Goal: Task Accomplishment & Management: Manage account settings

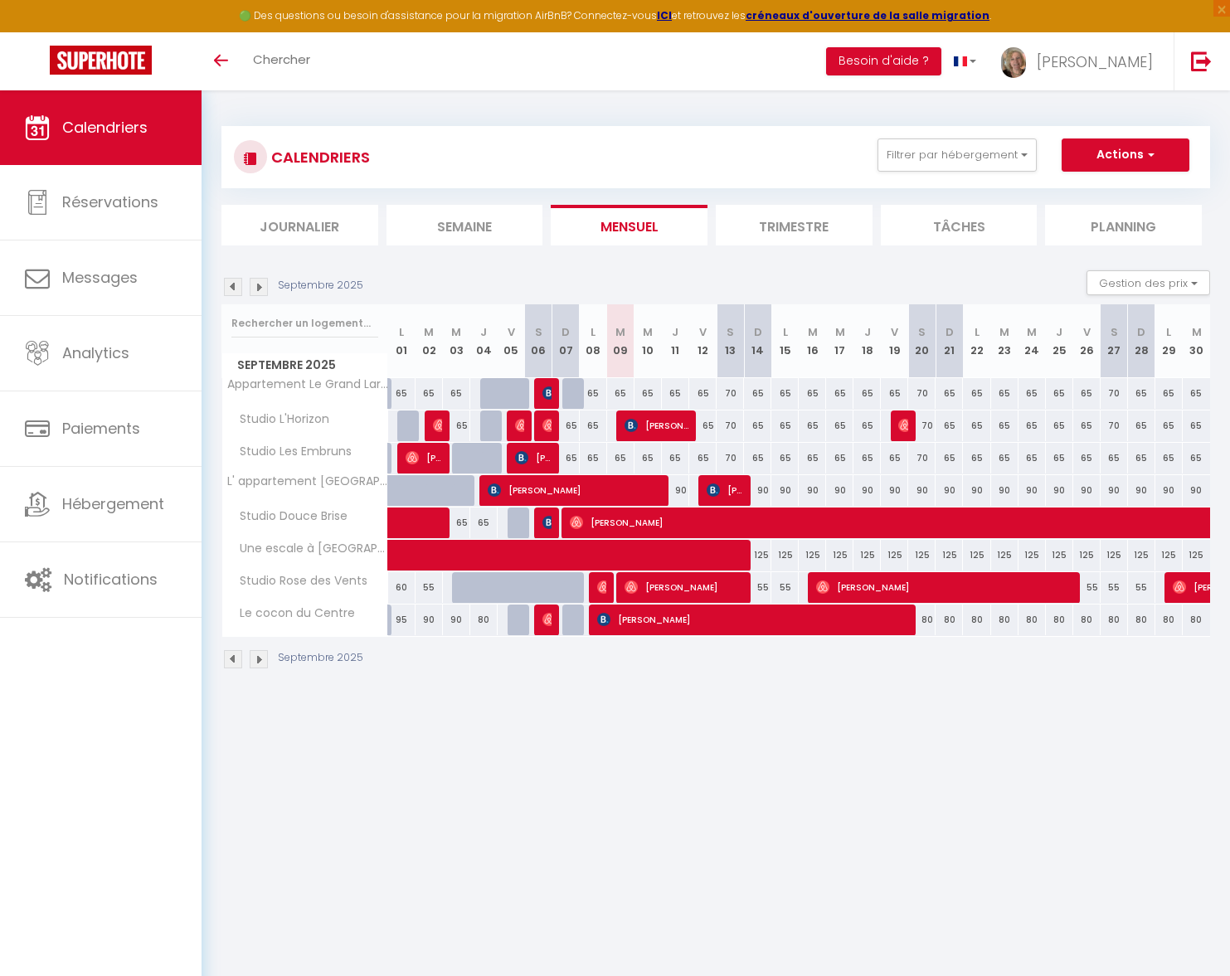
click at [730, 396] on div "70" at bounding box center [730, 393] width 27 height 31
type input "70"
type input "Sam 13 Septembre 2025"
type input "Dim 14 Septembre 2025"
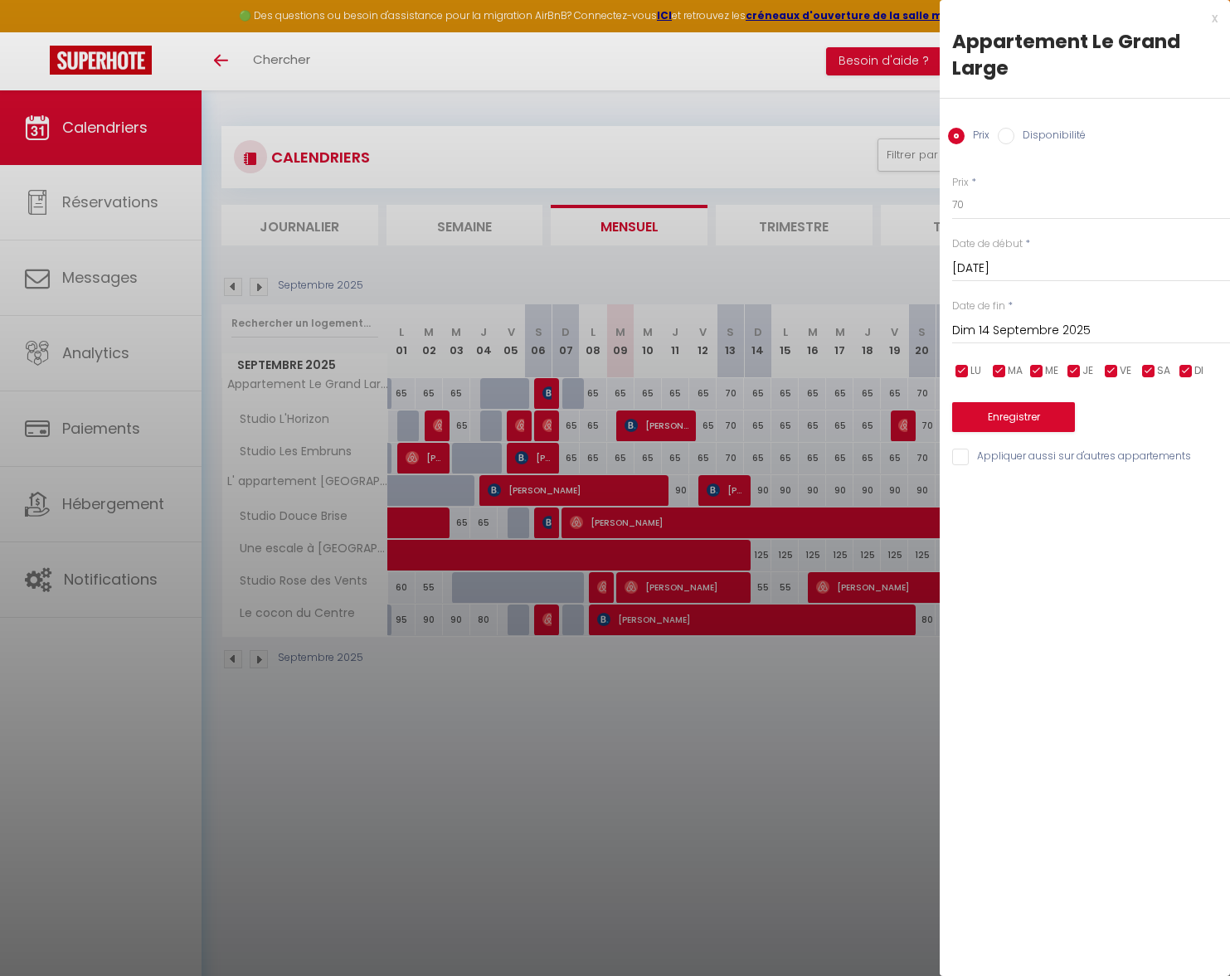
click at [622, 393] on div at bounding box center [615, 488] width 1230 height 976
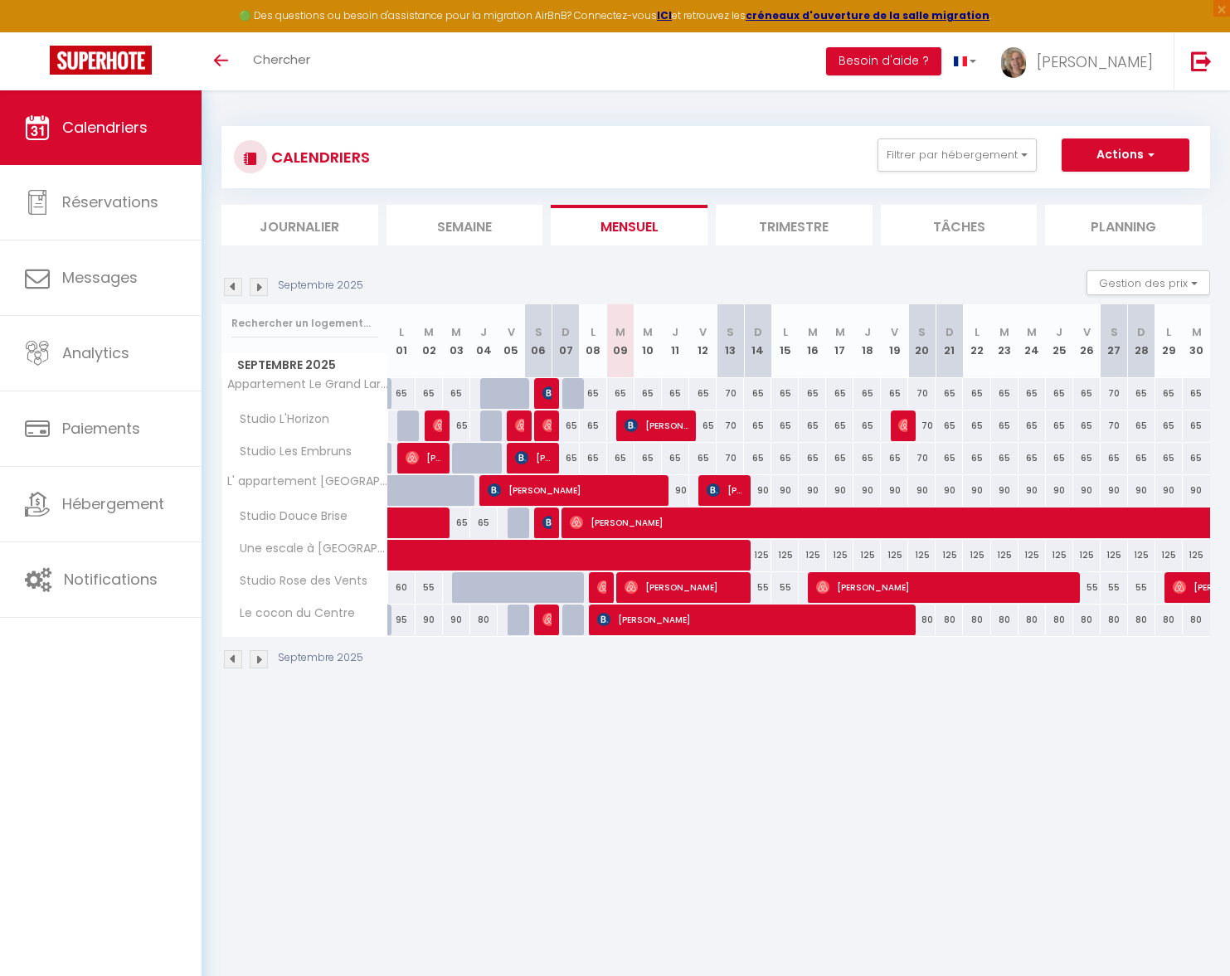
click at [622, 393] on div "65" at bounding box center [620, 393] width 27 height 31
type input "65"
type input "[DATE]"
type input "Mer 10 Septembre 2025"
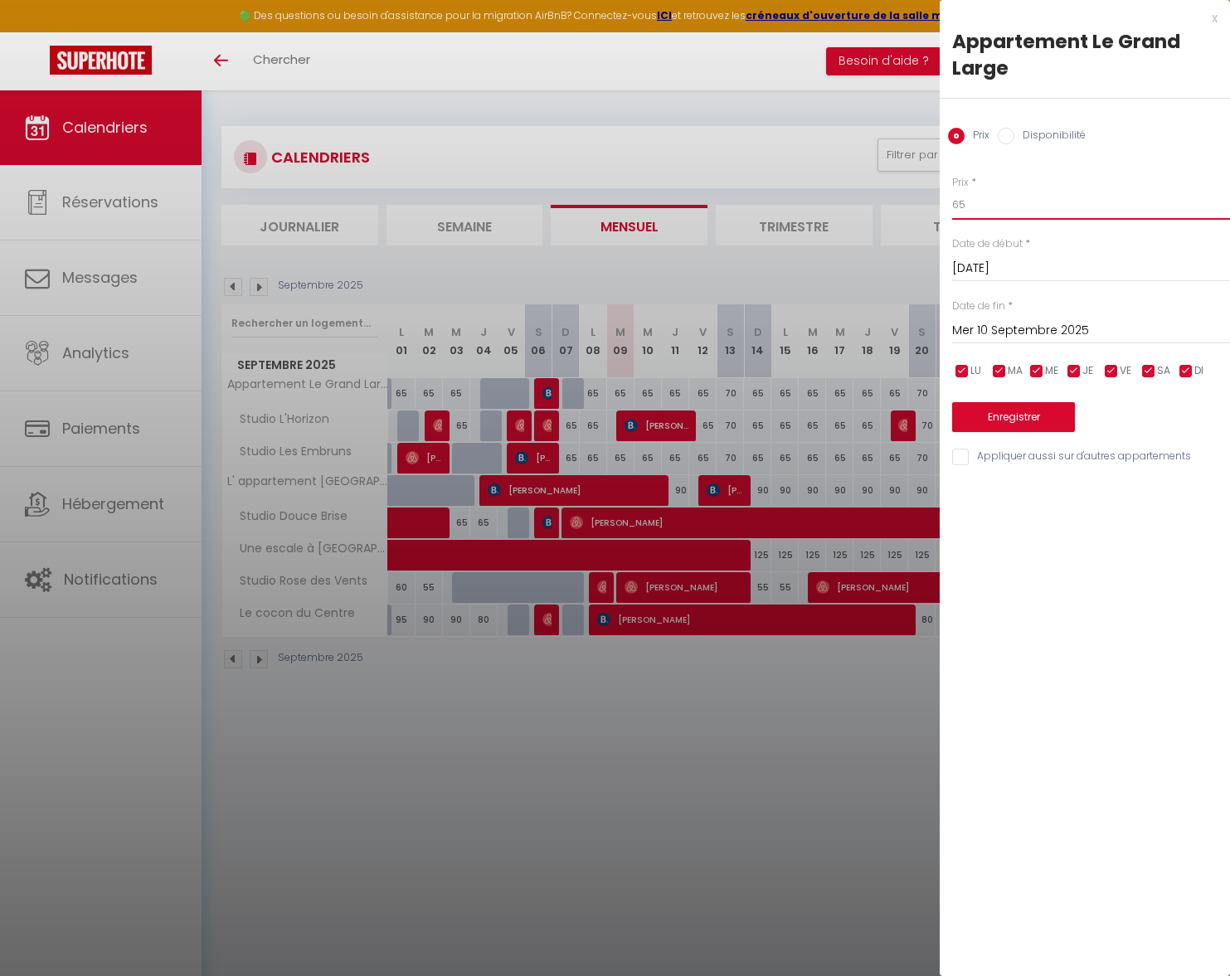
drag, startPoint x: 965, startPoint y: 207, endPoint x: 940, endPoint y: 206, distance: 24.1
click at [940, 206] on div "Prix * 65 Statut * Disponible Indisponible Date de début * Mar 09 Septembre 202…" at bounding box center [1085, 310] width 290 height 313
type input "60"
click at [974, 333] on input "Mer 10 Septembre 2025" at bounding box center [1091, 331] width 278 height 22
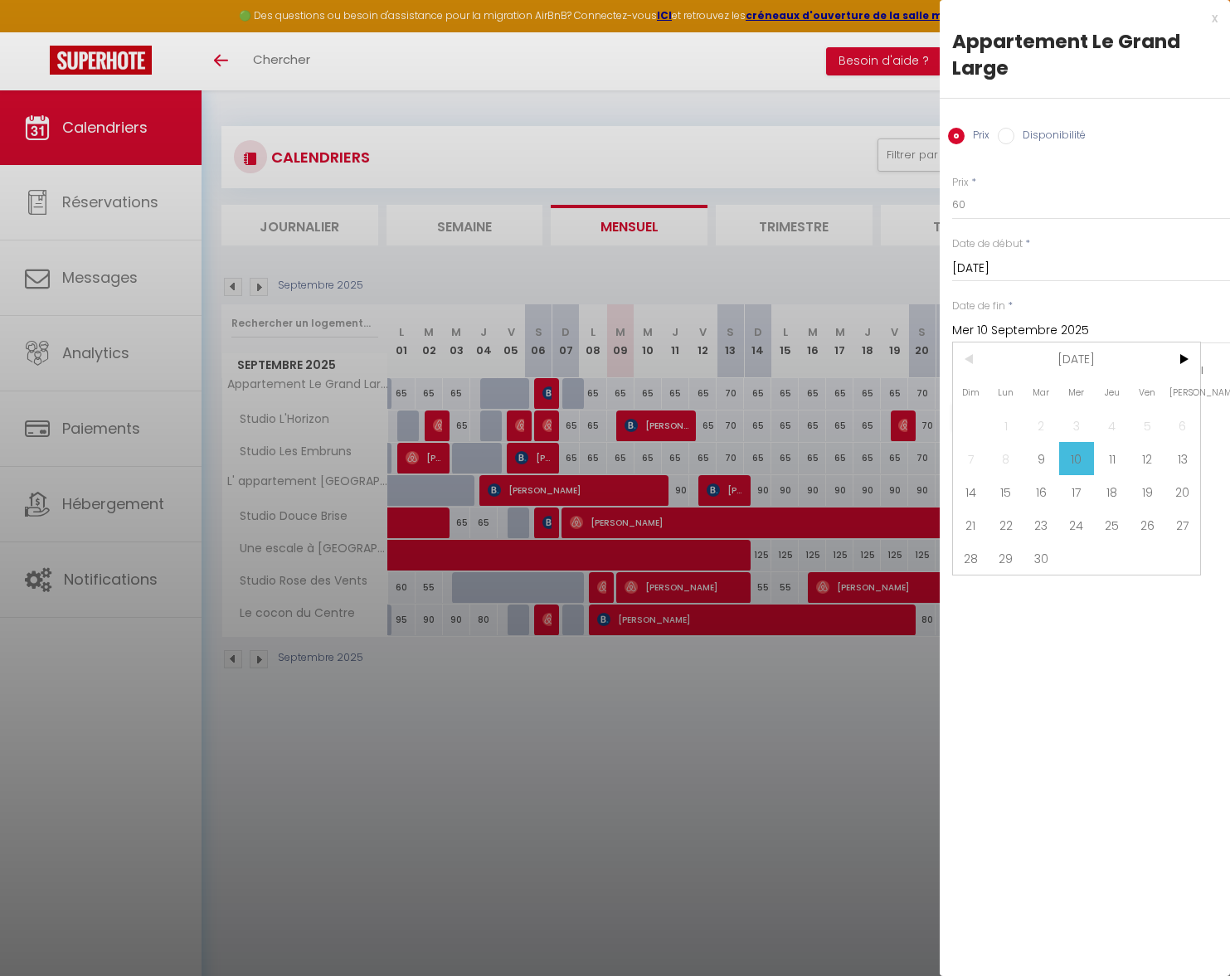
click at [1179, 459] on span "13" at bounding box center [1182, 458] width 36 height 33
type input "Sam 13 Septembre 2025"
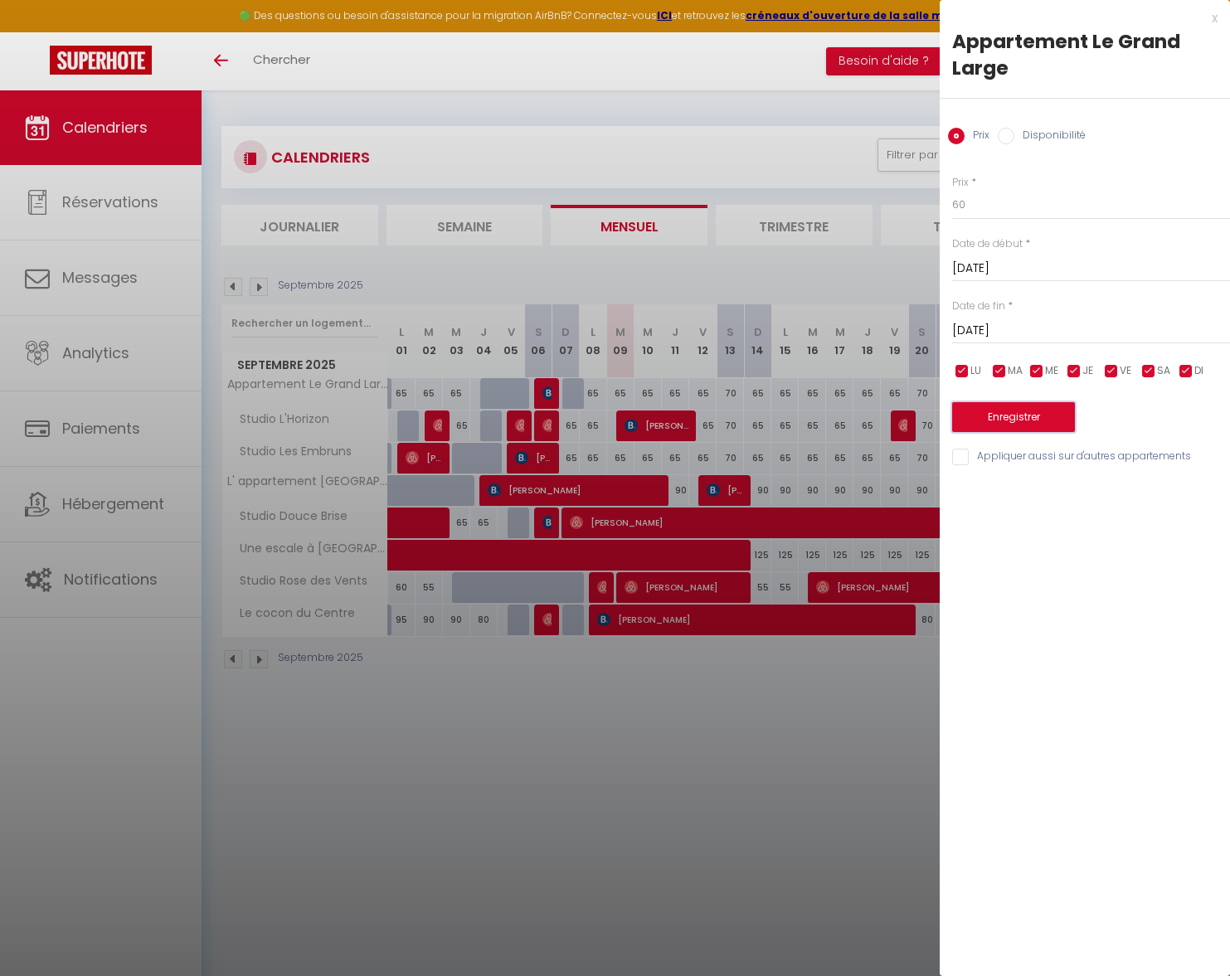
click at [995, 429] on button "Enregistrer" at bounding box center [1013, 417] width 123 height 30
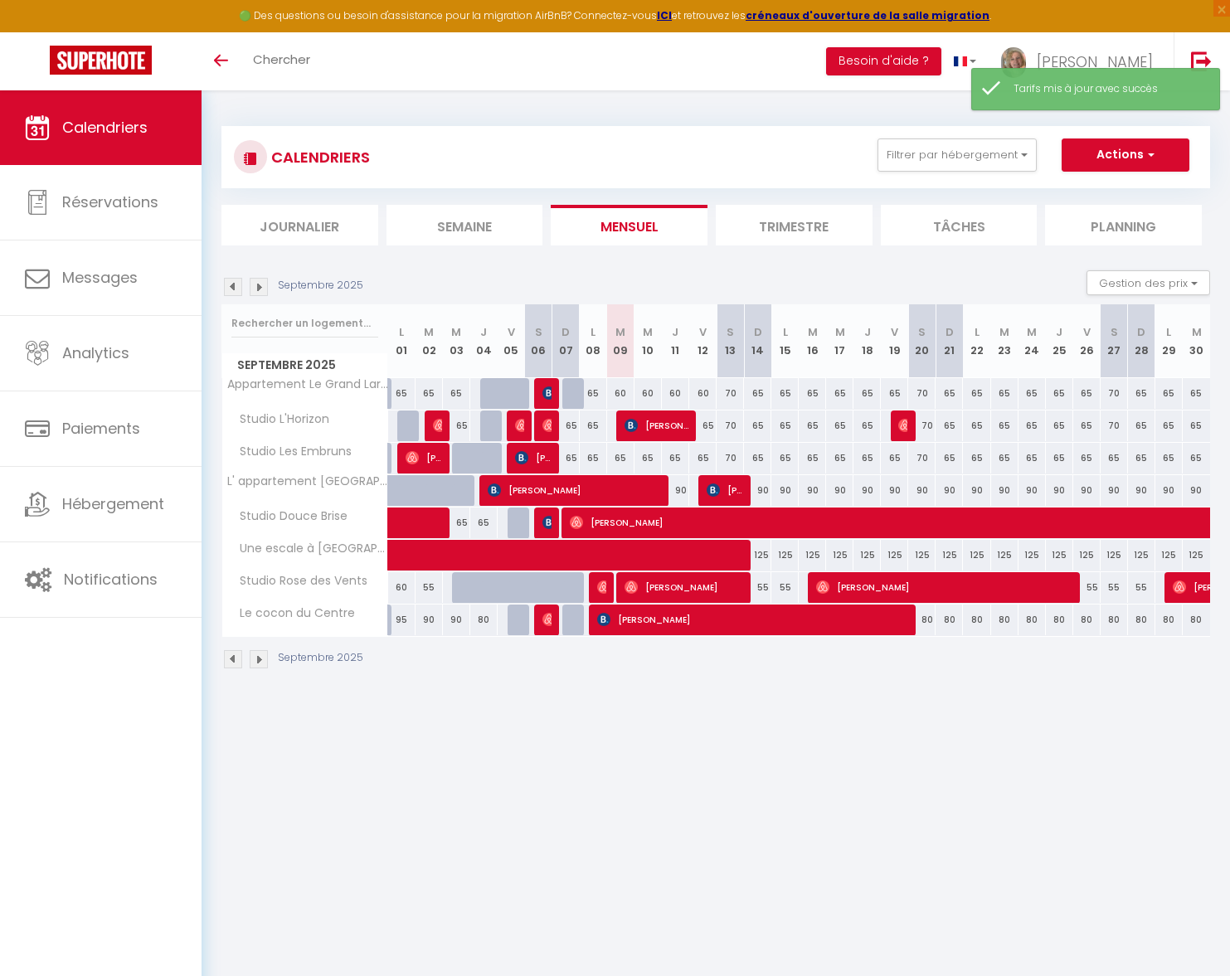
click at [737, 391] on div "70" at bounding box center [730, 393] width 27 height 31
type input "70"
type input "Sam 13 Septembre 2025"
type input "Dim 14 Septembre 2025"
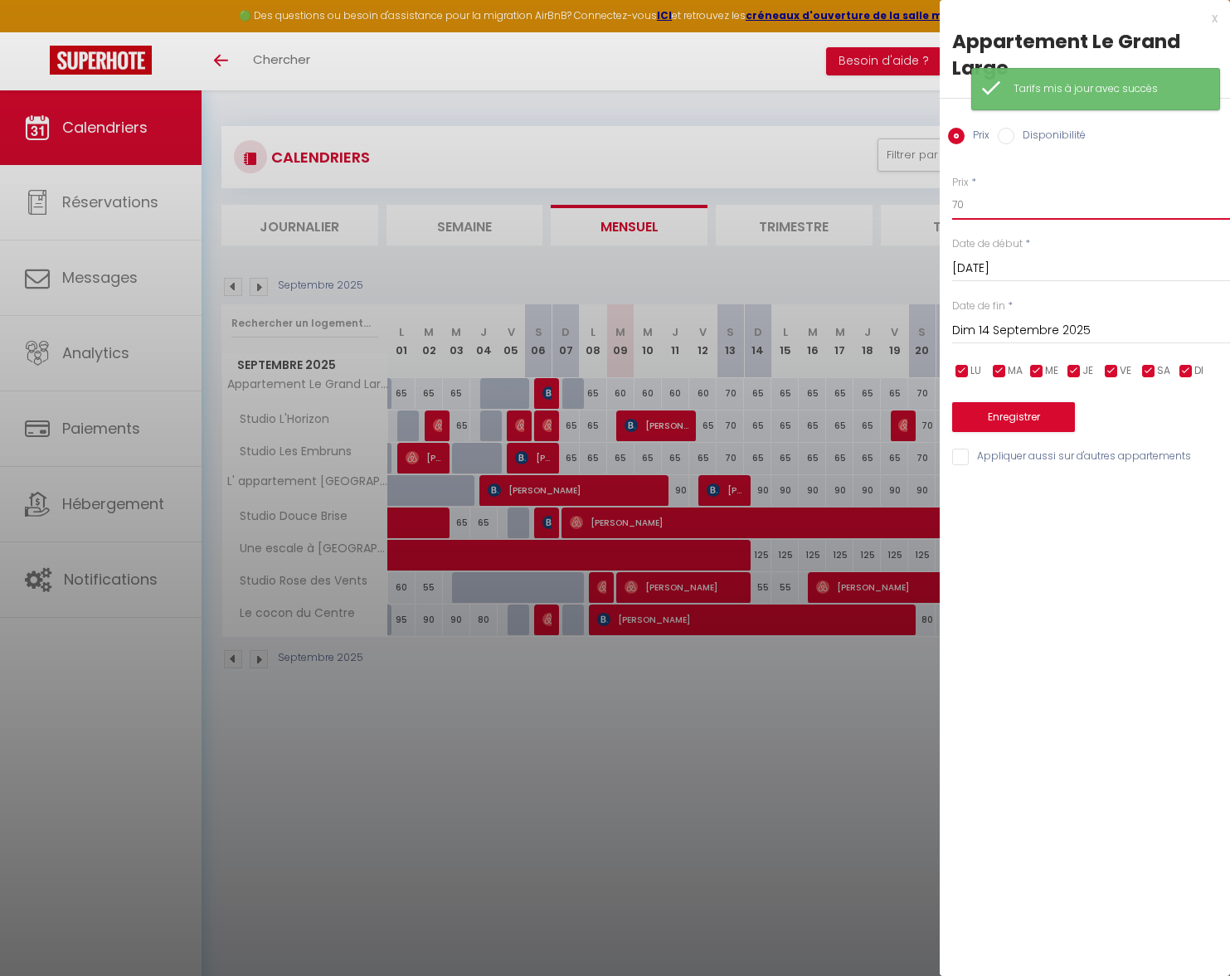
drag, startPoint x: 983, startPoint y: 211, endPoint x: 900, endPoint y: 208, distance: 83.0
click at [900, 208] on body "🟢 Des questions ou besoin d'assistance pour la migration AirBnB? Connectez-vous…" at bounding box center [615, 578] width 1230 height 976
type input "65"
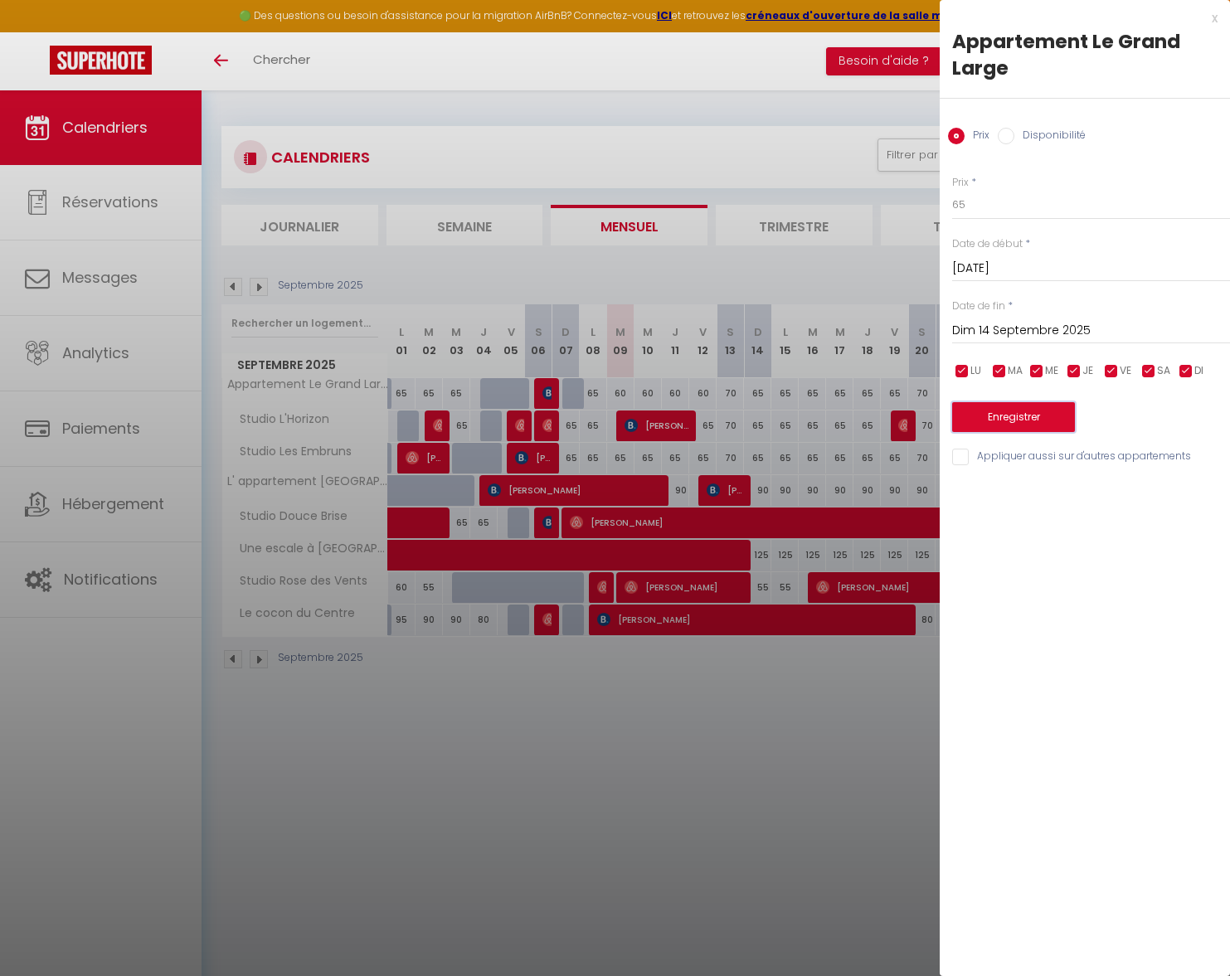
click at [979, 414] on button "Enregistrer" at bounding box center [1013, 417] width 123 height 30
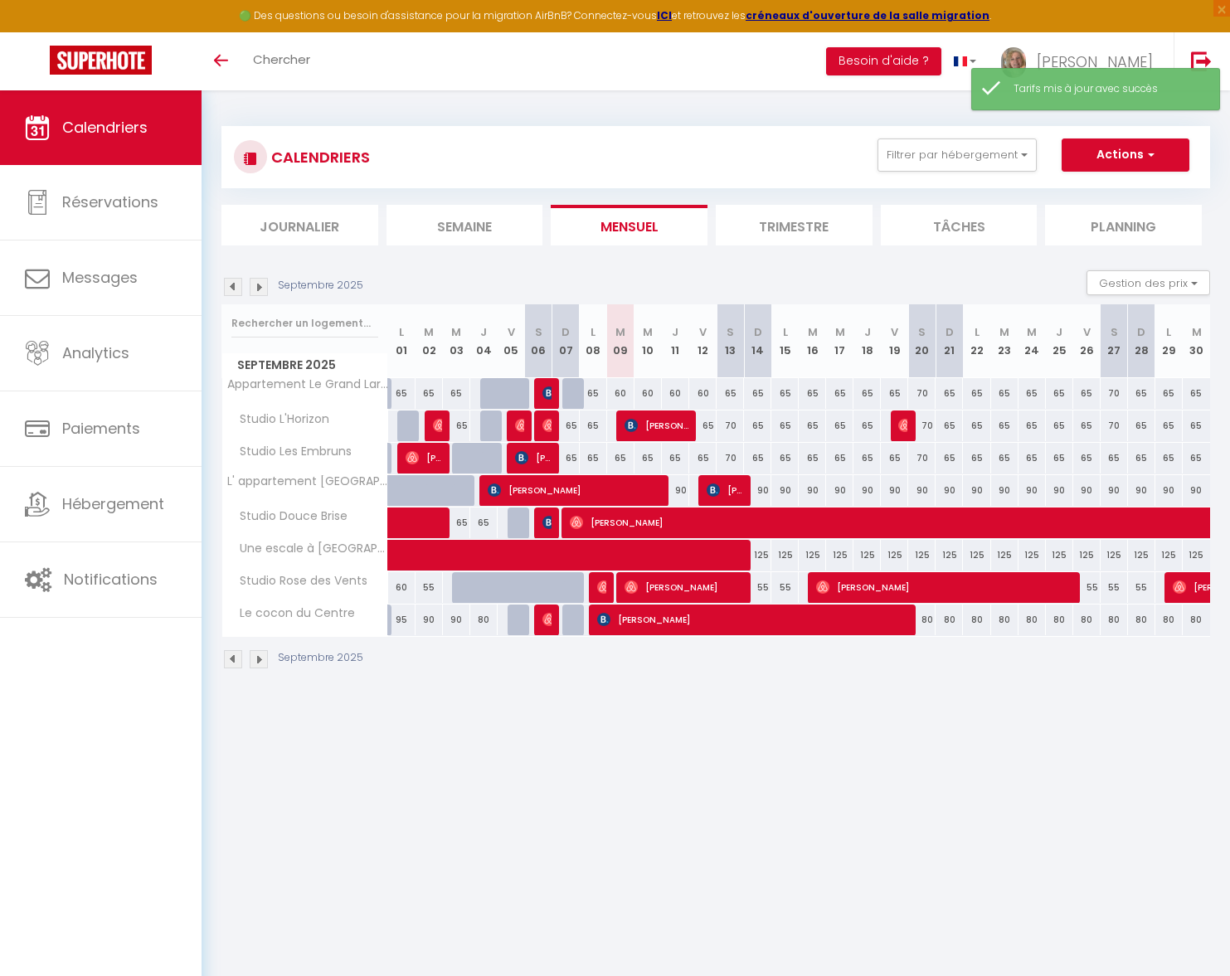
click at [619, 459] on div "65" at bounding box center [620, 458] width 27 height 31
type input "65"
type input "[DATE]"
type input "Mer 10 Septembre 2025"
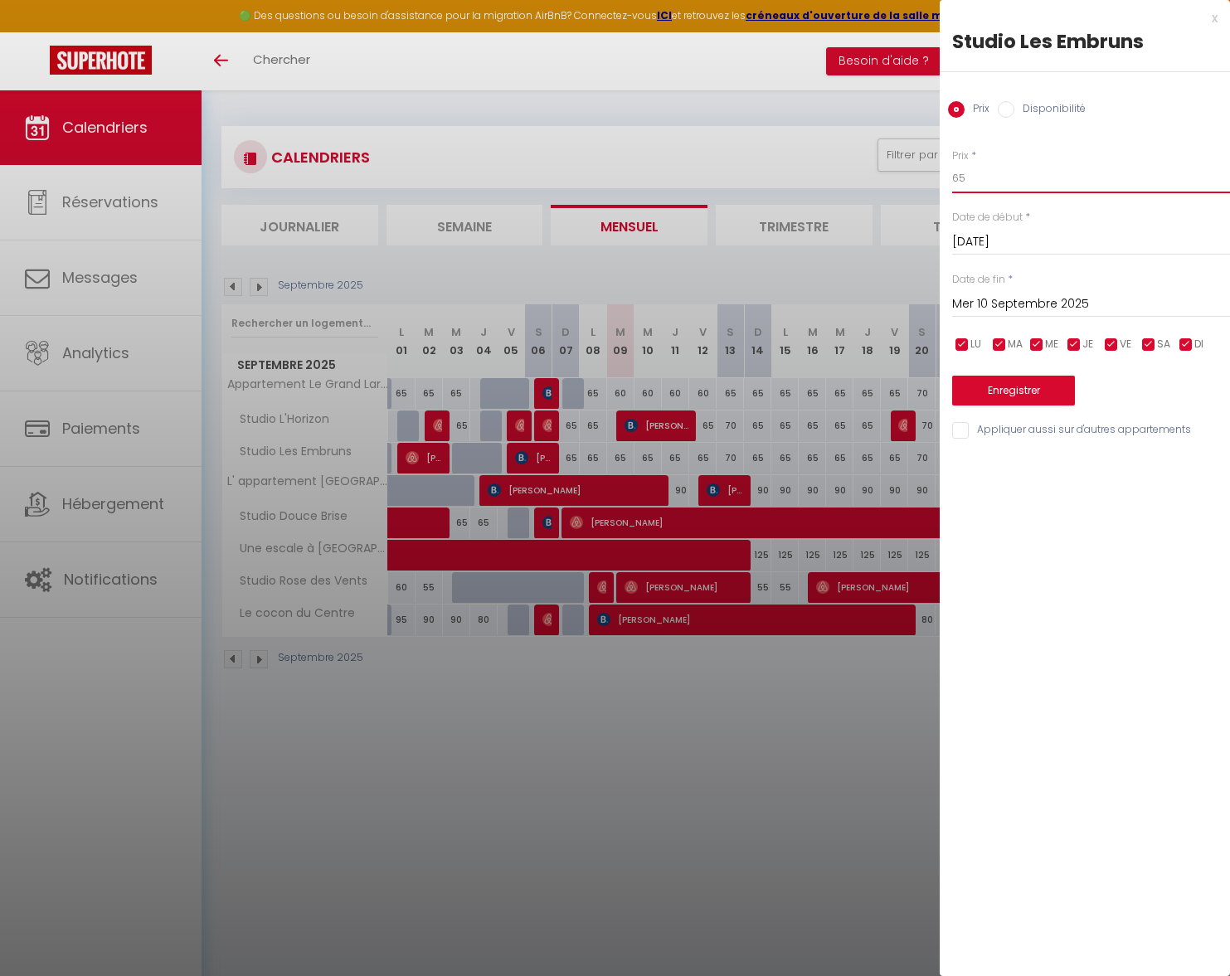
drag, startPoint x: 963, startPoint y: 180, endPoint x: 935, endPoint y: 182, distance: 28.3
click at [935, 182] on body "🟢 Des questions ou besoin d'assistance pour la migration AirBnB? Connectez-vous…" at bounding box center [615, 578] width 1230 height 976
type input "60"
click at [1017, 305] on input "Mer 10 Septembre 2025" at bounding box center [1091, 305] width 278 height 22
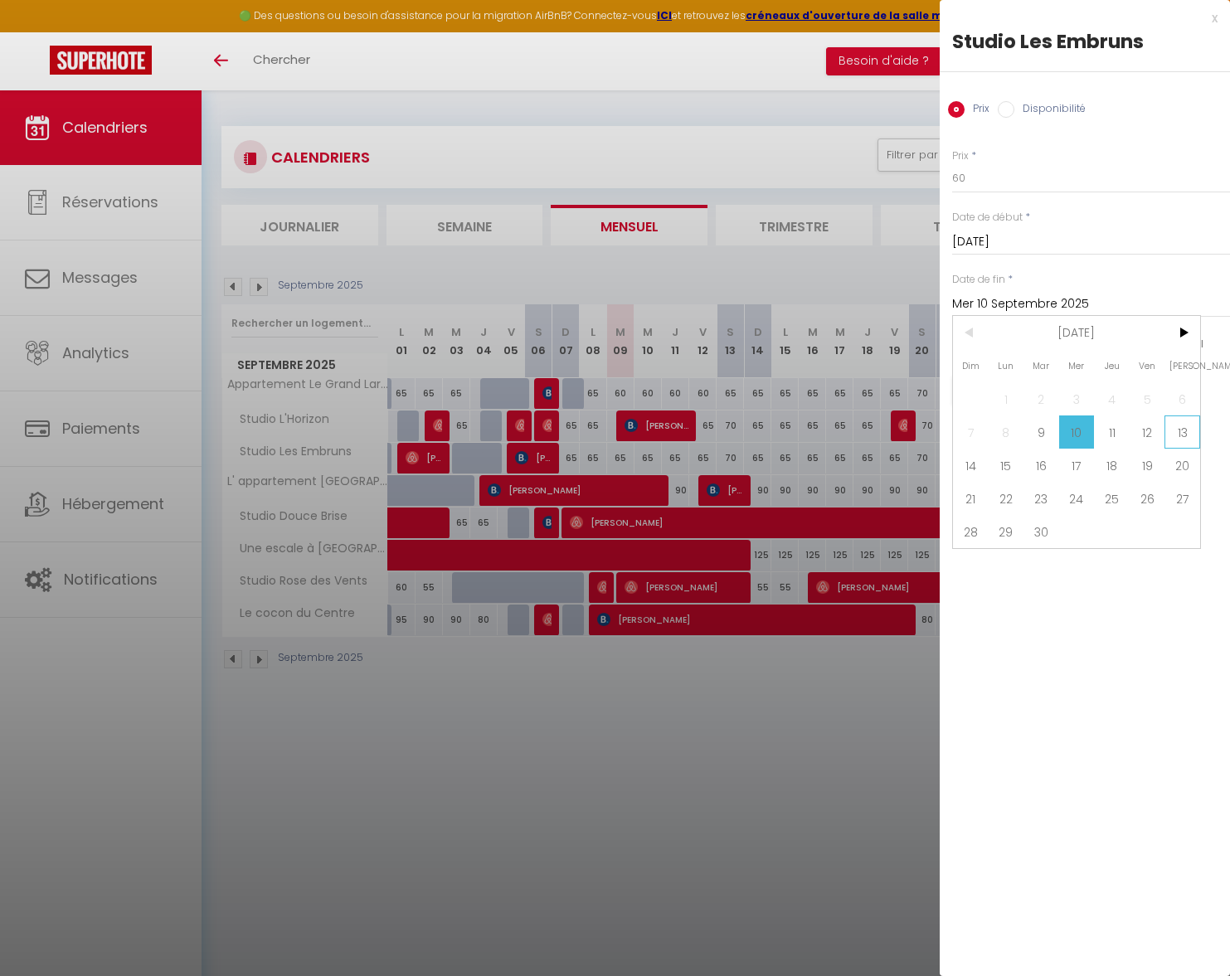
click at [1184, 423] on span "13" at bounding box center [1182, 432] width 36 height 33
type input "Sam 13 Septembre 2025"
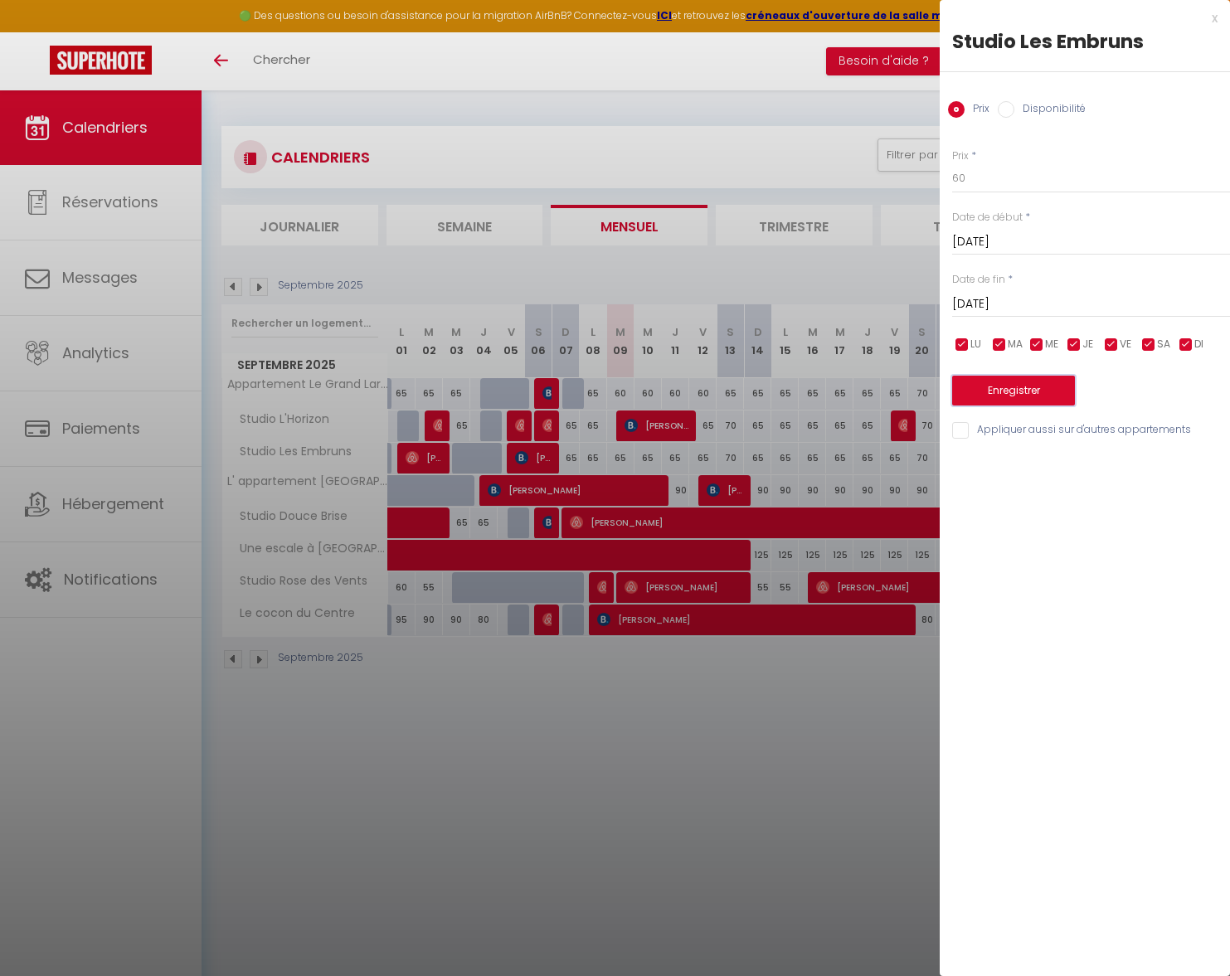
click at [1036, 385] on button "Enregistrer" at bounding box center [1013, 391] width 123 height 30
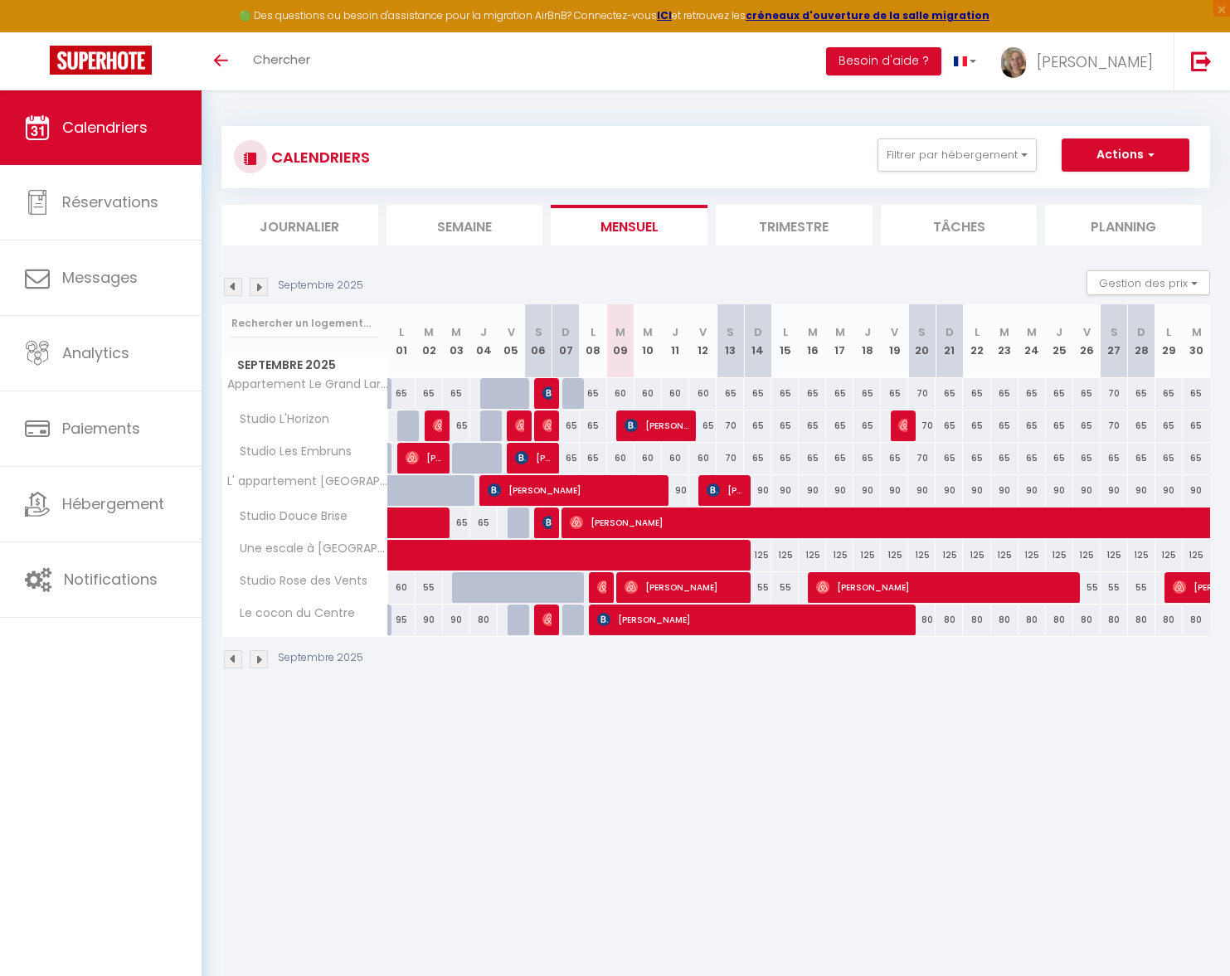
click at [709, 430] on div "65" at bounding box center [702, 426] width 27 height 31
type input "65"
type input "Ven 12 Septembre 2025"
type input "Sam 13 Septembre 2025"
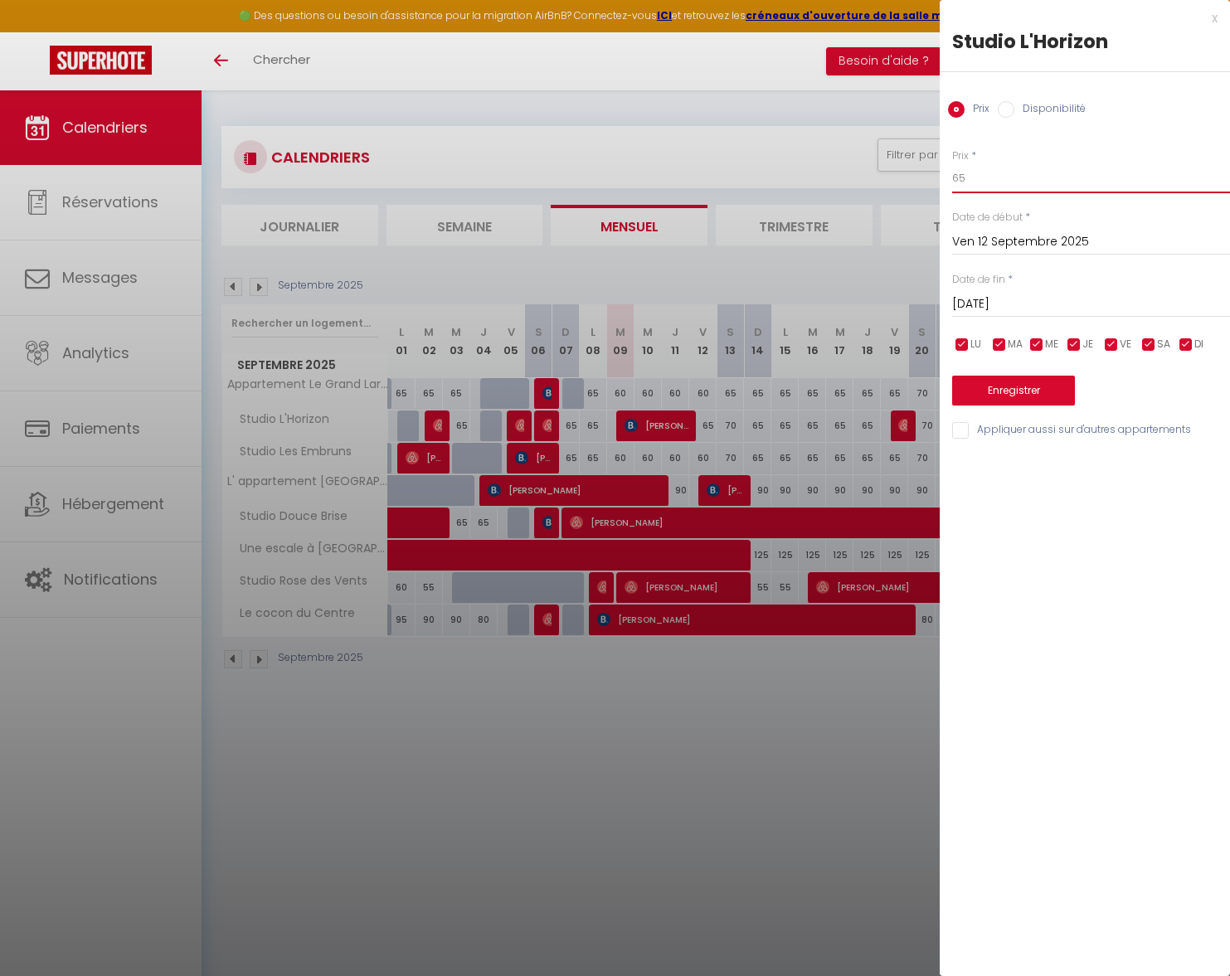
drag, startPoint x: 965, startPoint y: 179, endPoint x: 947, endPoint y: 181, distance: 17.5
click at [947, 181] on div "Prix * 65 Statut * Disponible Indisponible Date de début * Ven 12 Septembre 202…" at bounding box center [1085, 284] width 290 height 313
type input "60"
click at [1008, 386] on button "Enregistrer" at bounding box center [1013, 391] width 123 height 30
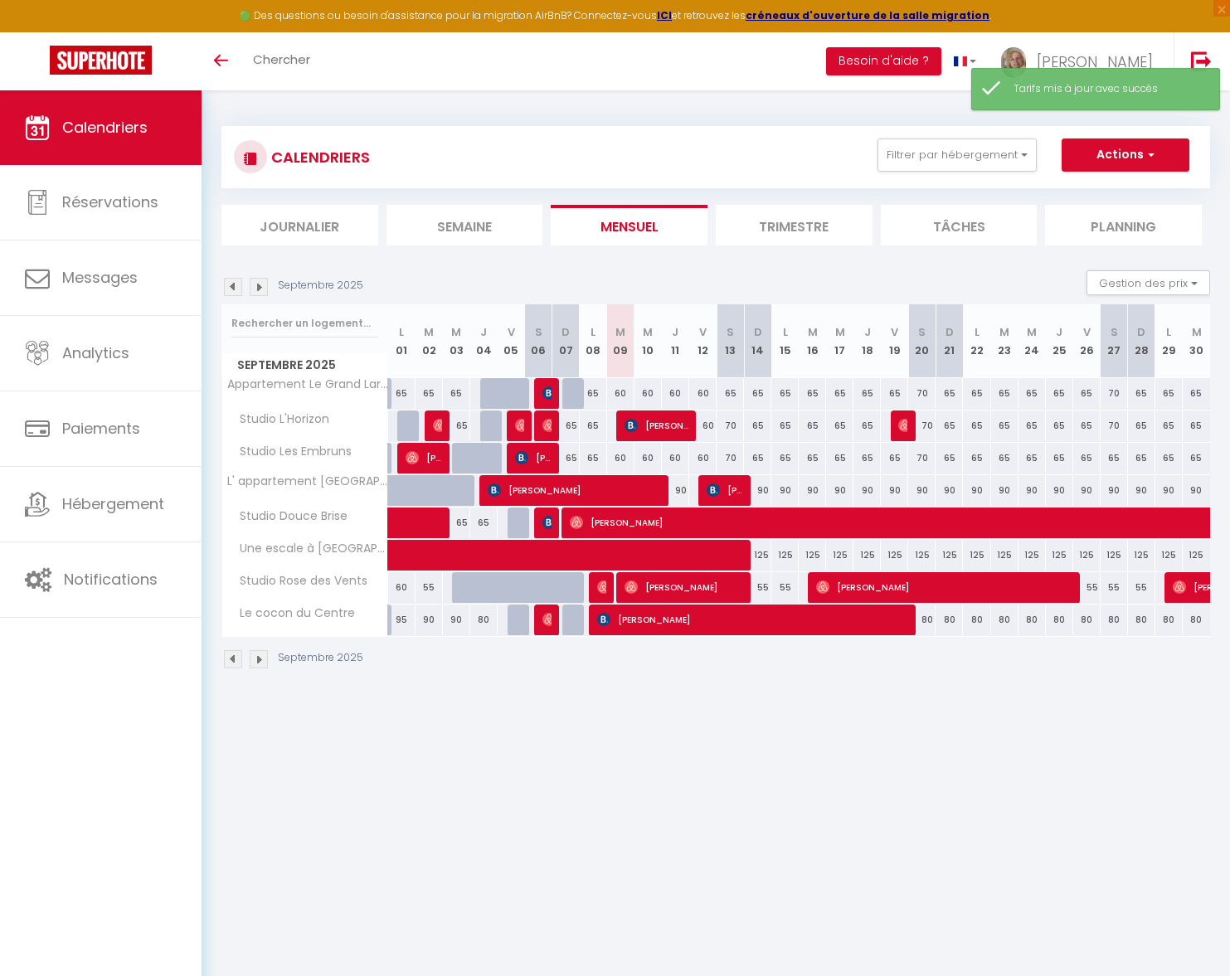
click at [730, 426] on div "70" at bounding box center [730, 426] width 27 height 31
type input "70"
type input "Sam 13 Septembre 2025"
type input "Dim 14 Septembre 2025"
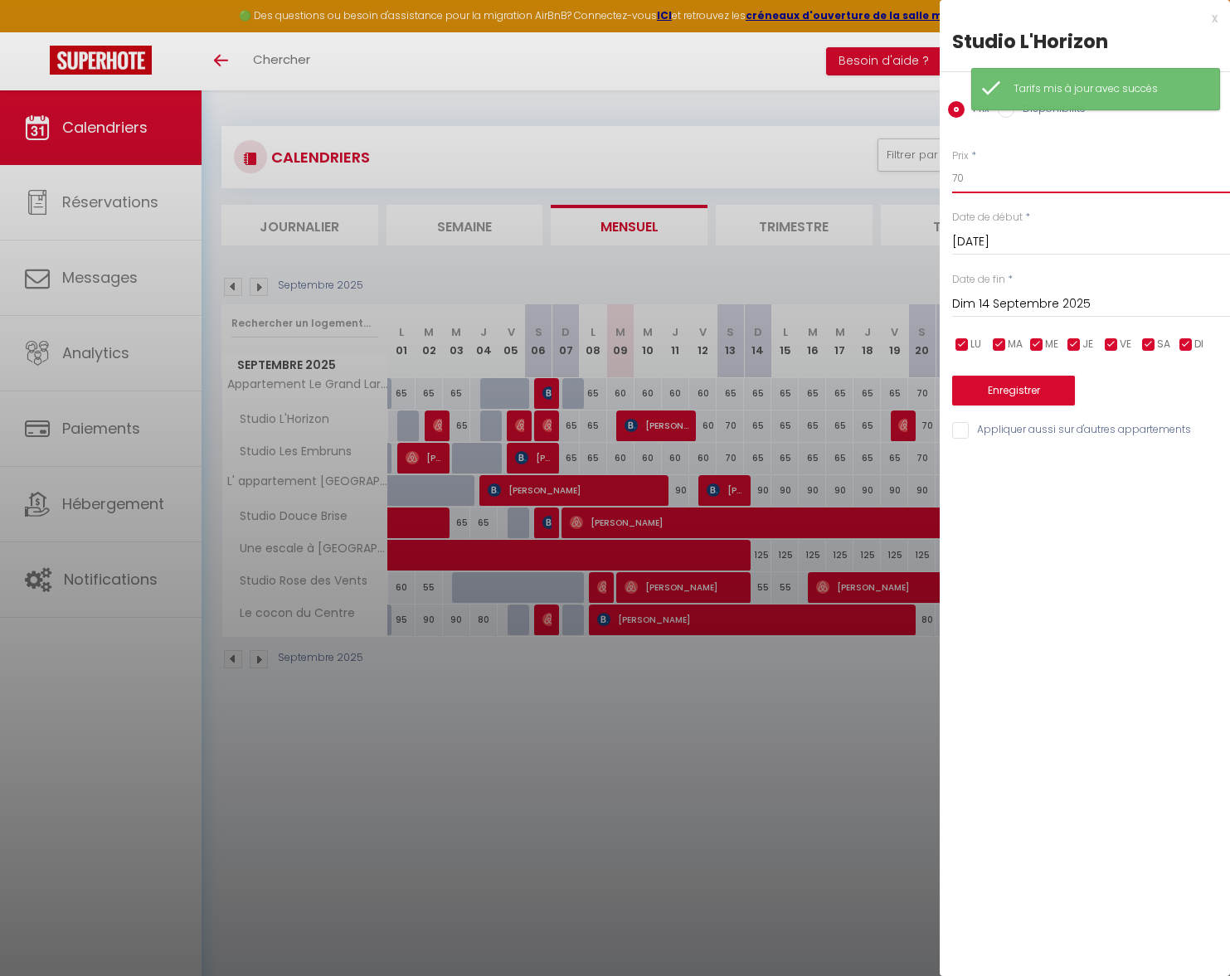
drag, startPoint x: 973, startPoint y: 182, endPoint x: 920, endPoint y: 181, distance: 53.1
click at [920, 181] on body "🟢 Des questions ou besoin d'assistance pour la migration AirBnB? Connectez-vous…" at bounding box center [615, 578] width 1230 height 976
type input "65"
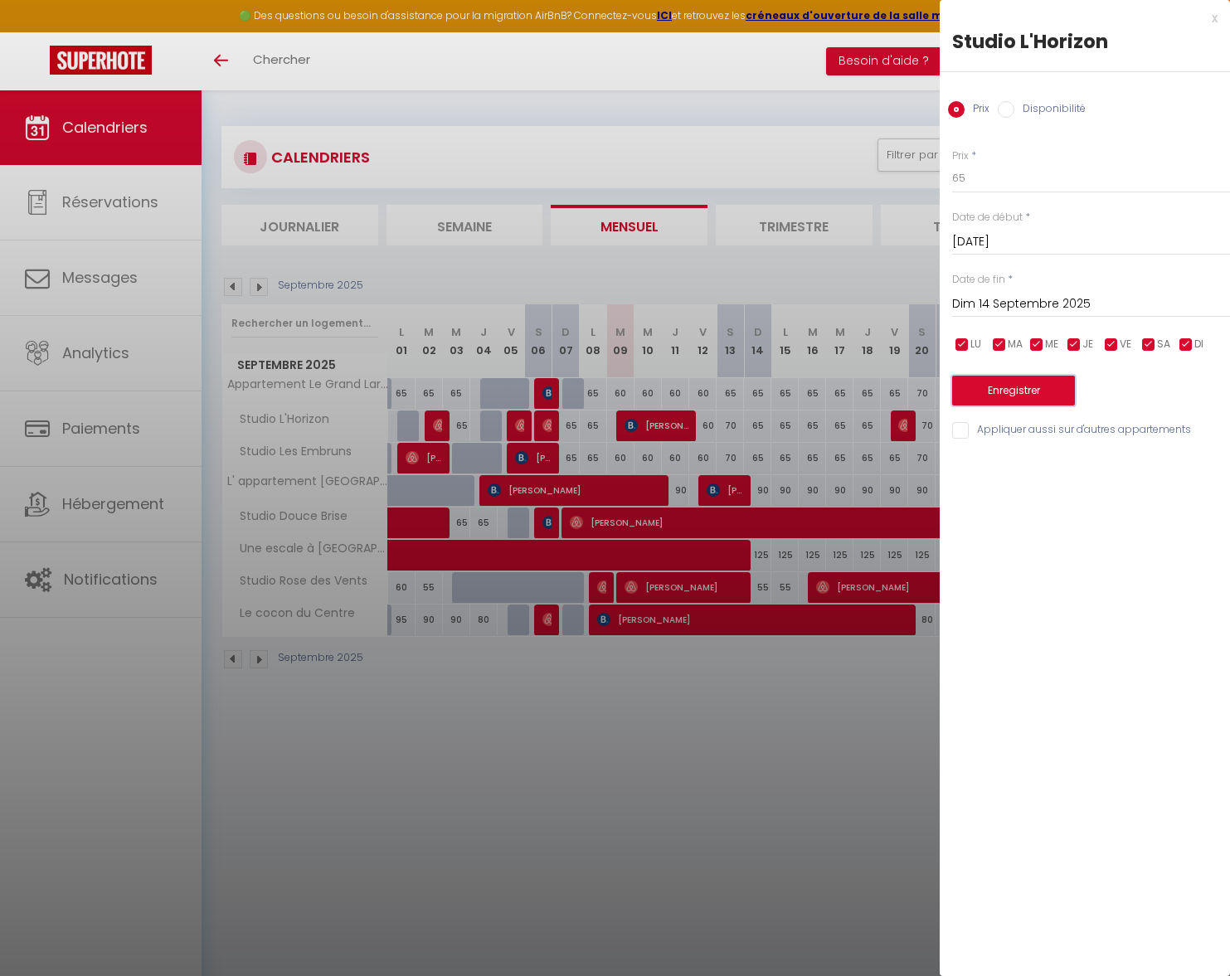
click at [975, 386] on button "Enregistrer" at bounding box center [1013, 391] width 123 height 30
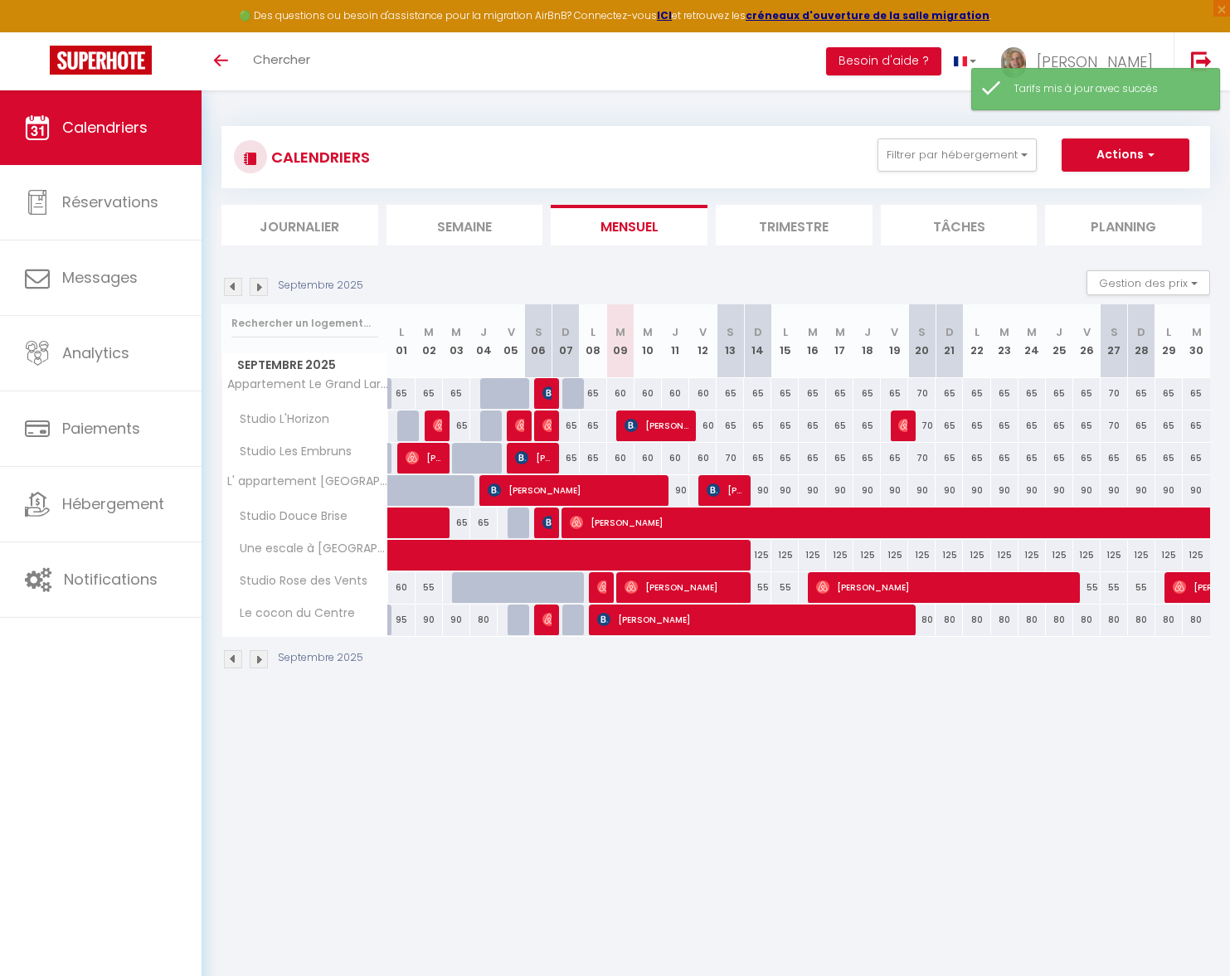
click at [731, 459] on div "70" at bounding box center [730, 458] width 27 height 31
type input "70"
type input "Sam 13 Septembre 2025"
type input "Dim 14 Septembre 2025"
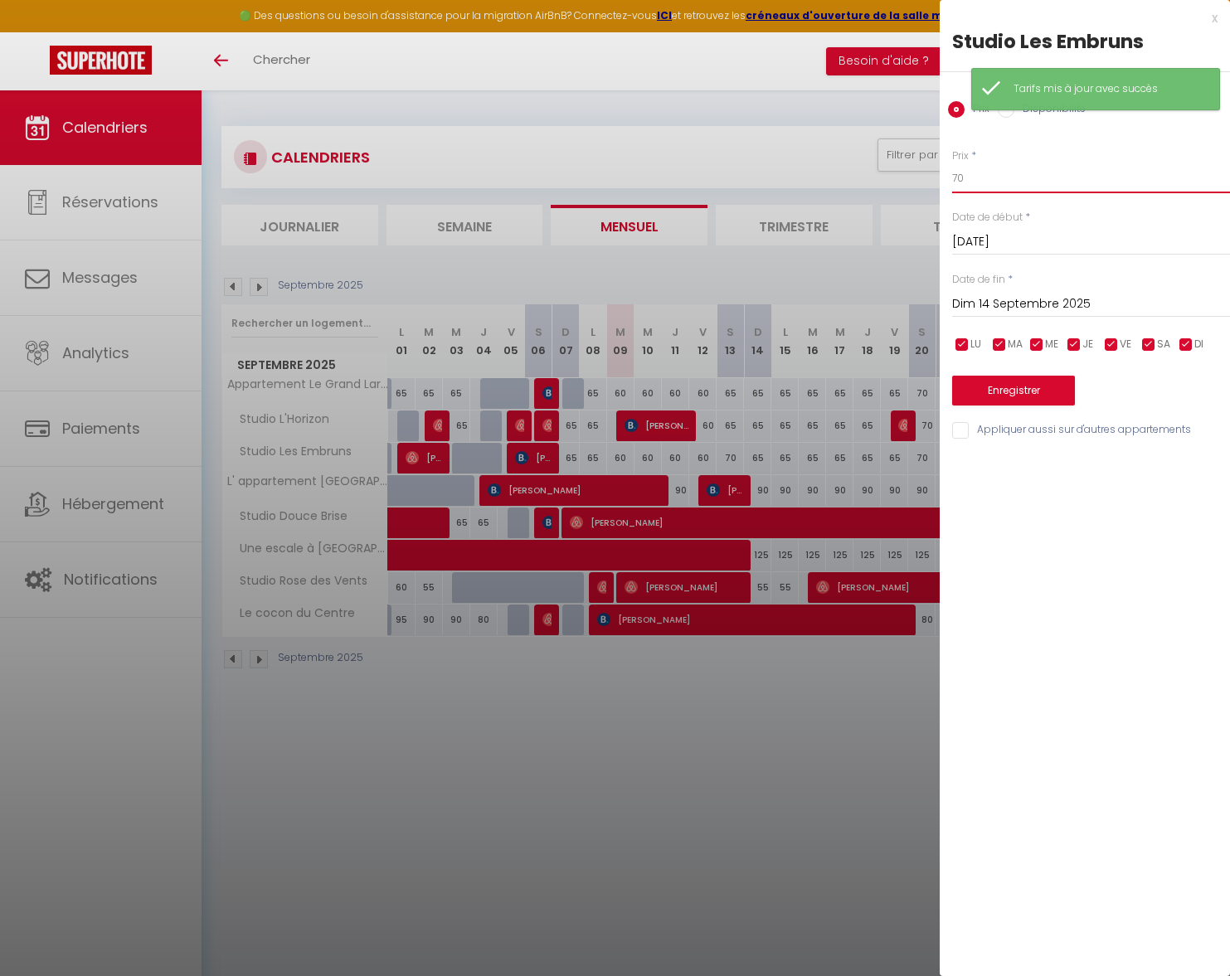
drag, startPoint x: 971, startPoint y: 179, endPoint x: 907, endPoint y: 178, distance: 63.9
click at [907, 178] on body "🟢 Des questions ou besoin d'assistance pour la migration AirBnB? Connectez-vous…" at bounding box center [615, 578] width 1230 height 976
type input "65"
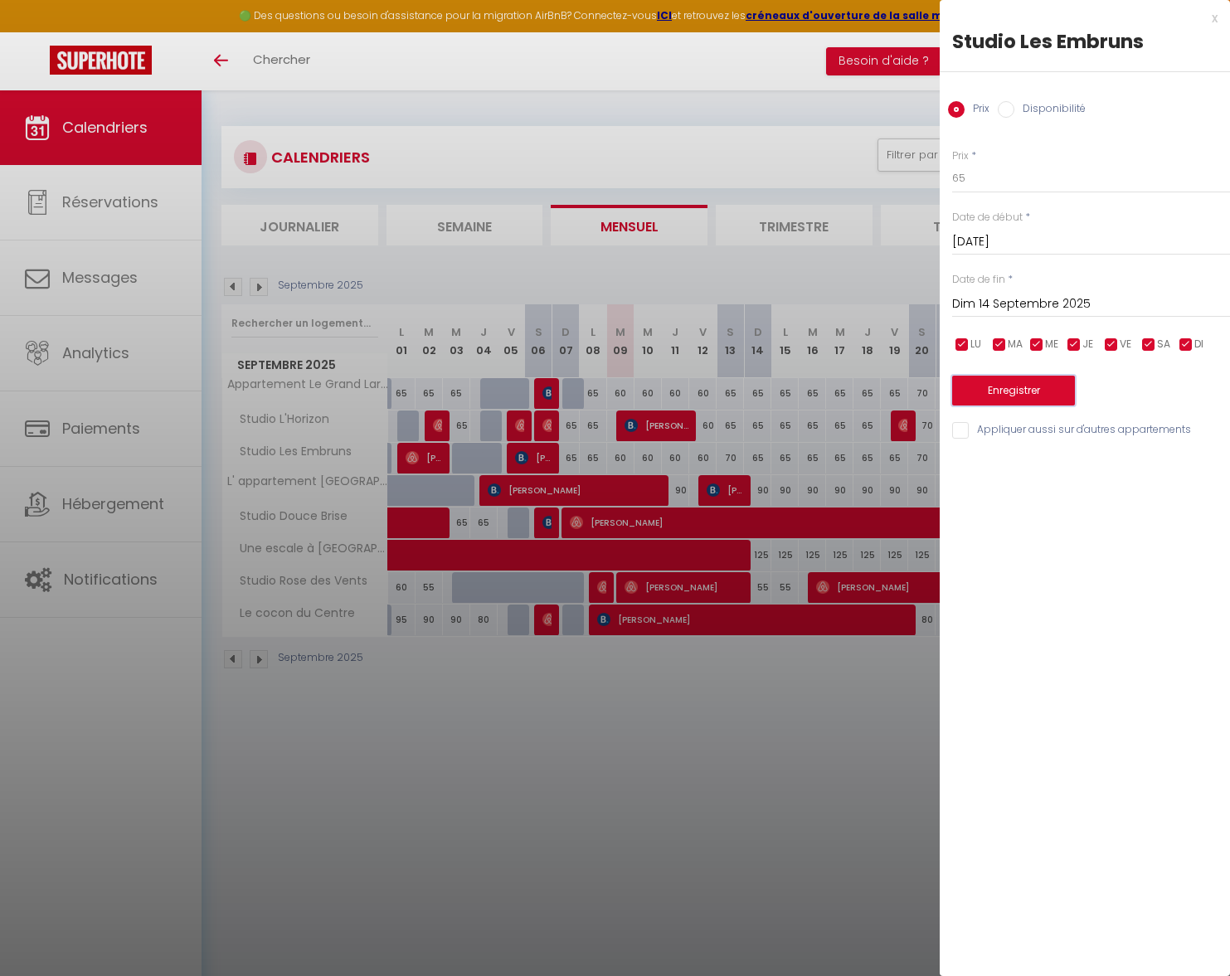
click at [981, 381] on button "Enregistrer" at bounding box center [1013, 391] width 123 height 30
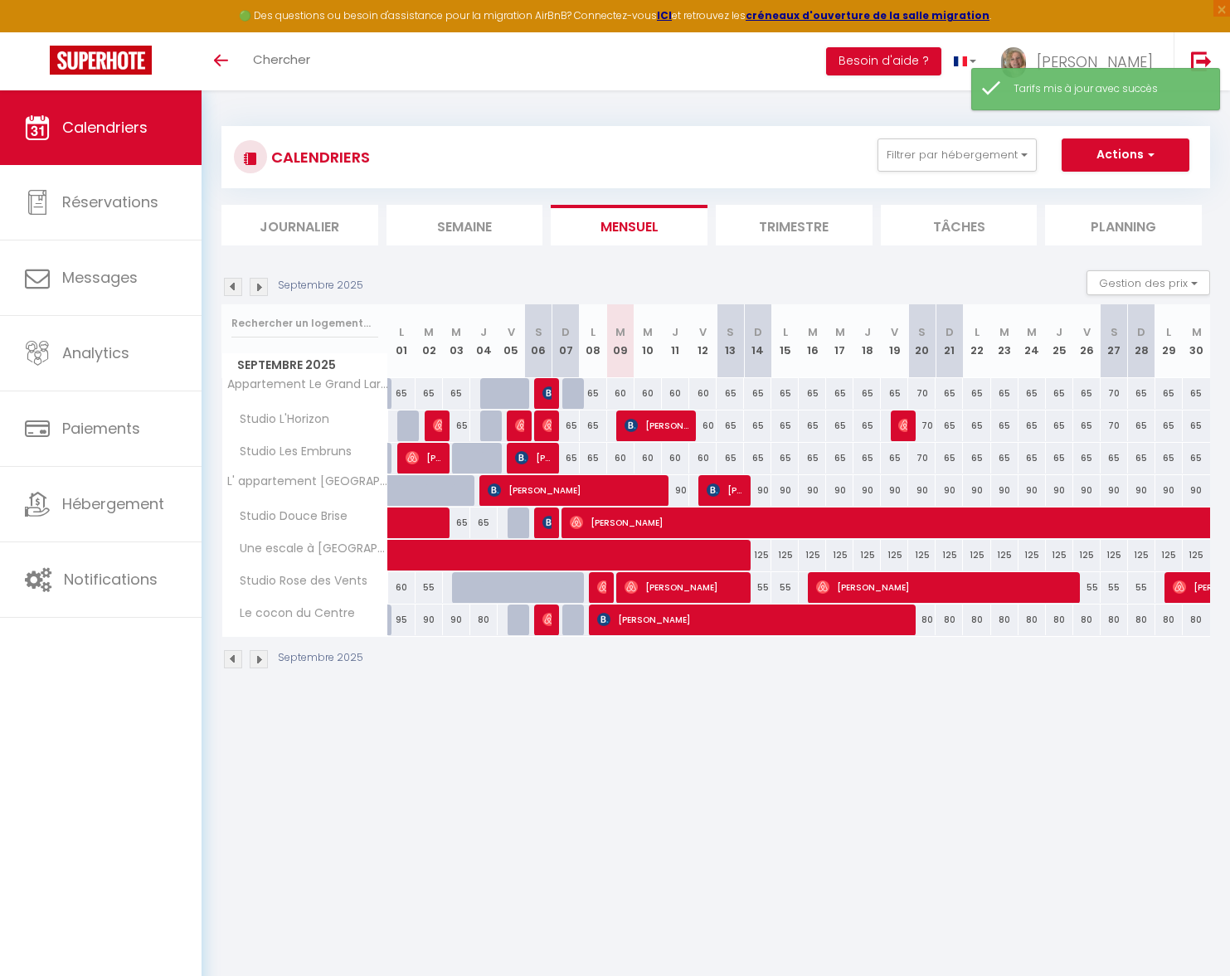
click at [759, 396] on div "65" at bounding box center [757, 393] width 27 height 31
type input "65"
type input "Dim 14 Septembre 2025"
type input "Lun 15 Septembre 2025"
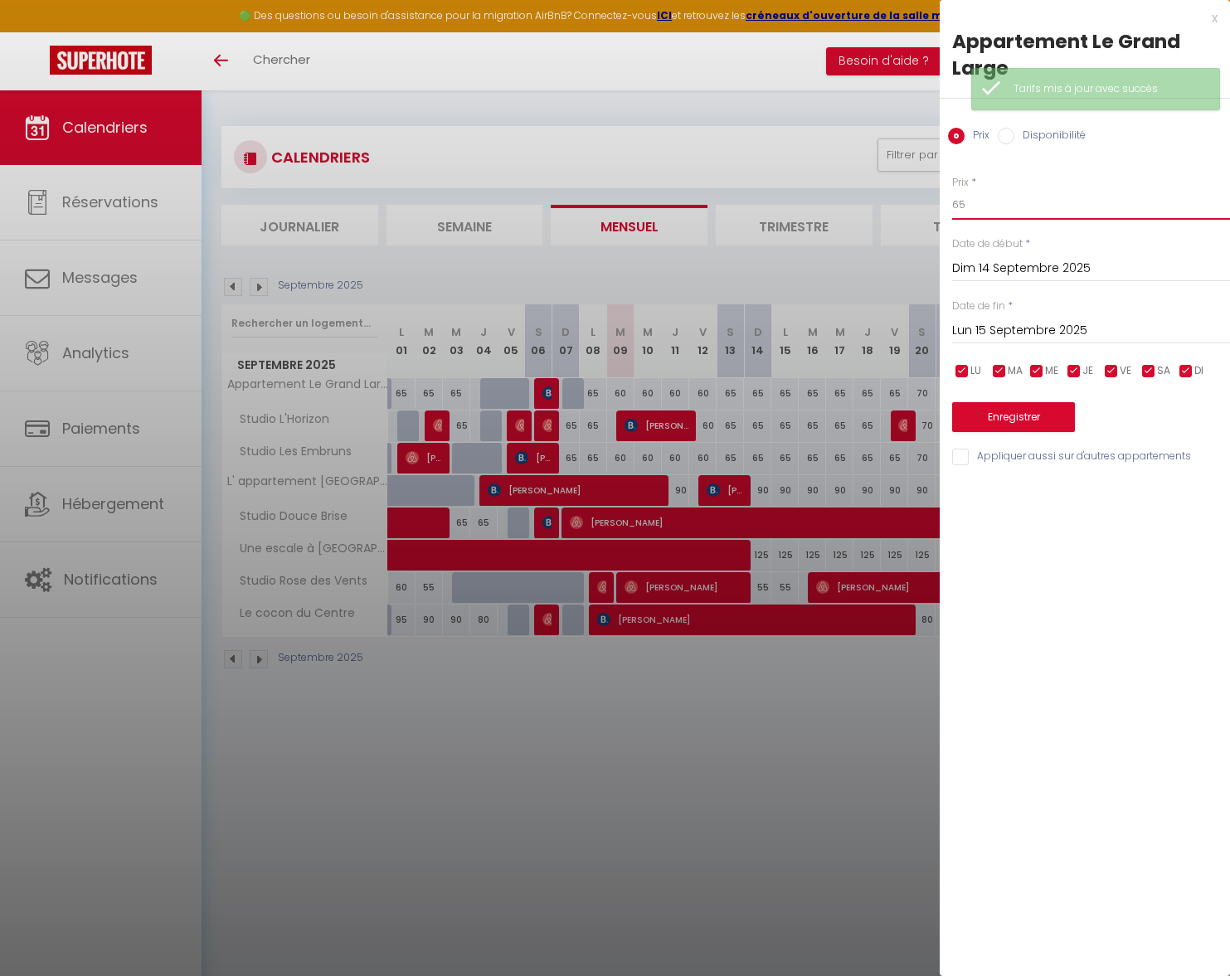
drag, startPoint x: 965, startPoint y: 209, endPoint x: 936, endPoint y: 206, distance: 30.0
click at [936, 206] on body "🟢 Des questions ou besoin d'assistance pour la migration AirBnB? Connectez-vous…" at bounding box center [615, 578] width 1230 height 976
type input "60"
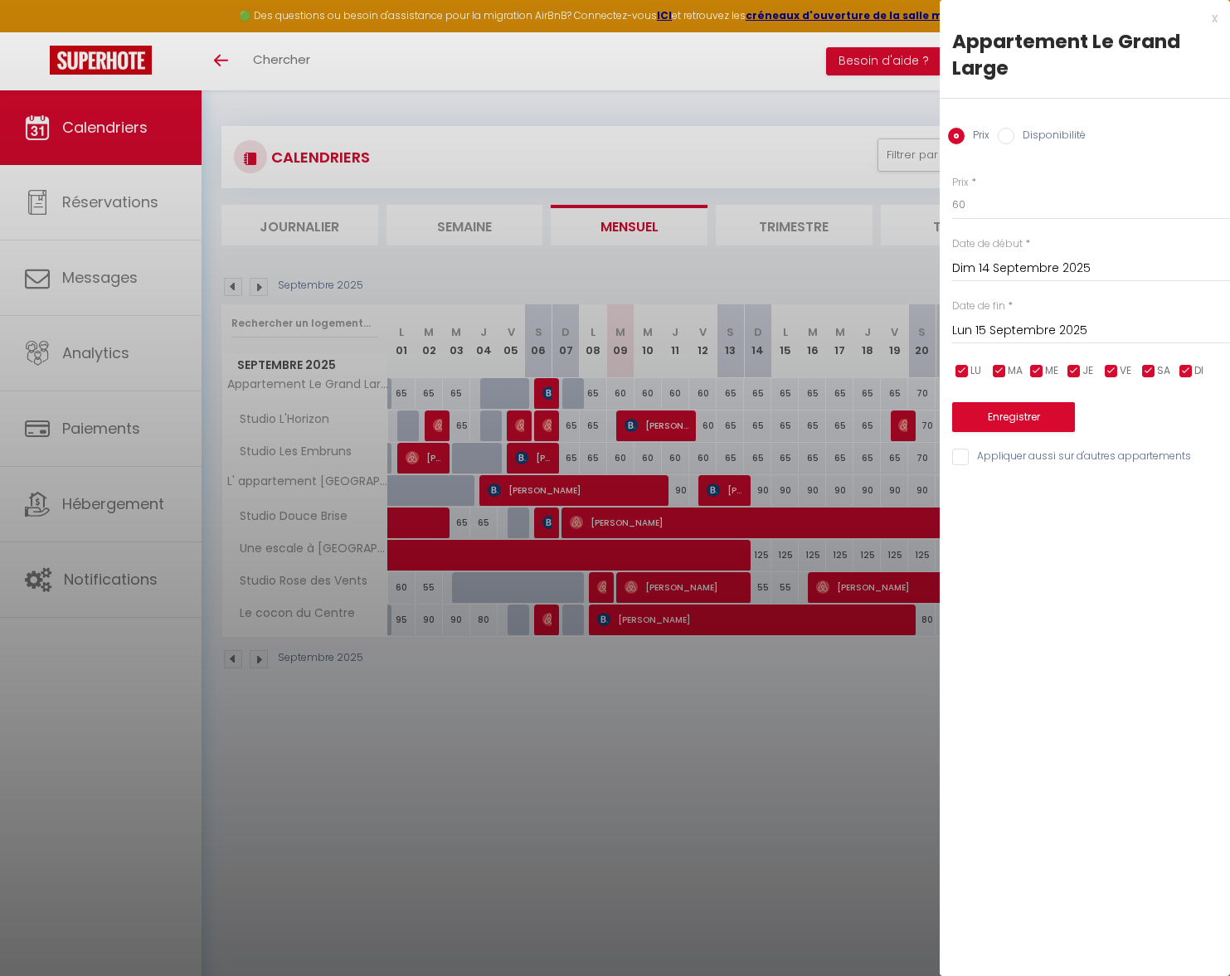
click at [968, 330] on input "Lun 15 Septembre 2025" at bounding box center [1091, 331] width 278 height 22
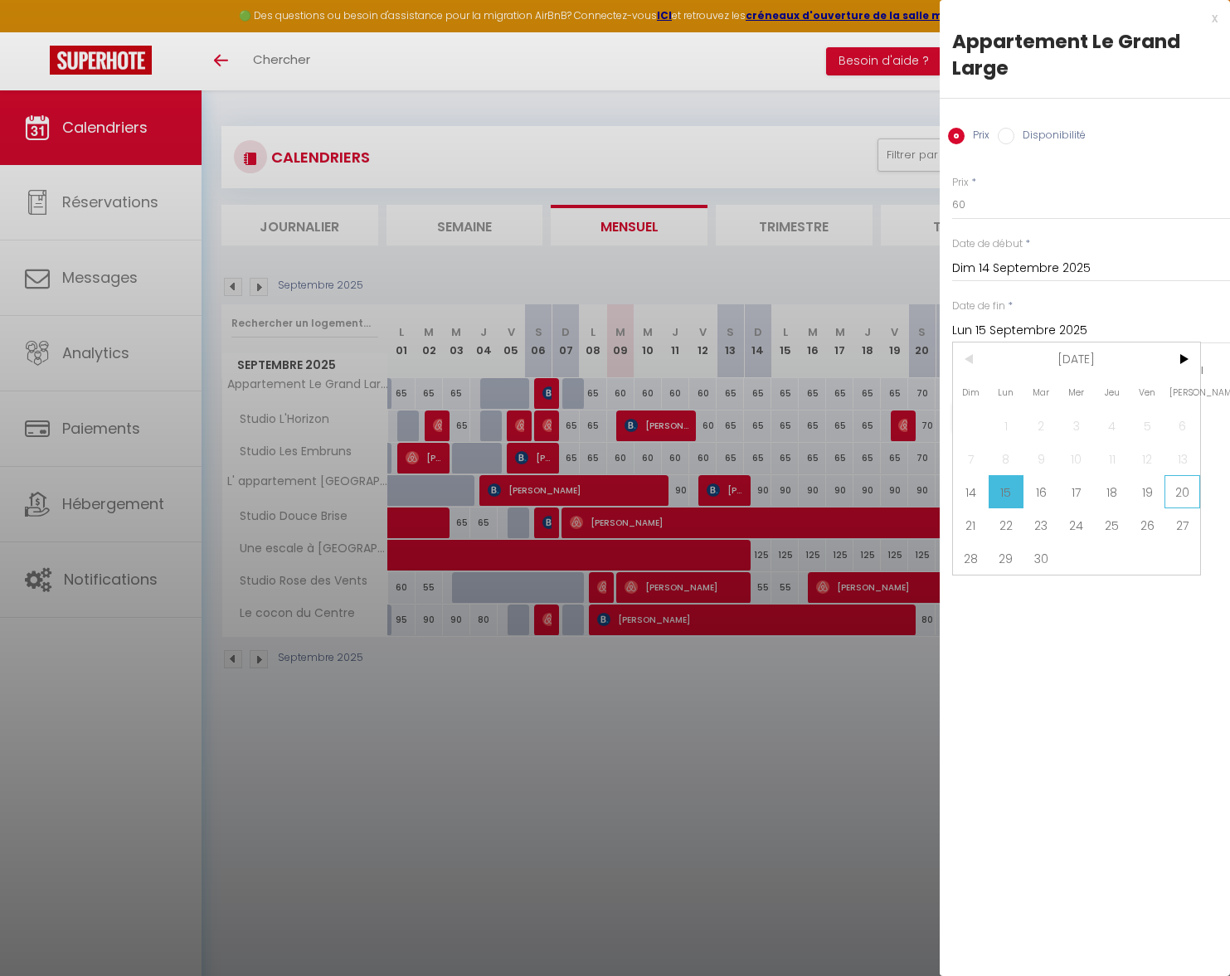
click at [1176, 496] on span "20" at bounding box center [1182, 491] width 36 height 33
type input "Sam 20 Septembre 2025"
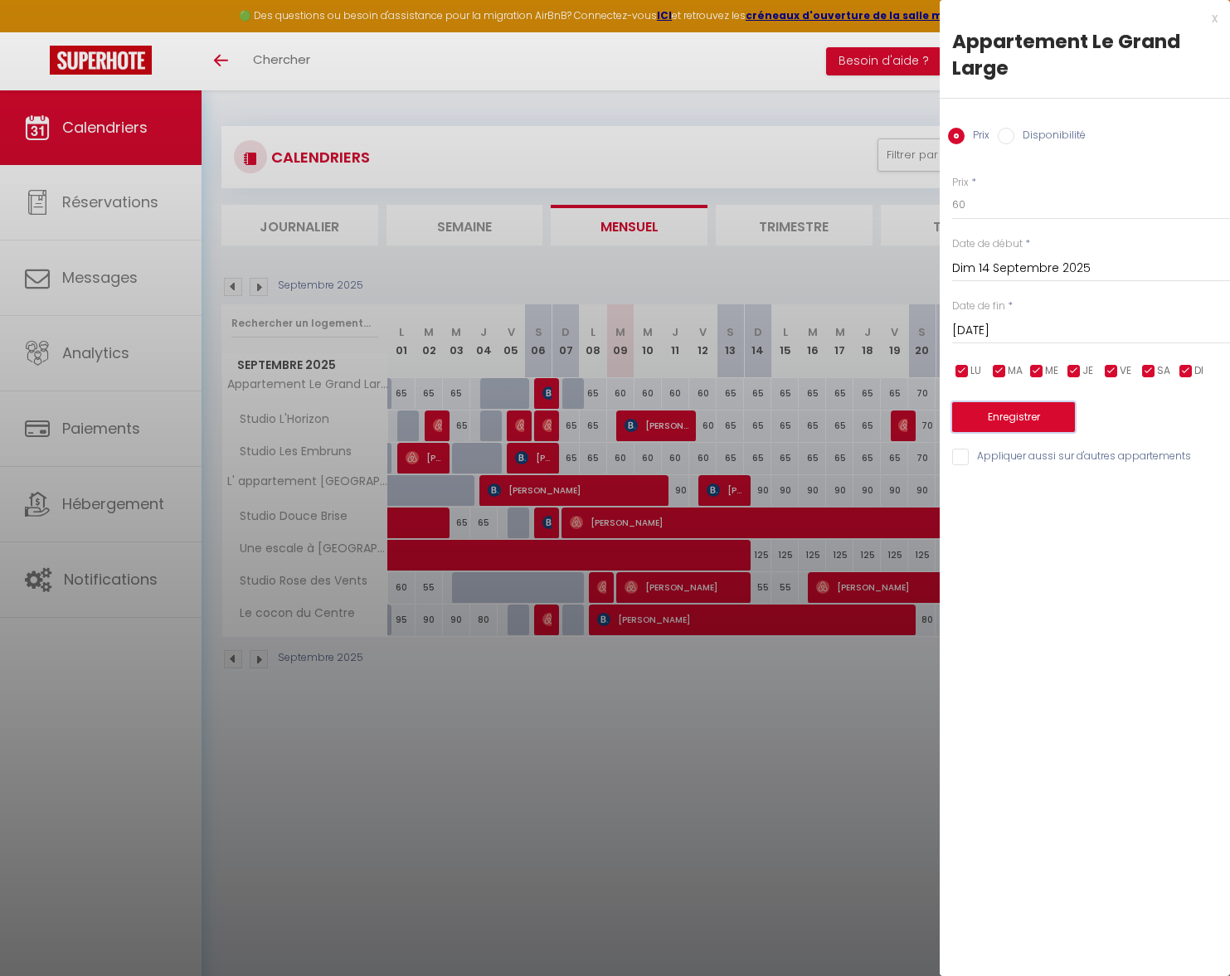
click at [1013, 420] on button "Enregistrer" at bounding box center [1013, 417] width 123 height 30
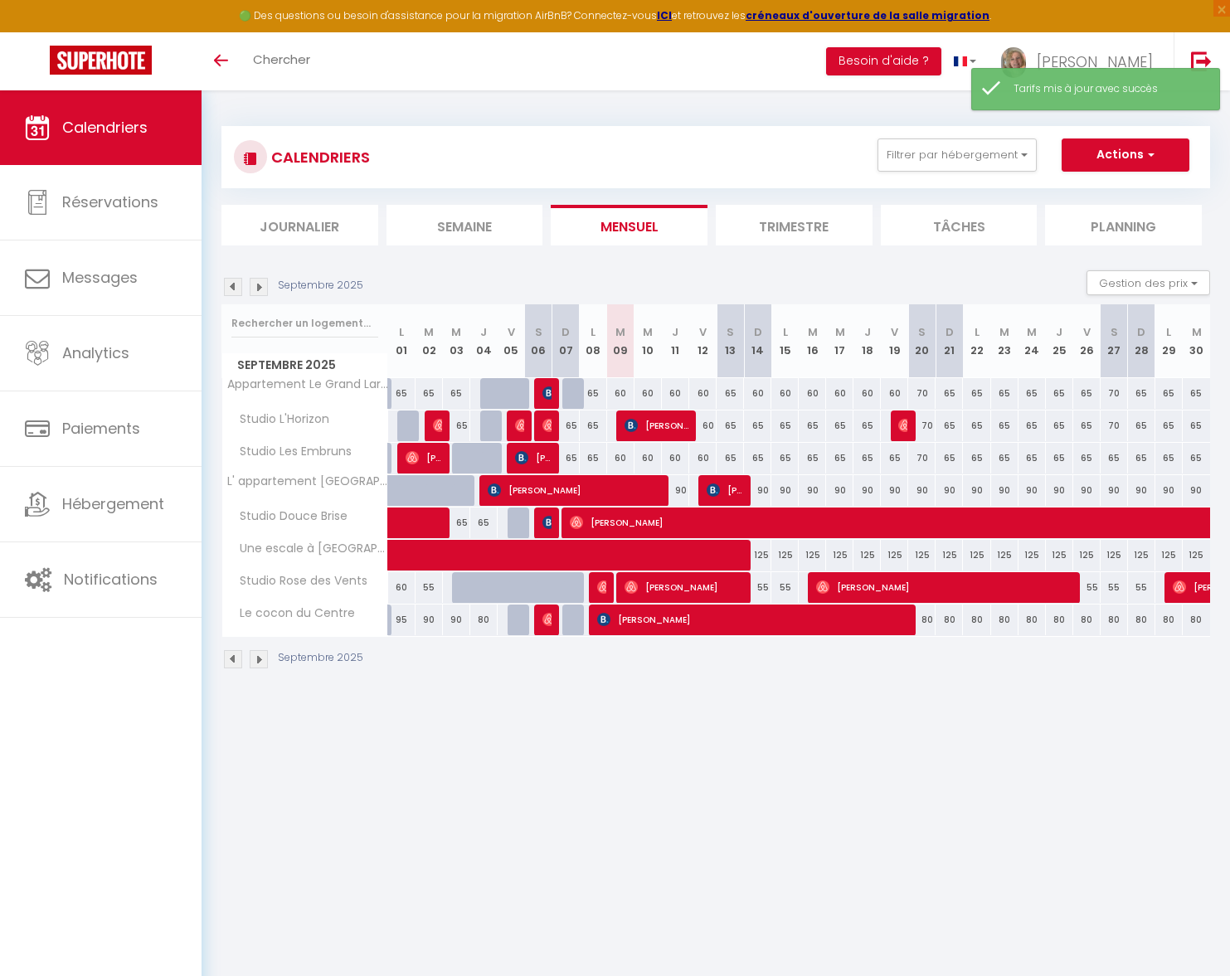
click at [756, 428] on div "65" at bounding box center [757, 426] width 27 height 31
type input "65"
type input "Dim 14 Septembre 2025"
type input "Lun 15 Septembre 2025"
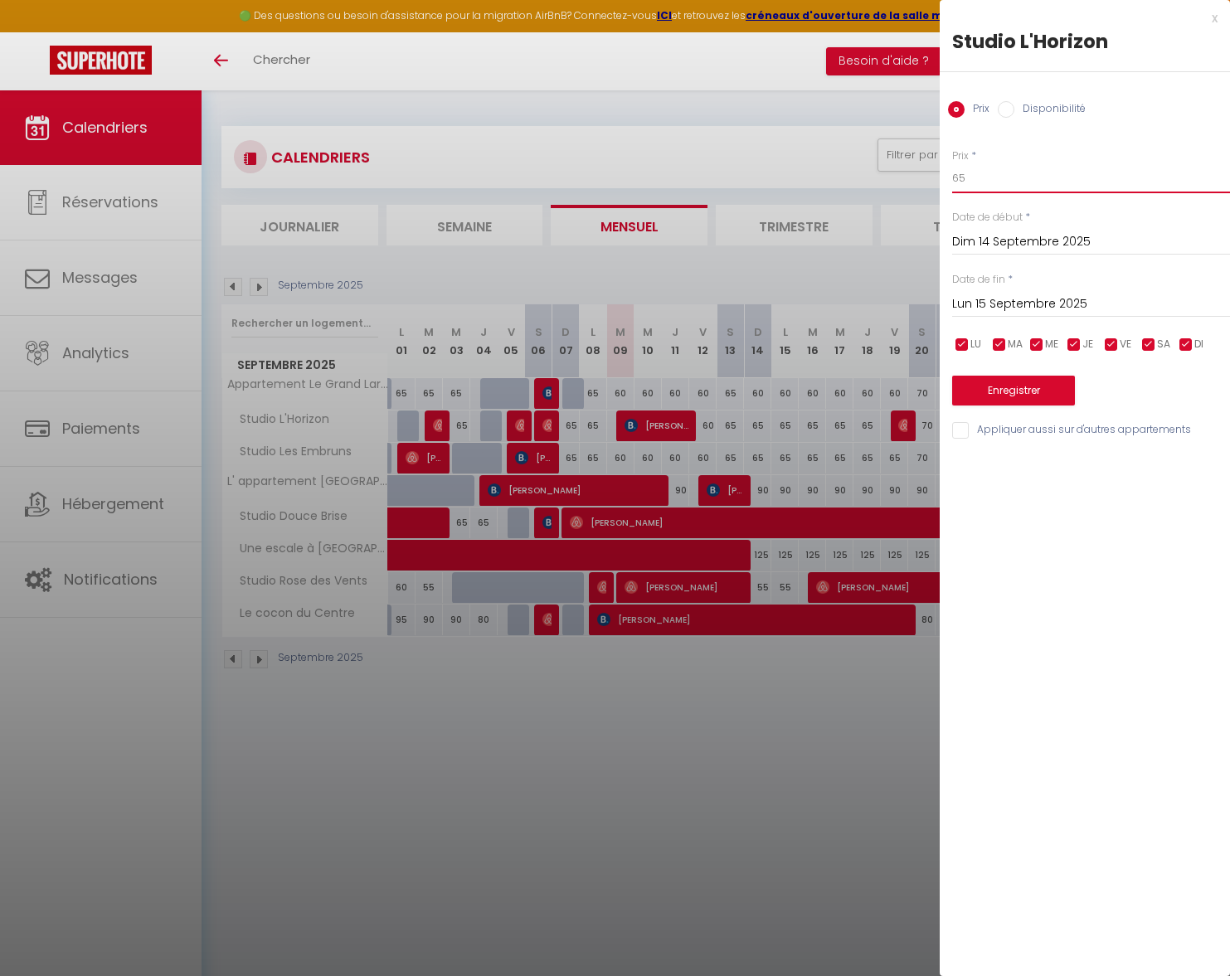
drag, startPoint x: 966, startPoint y: 180, endPoint x: 882, endPoint y: 177, distance: 83.8
click at [883, 177] on body "🟢 Des questions ou besoin d'assistance pour la migration AirBnB? Connectez-vous…" at bounding box center [615, 578] width 1230 height 976
type input "60"
click at [968, 304] on input "Lun 15 Septembre 2025" at bounding box center [1091, 305] width 278 height 22
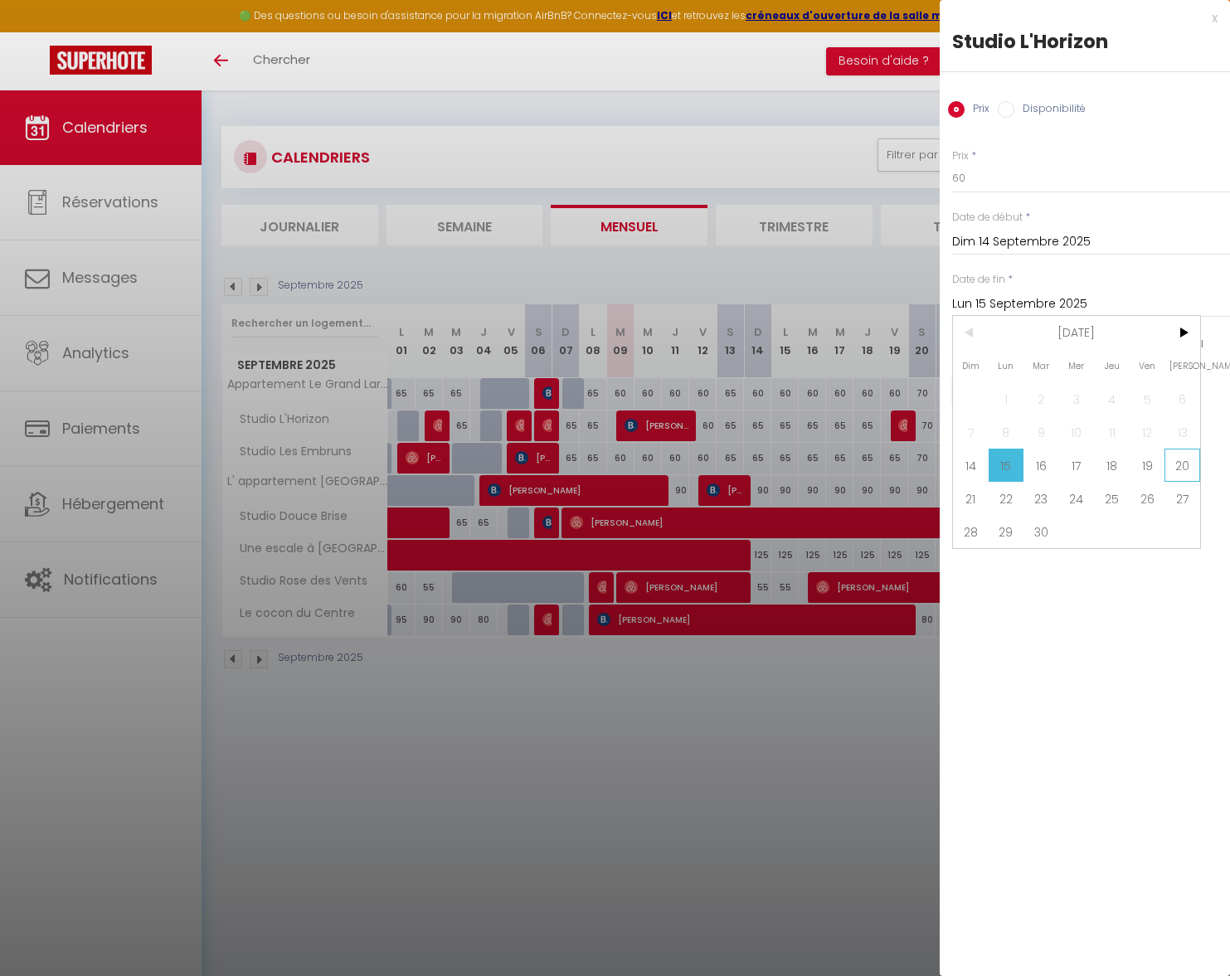
click at [1187, 464] on span "20" at bounding box center [1182, 465] width 36 height 33
type input "Sam 20 Septembre 2025"
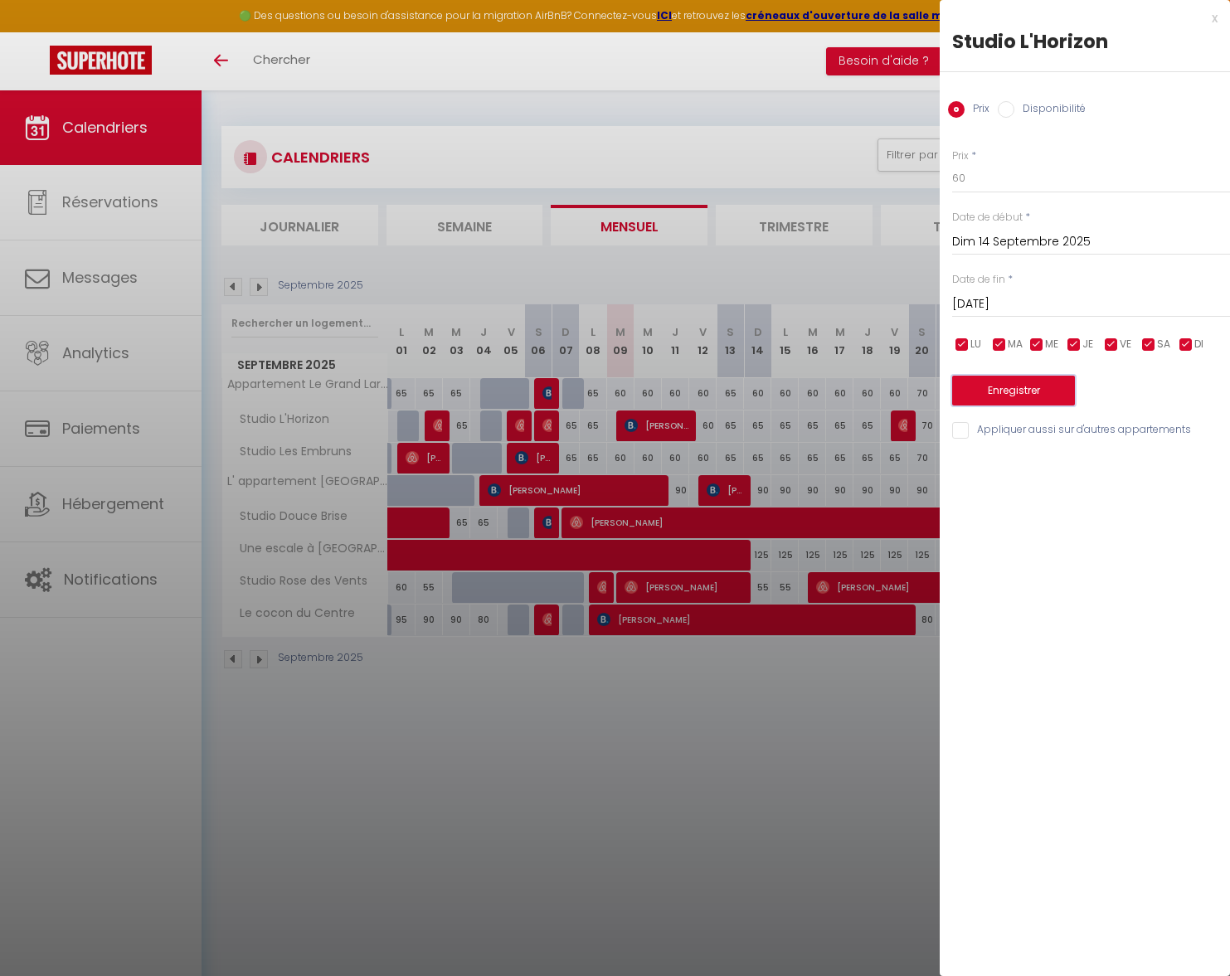
click at [1010, 389] on button "Enregistrer" at bounding box center [1013, 391] width 123 height 30
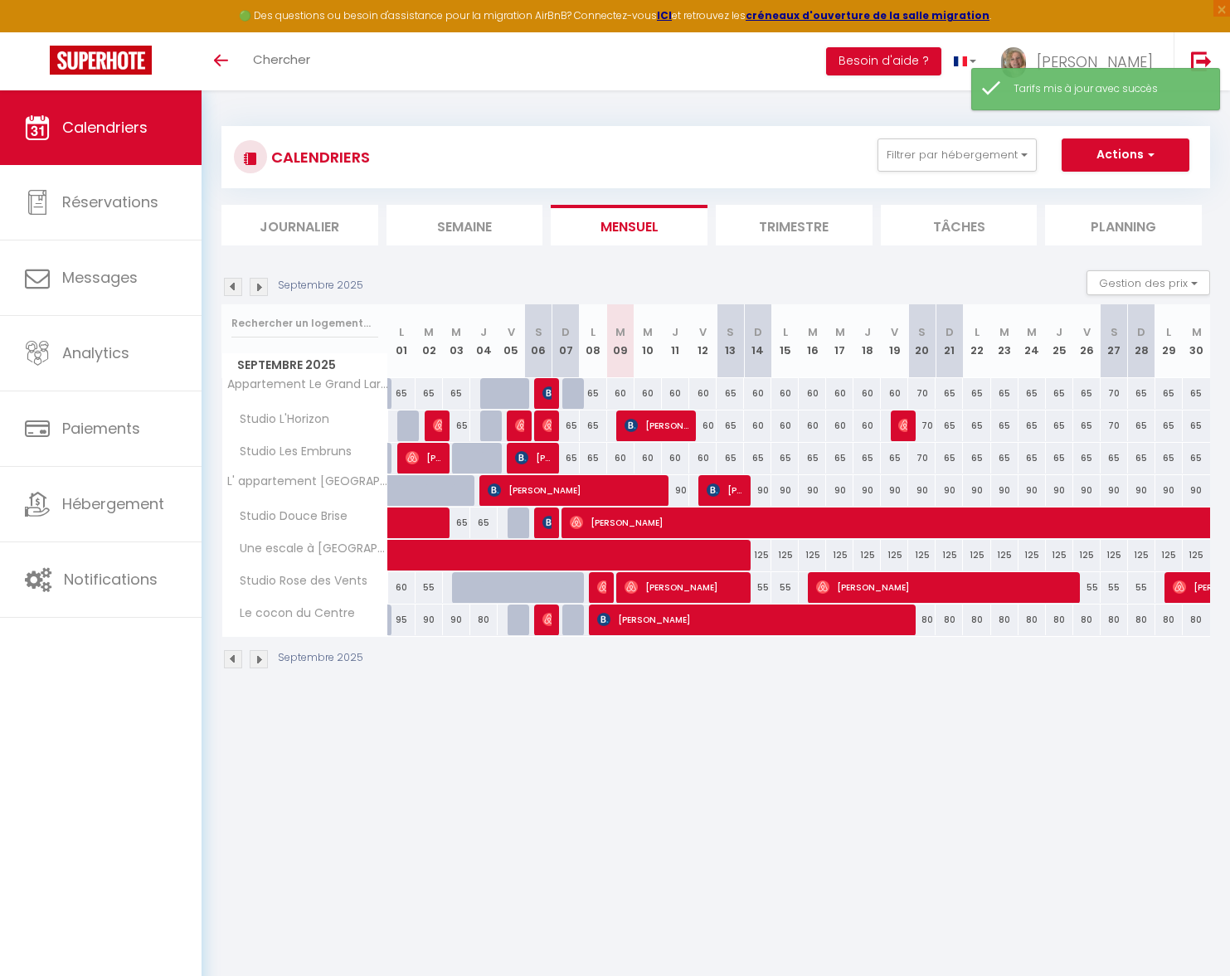
click at [758, 463] on div "65" at bounding box center [757, 458] width 27 height 31
type input "65"
type input "Dim 14 Septembre 2025"
type input "Lun 15 Septembre 2025"
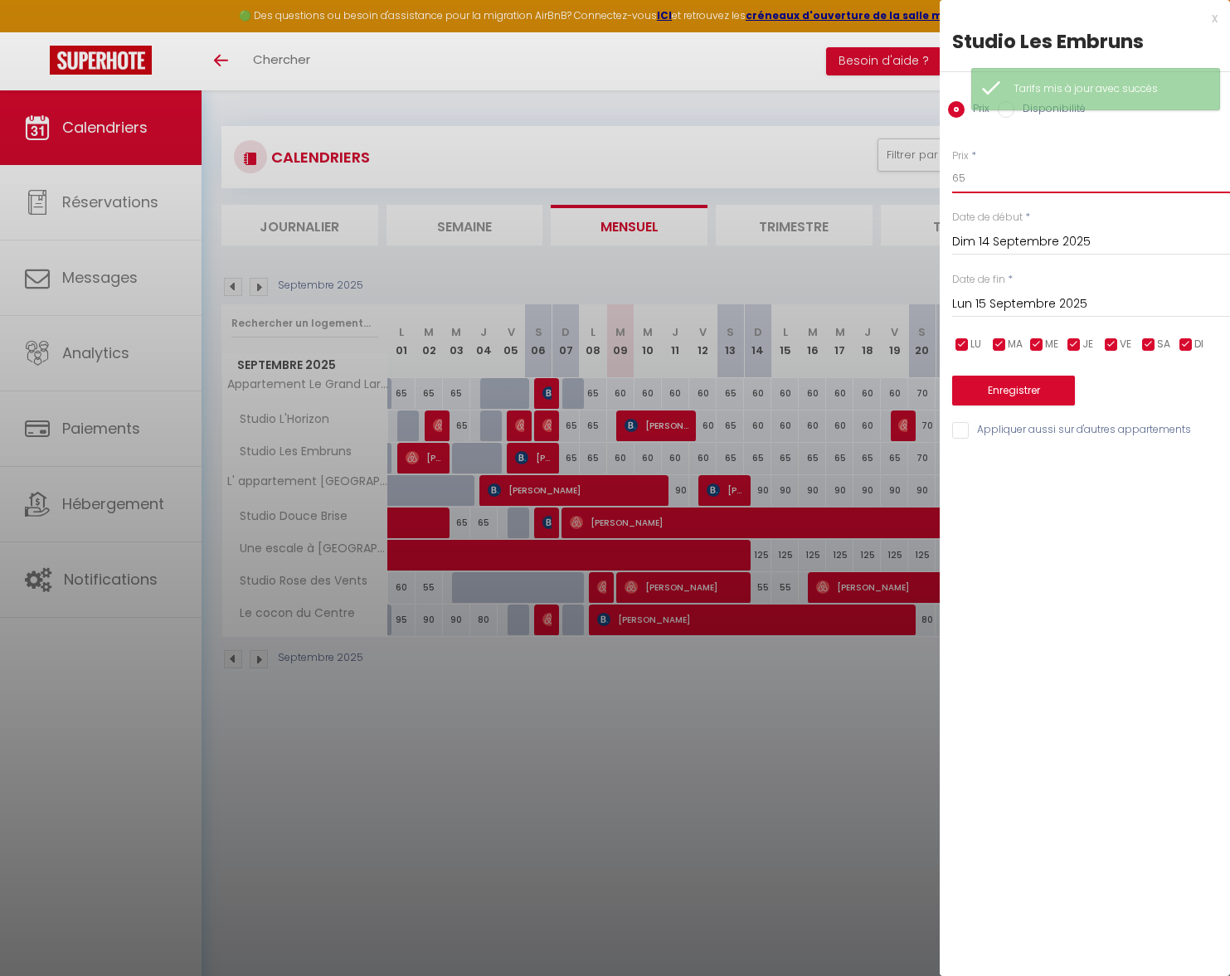
drag, startPoint x: 971, startPoint y: 182, endPoint x: 919, endPoint y: 182, distance: 52.2
click at [919, 182] on body "🟢 Des questions ou besoin d'assistance pour la migration AirBnB? Connectez-vous…" at bounding box center [615, 578] width 1230 height 976
type input "60"
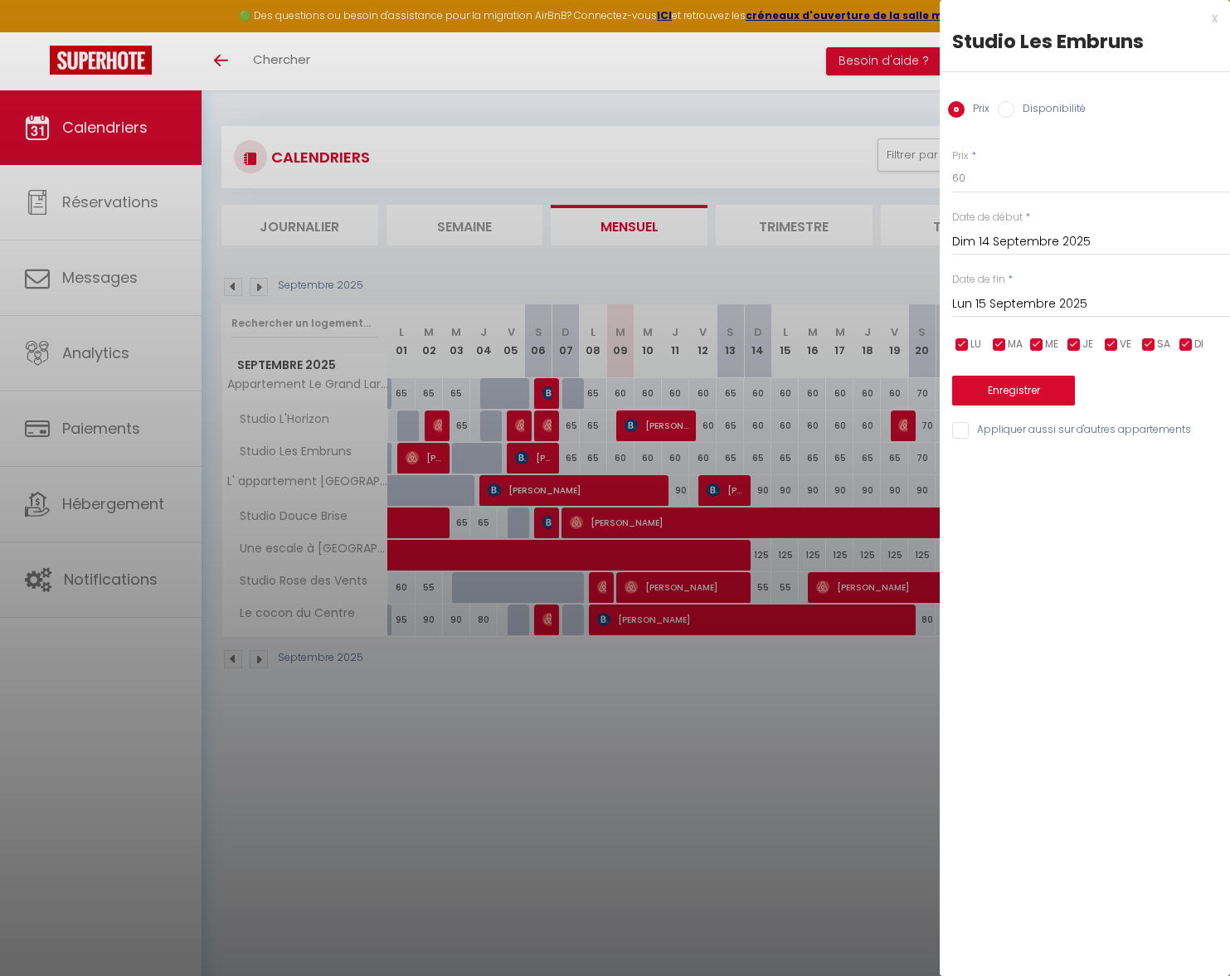
click at [965, 299] on input "Lun 15 Septembre 2025" at bounding box center [1091, 305] width 278 height 22
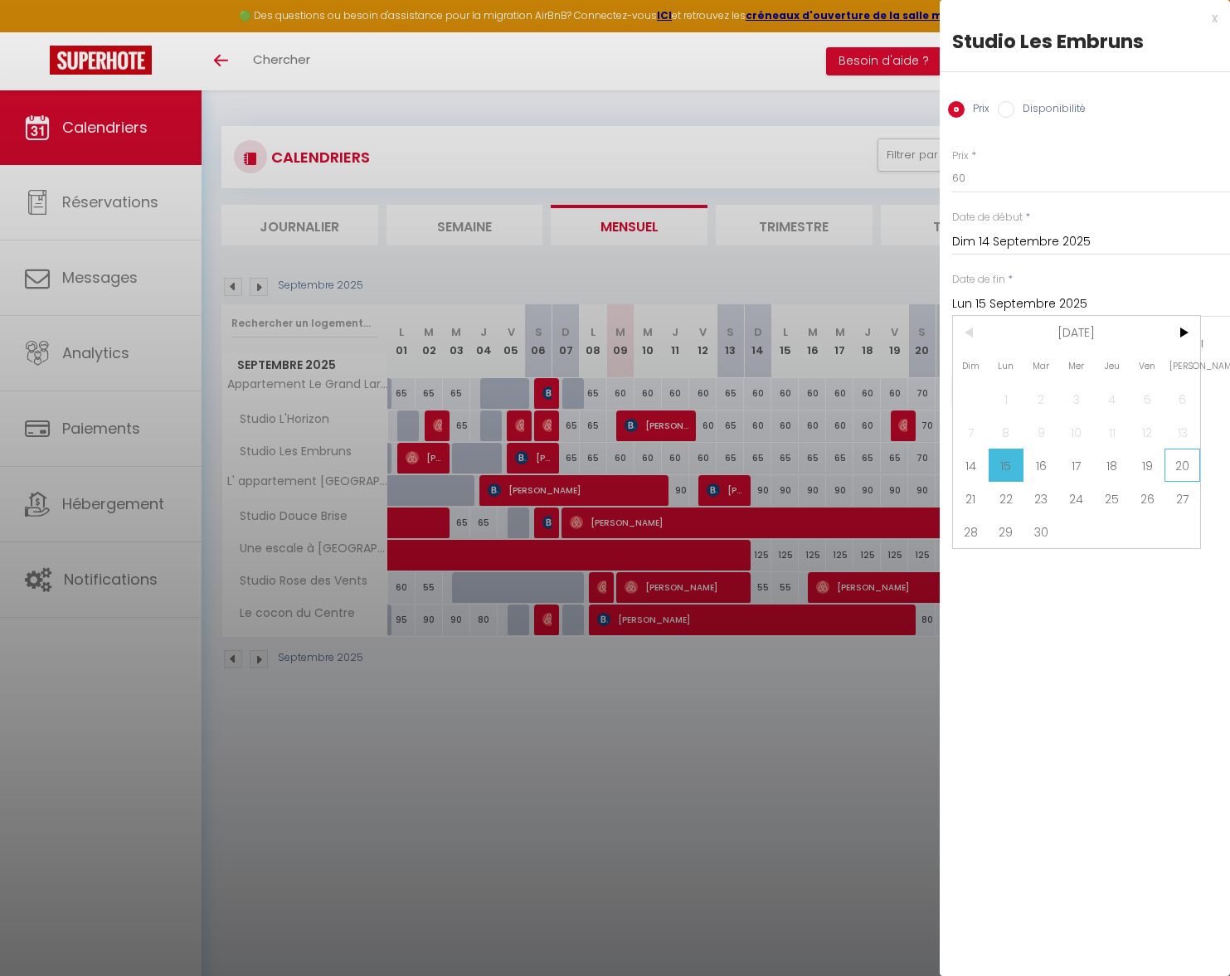
click at [1187, 469] on span "20" at bounding box center [1182, 465] width 36 height 33
type input "Sam 20 Septembre 2025"
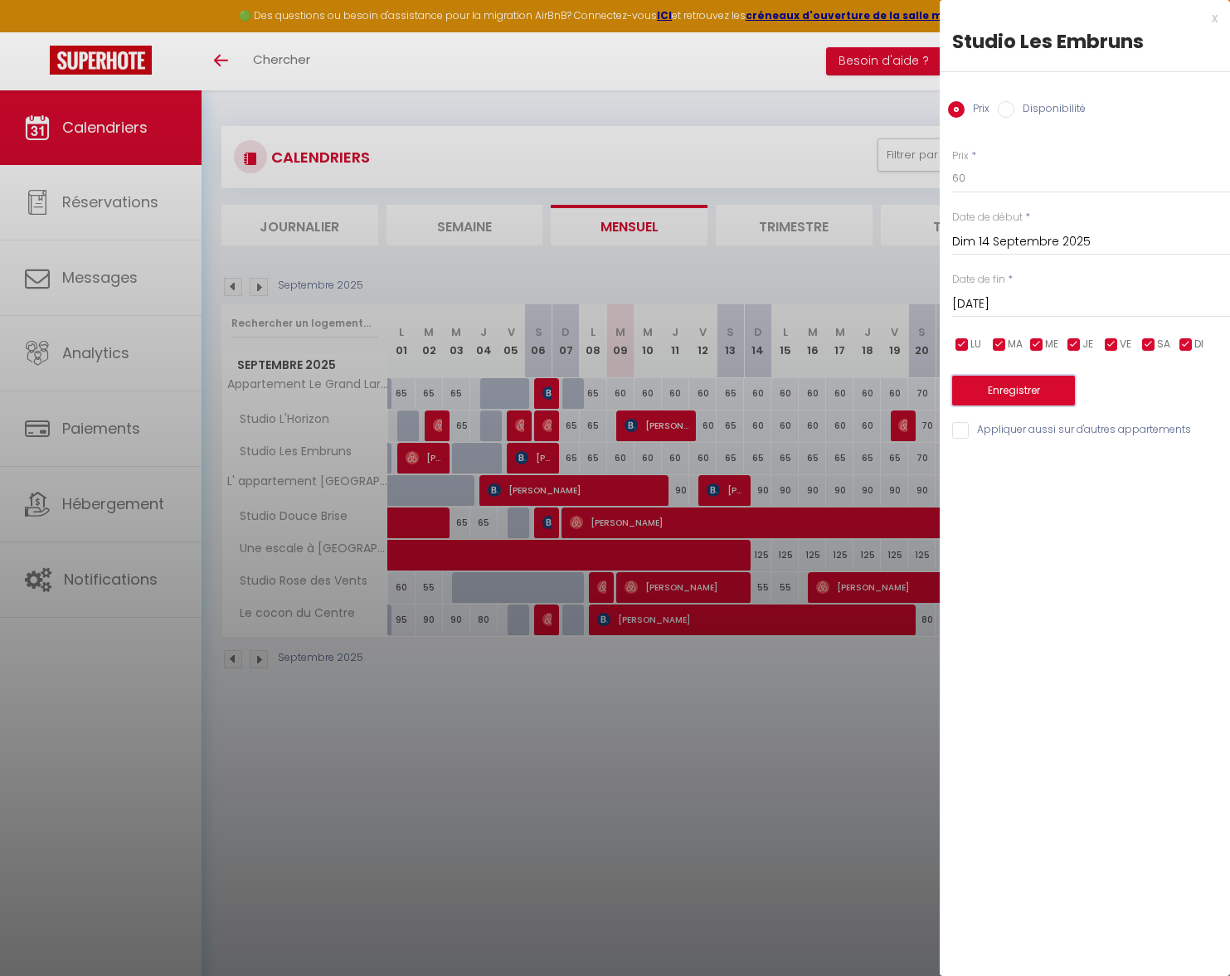
click at [1019, 390] on button "Enregistrer" at bounding box center [1013, 391] width 123 height 30
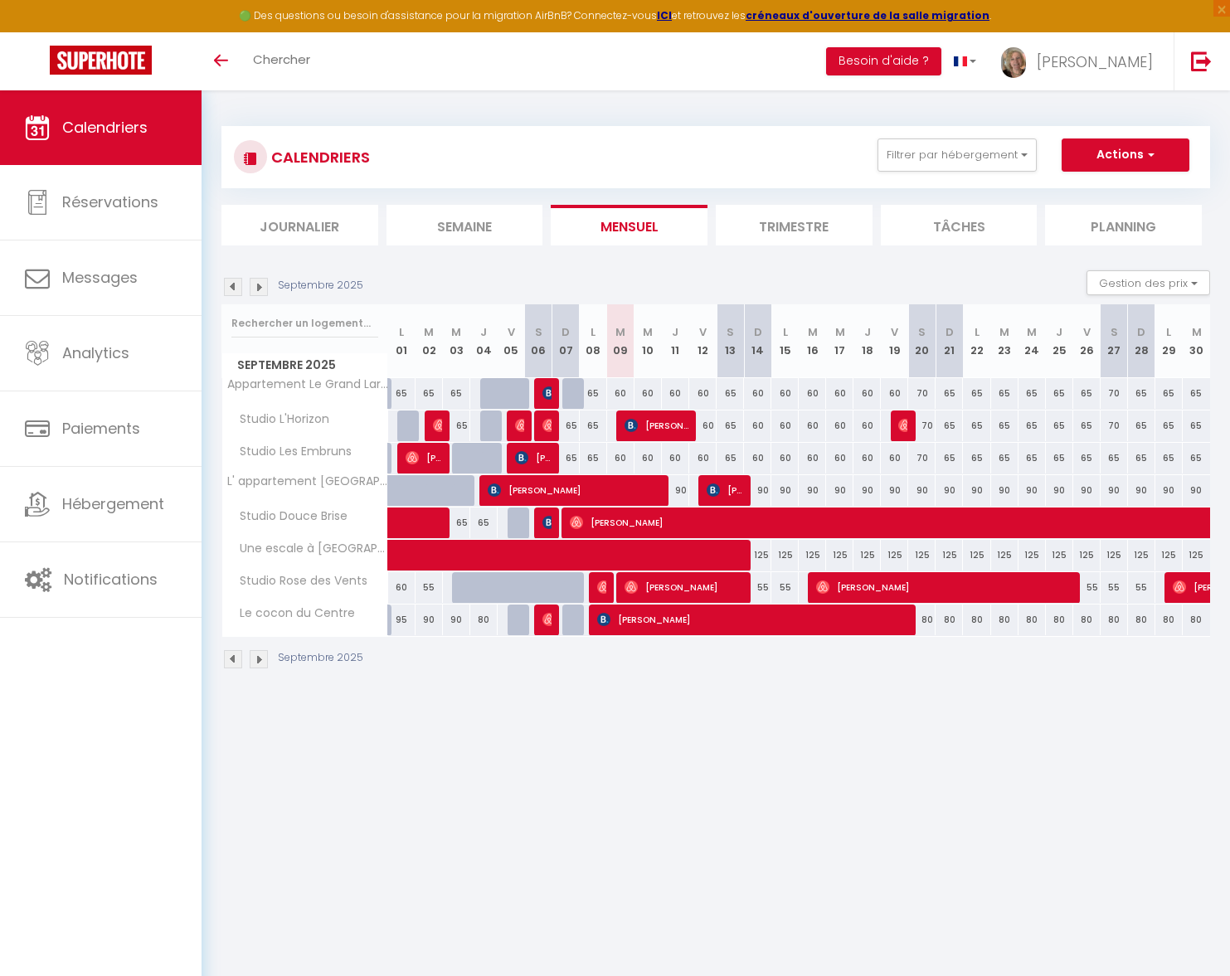
click at [925, 395] on div "70" at bounding box center [921, 393] width 27 height 31
type input "70"
type input "Sam 20 Septembre 2025"
type input "Dim 21 Septembre 2025"
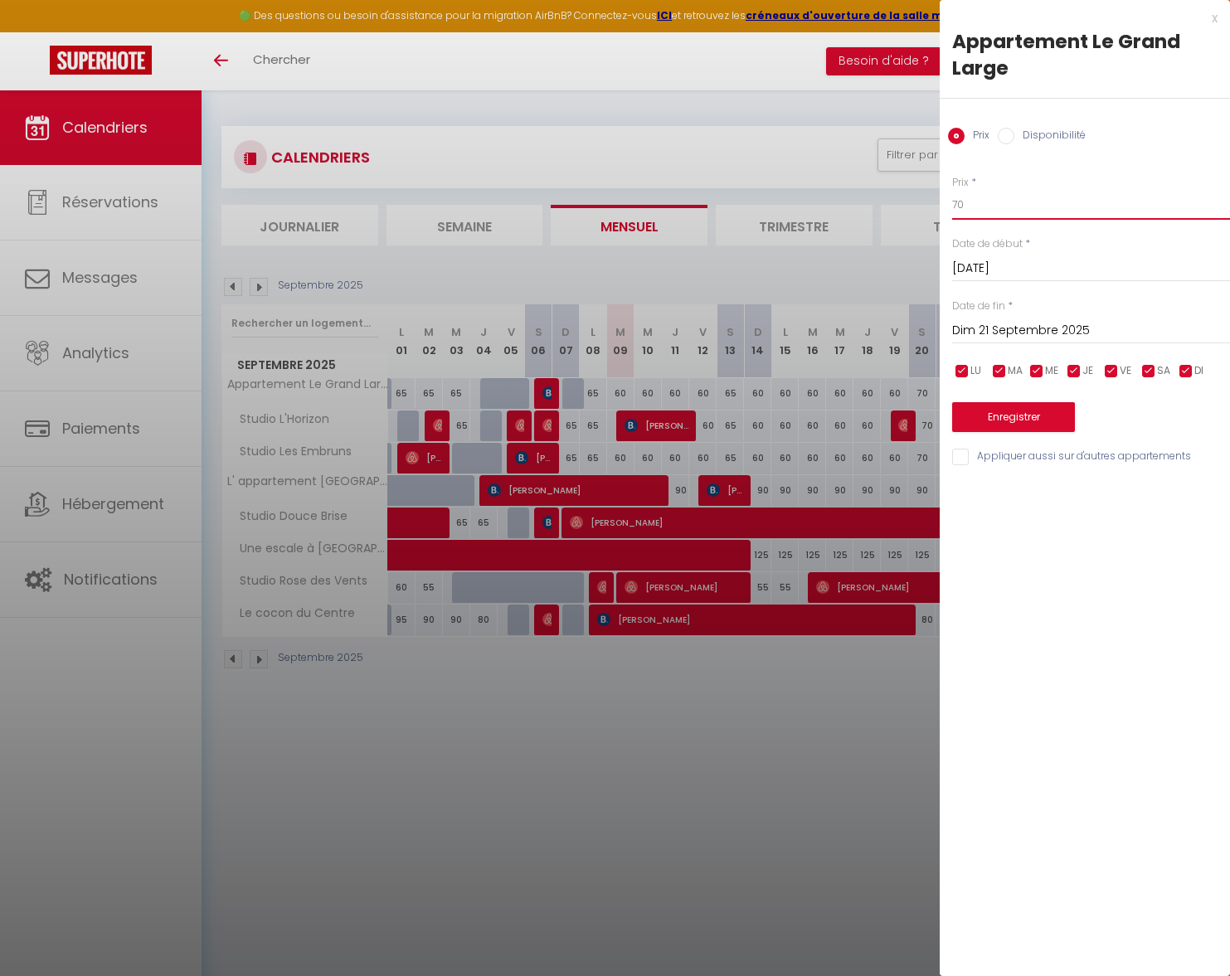
drag, startPoint x: 967, startPoint y: 202, endPoint x: 904, endPoint y: 202, distance: 63.0
click at [904, 202] on body "🟢 Des questions ou besoin d'assistance pour la migration AirBnB? Connectez-vous…" at bounding box center [615, 578] width 1230 height 976
type input "65"
click at [984, 420] on button "Enregistrer" at bounding box center [1013, 417] width 123 height 30
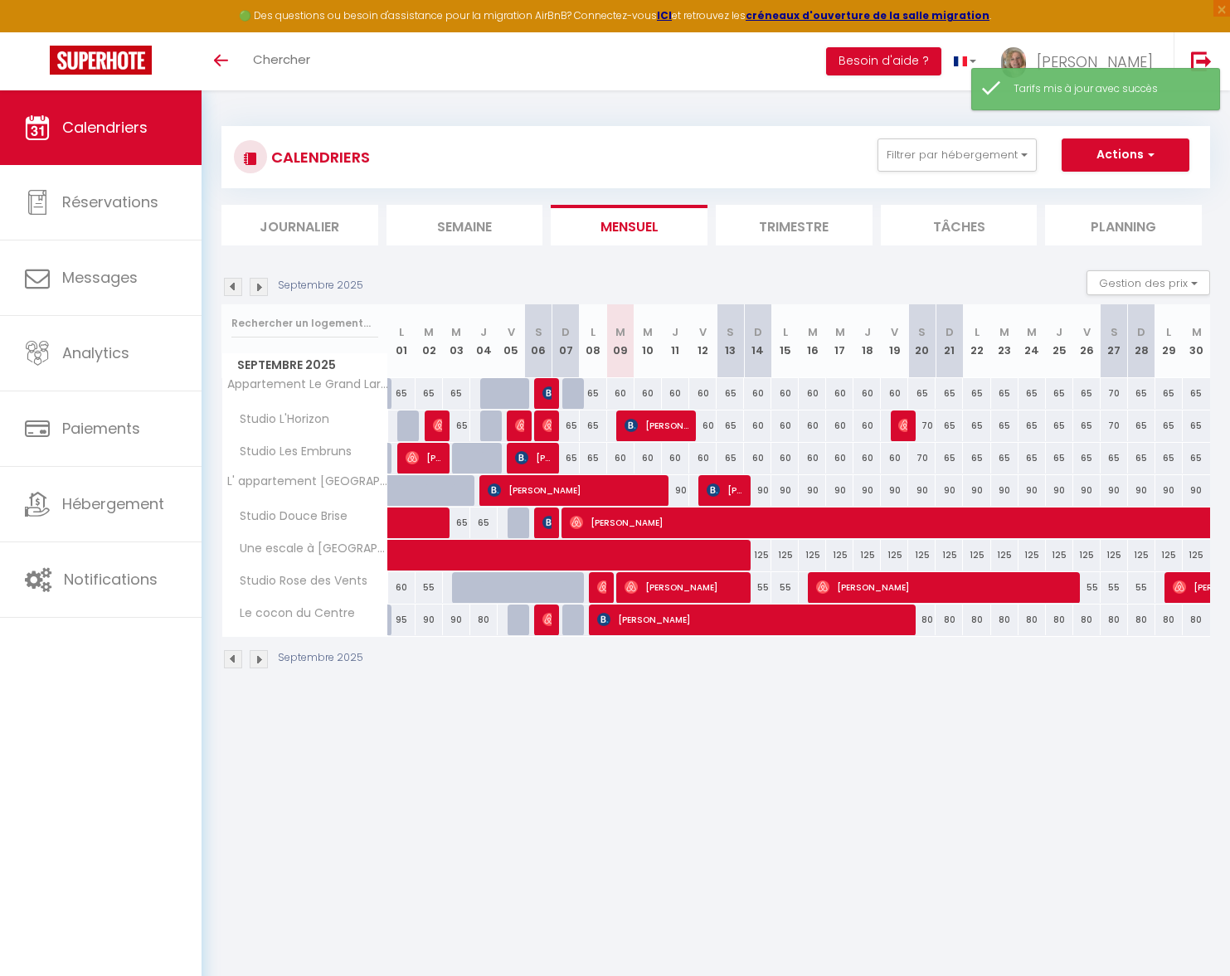
click at [926, 429] on div "70" at bounding box center [921, 426] width 27 height 31
type input "70"
type input "Sam 20 Septembre 2025"
type input "Dim 21 Septembre 2025"
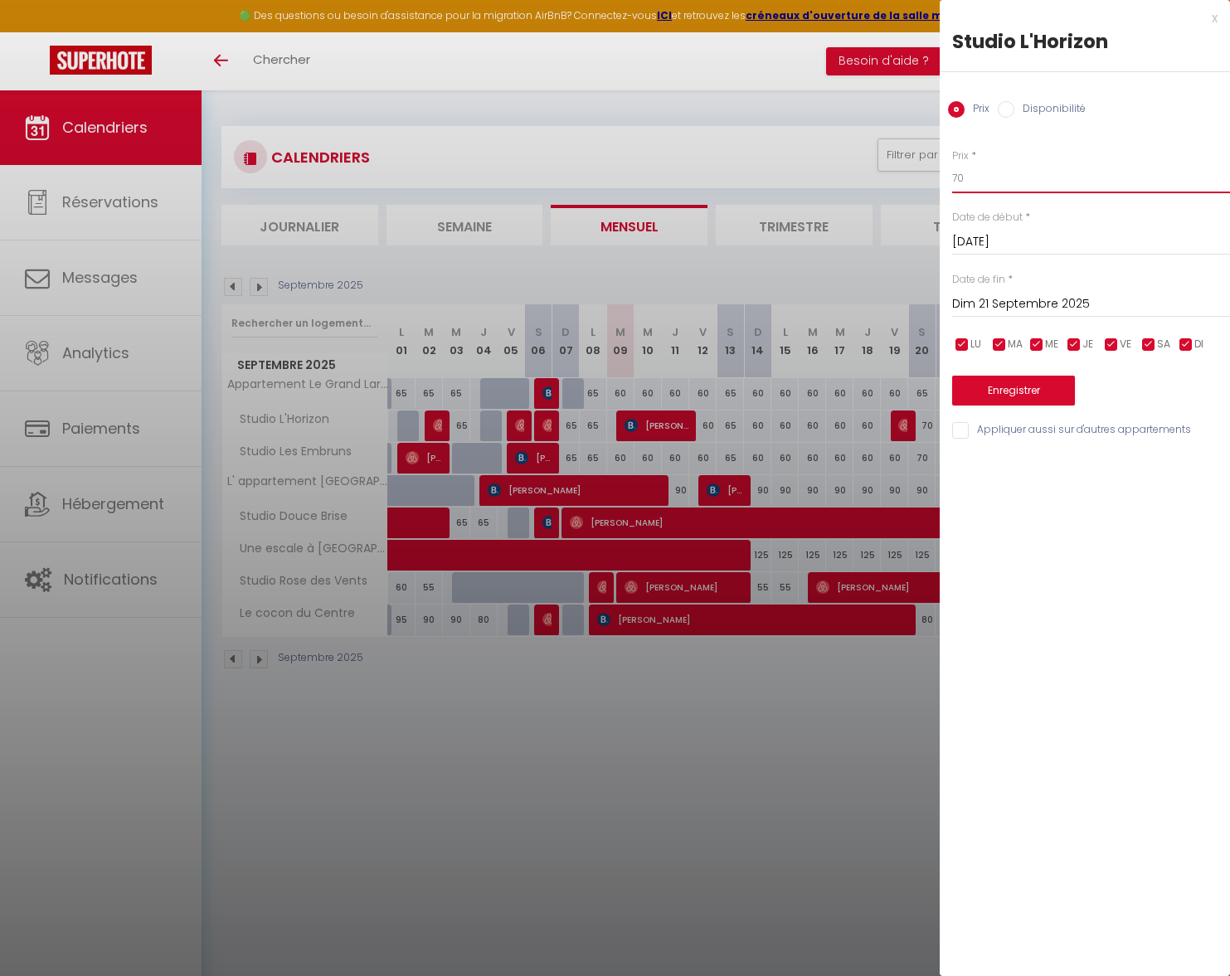
drag, startPoint x: 967, startPoint y: 182, endPoint x: 941, endPoint y: 182, distance: 25.7
click at [941, 182] on div "Prix * 70 Statut * Disponible Indisponible Date de début * Sam 20 Septembre 202…" at bounding box center [1085, 284] width 290 height 313
type input "65"
click at [984, 391] on button "Enregistrer" at bounding box center [1013, 391] width 123 height 30
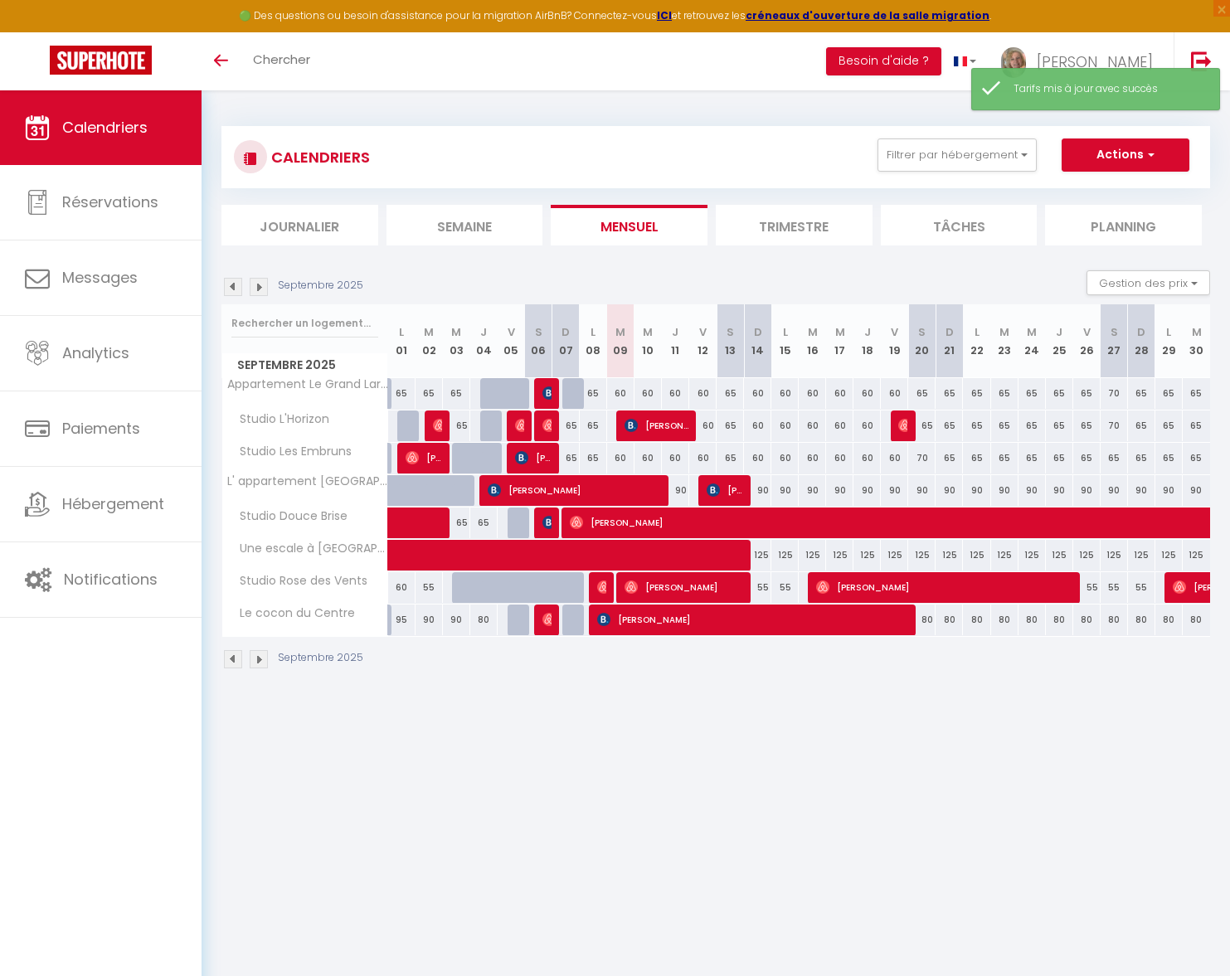
click at [920, 460] on div "70" at bounding box center [921, 458] width 27 height 31
type input "70"
type input "Sam 20 Septembre 2025"
type input "Dim 21 Septembre 2025"
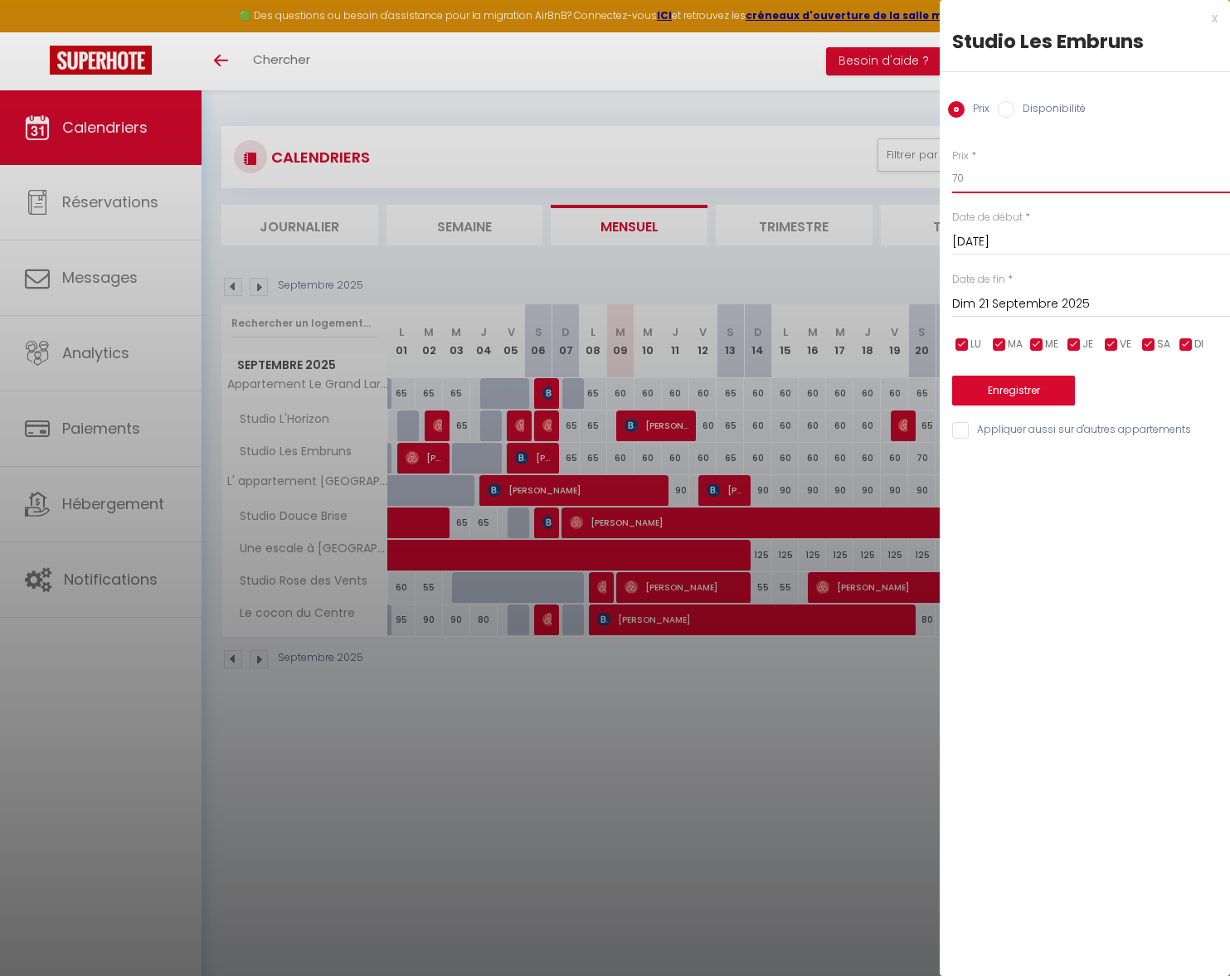
drag, startPoint x: 962, startPoint y: 176, endPoint x: 911, endPoint y: 179, distance: 51.5
click at [911, 179] on body "🟢 Des questions ou besoin d'assistance pour la migration AirBnB? Connectez-vous…" at bounding box center [615, 578] width 1230 height 976
type input "65"
click at [970, 388] on button "Enregistrer" at bounding box center [1013, 391] width 123 height 30
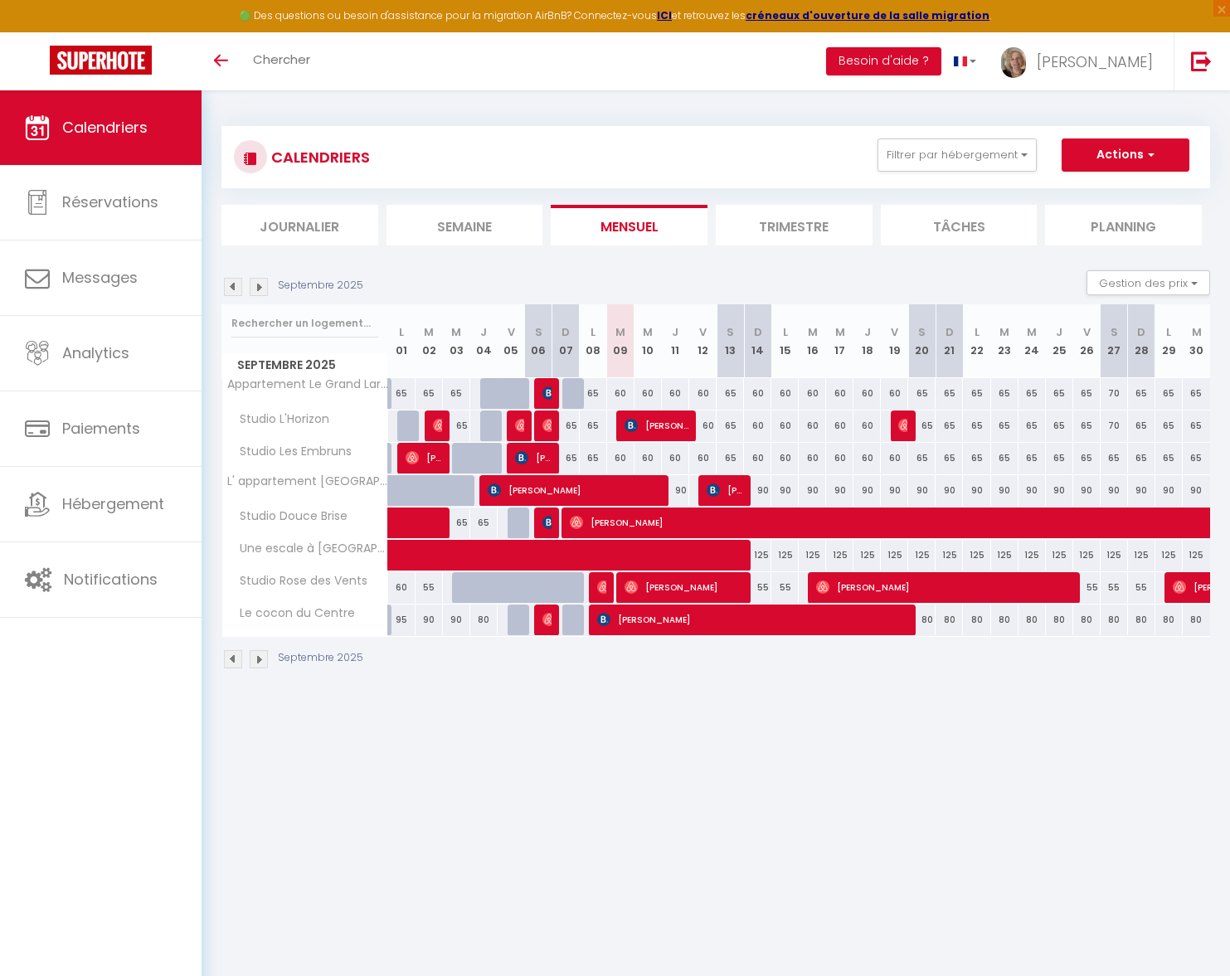
click at [945, 396] on div "65" at bounding box center [949, 393] width 27 height 31
type input "65"
type input "Dim 21 Septembre 2025"
type input "Lun 22 Septembre 2025"
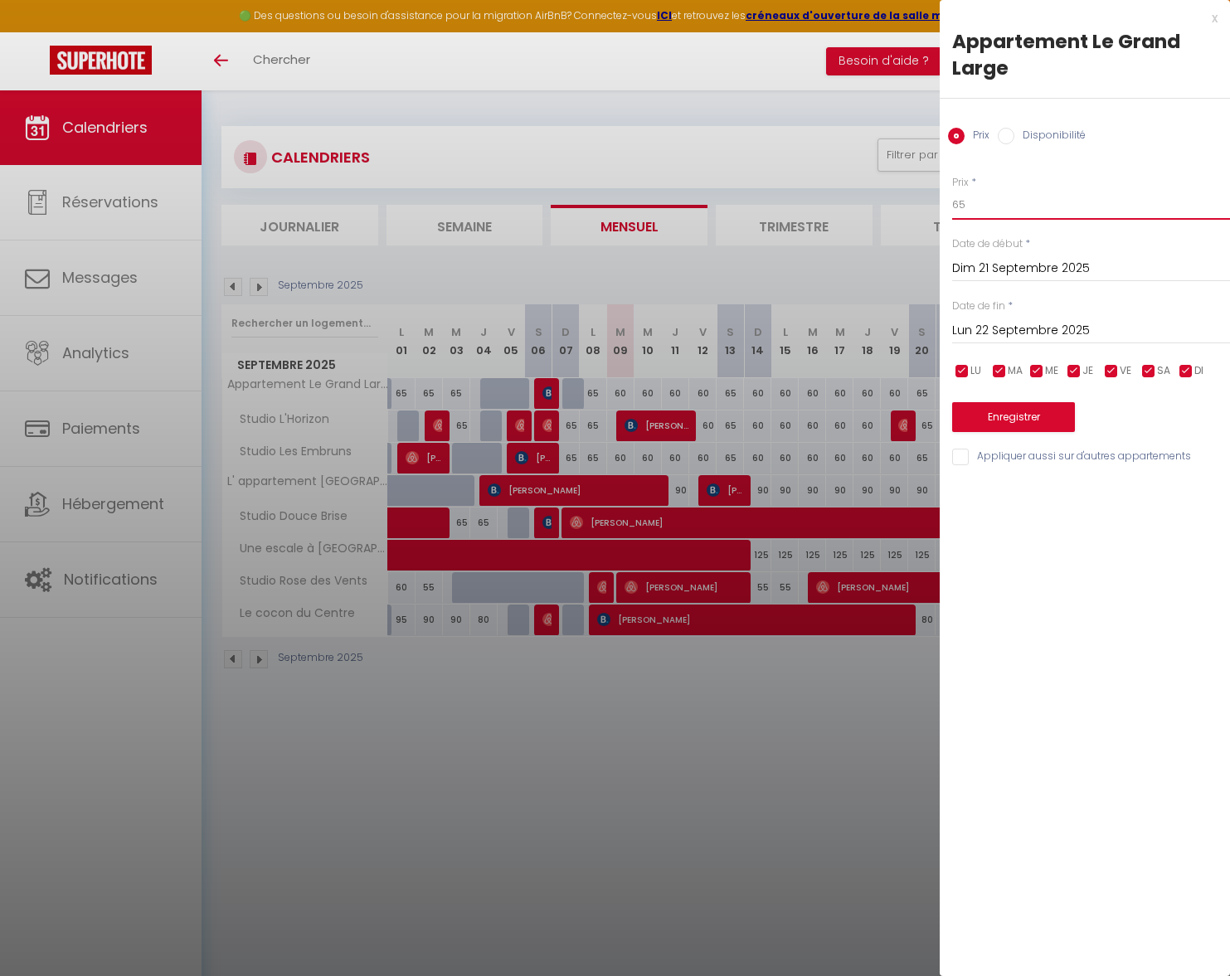
drag, startPoint x: 969, startPoint y: 207, endPoint x: 950, endPoint y: 207, distance: 18.3
click at [950, 207] on div "Prix * 65 Statut * Disponible Indisponible Date de début * Dim 21 Septembre 202…" at bounding box center [1085, 310] width 290 height 313
type input "60"
click at [1013, 333] on input "Lun 22 Septembre 2025" at bounding box center [1091, 331] width 278 height 22
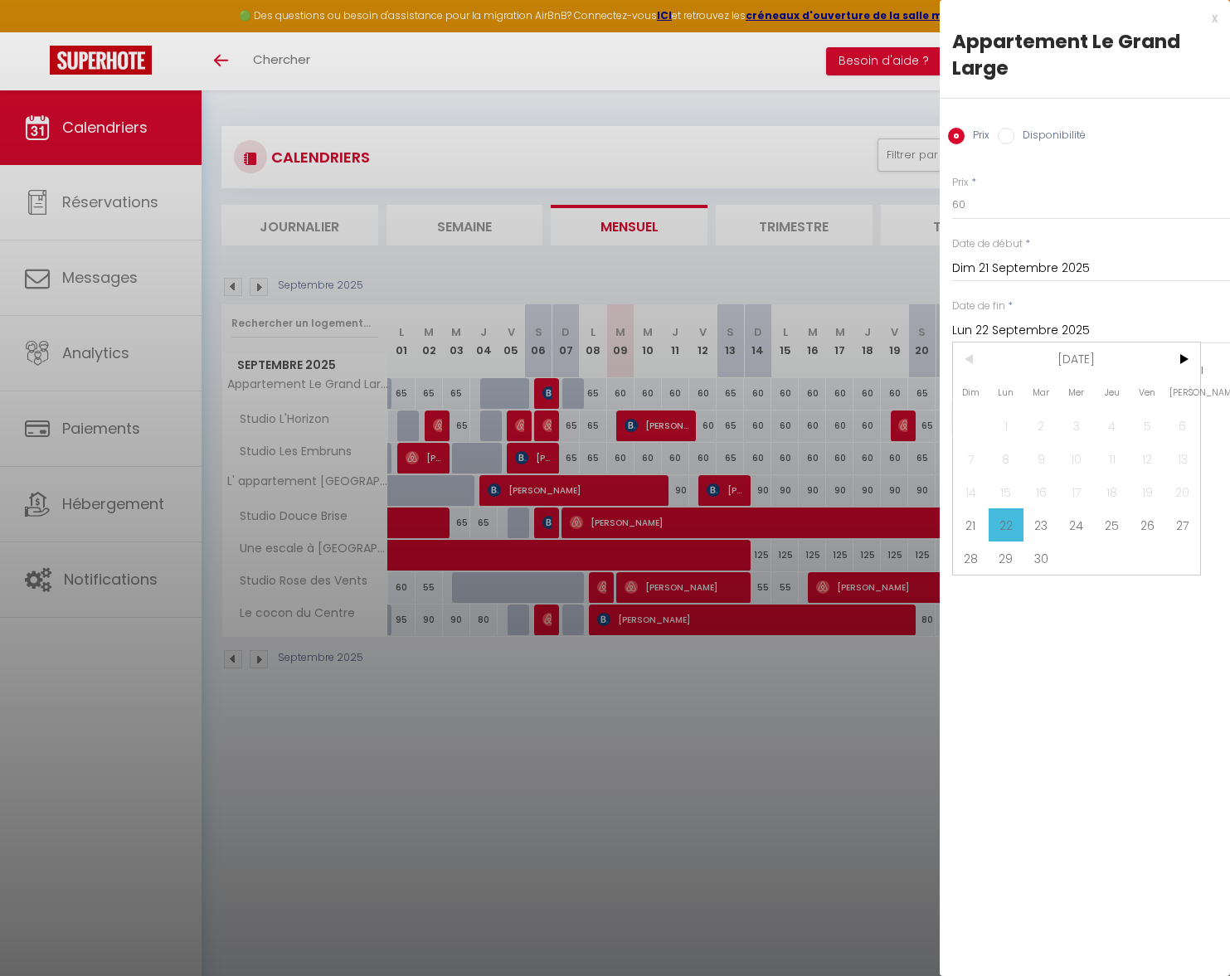
click at [1179, 395] on span "[PERSON_NAME]" at bounding box center [1182, 392] width 36 height 33
click at [1180, 529] on span "27" at bounding box center [1182, 524] width 36 height 33
type input "Sam 27 Septembre 2025"
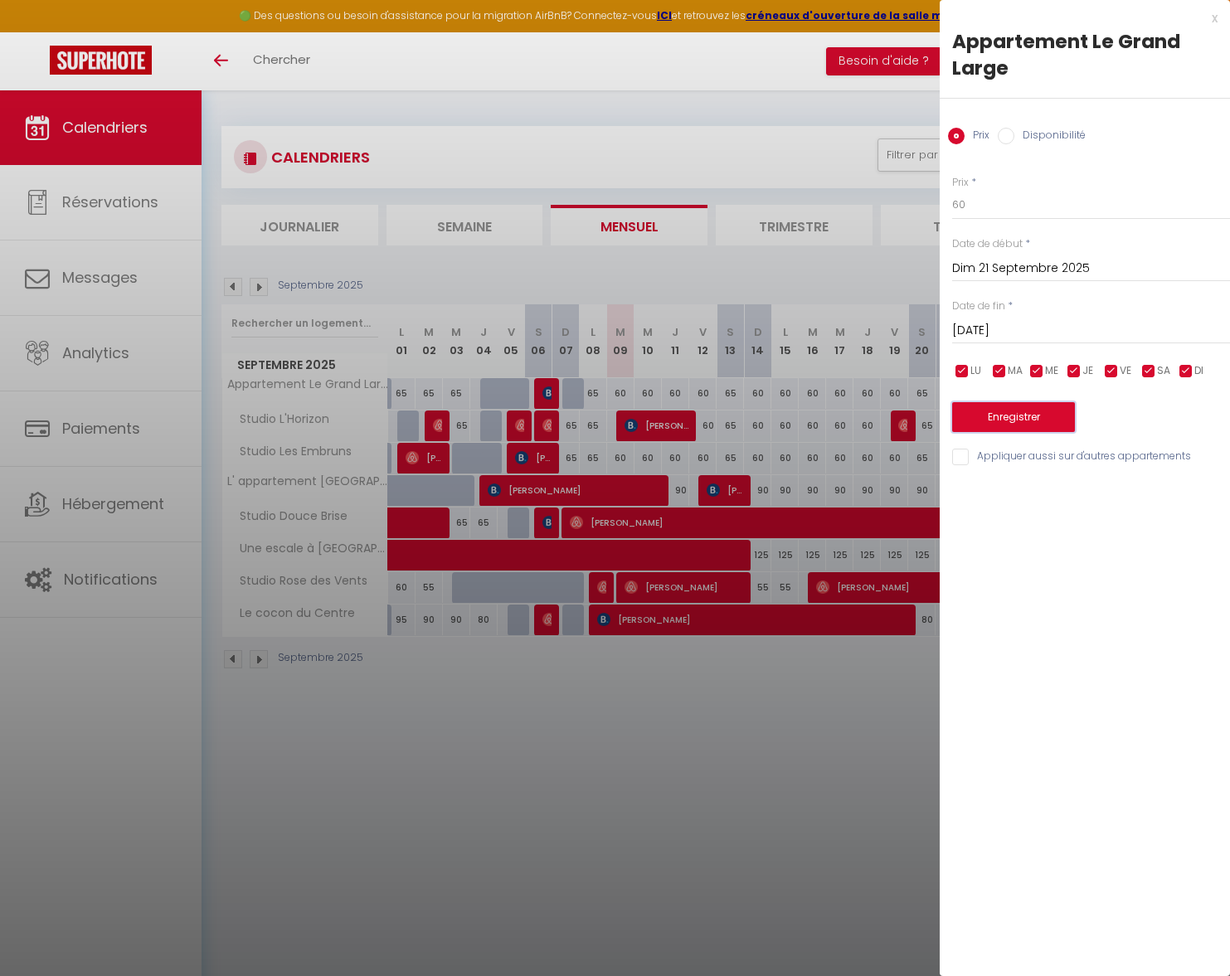
click at [1035, 418] on button "Enregistrer" at bounding box center [1013, 417] width 123 height 30
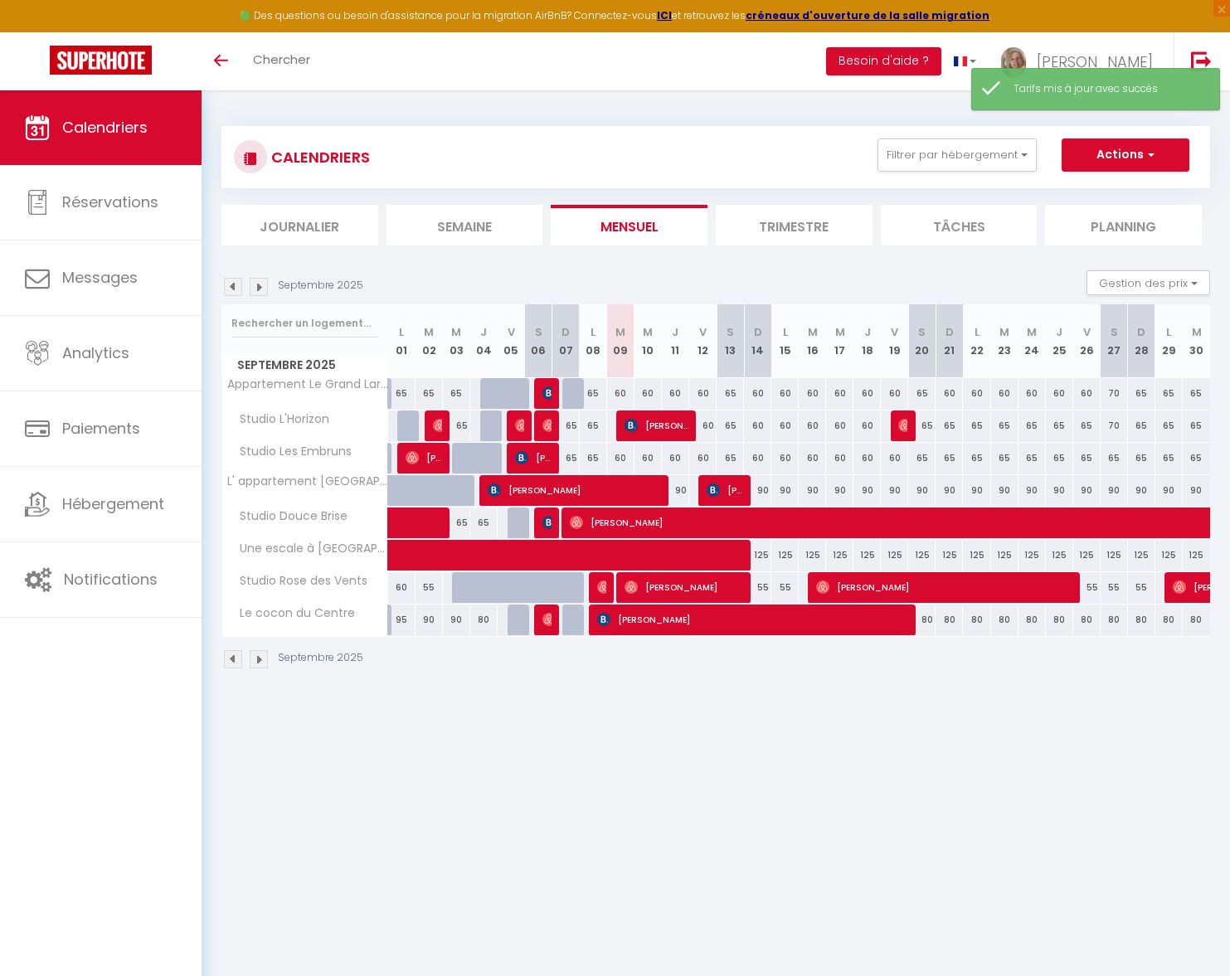
click at [948, 429] on div "65" at bounding box center [949, 426] width 27 height 31
type input "65"
type input "Dim 21 Septembre 2025"
type input "Lun 22 Septembre 2025"
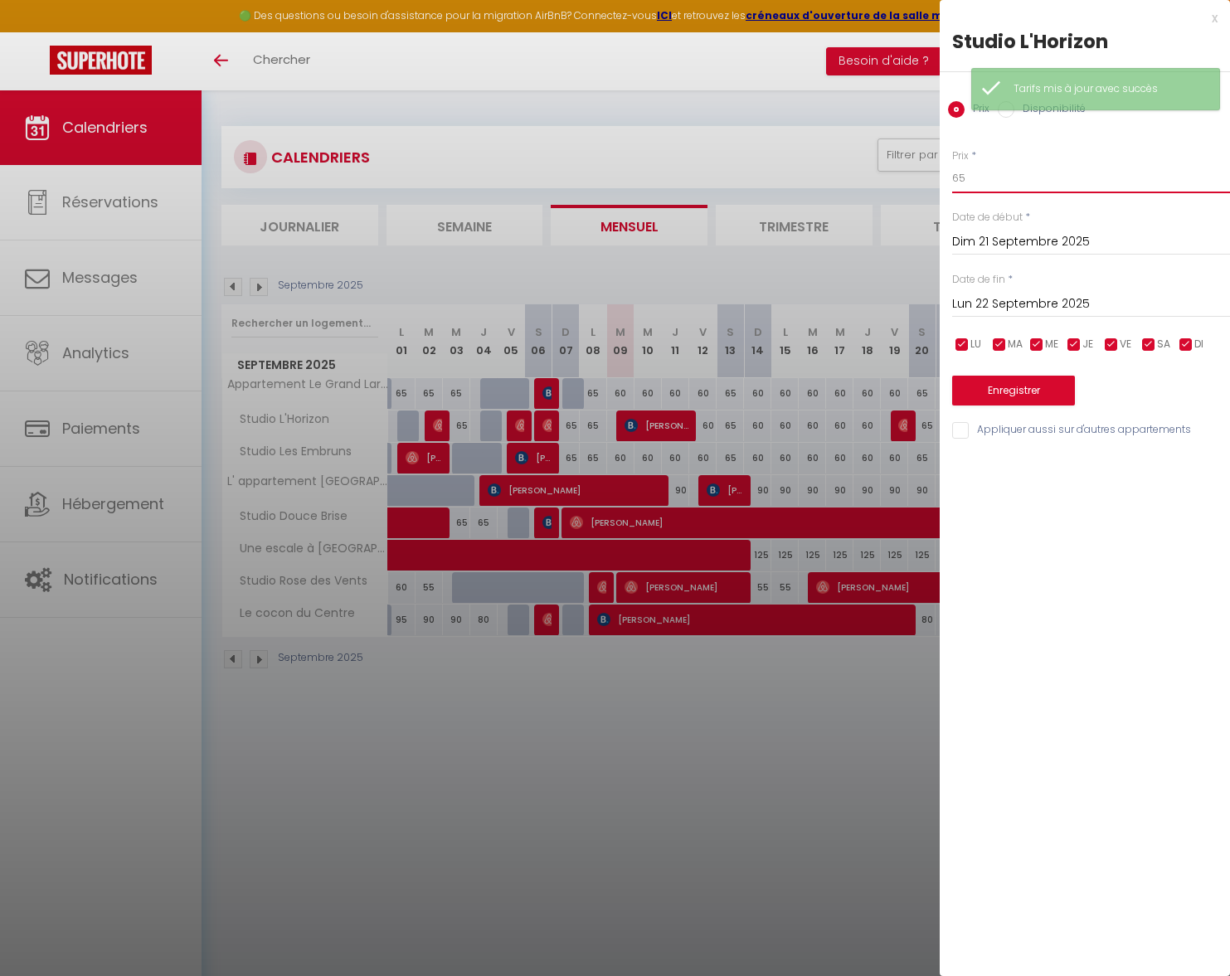
drag, startPoint x: 966, startPoint y: 177, endPoint x: 935, endPoint y: 177, distance: 31.5
click at [935, 177] on body "🟢 Des questions ou besoin d'assistance pour la migration AirBnB? Connectez-vous…" at bounding box center [615, 578] width 1230 height 976
type input "60"
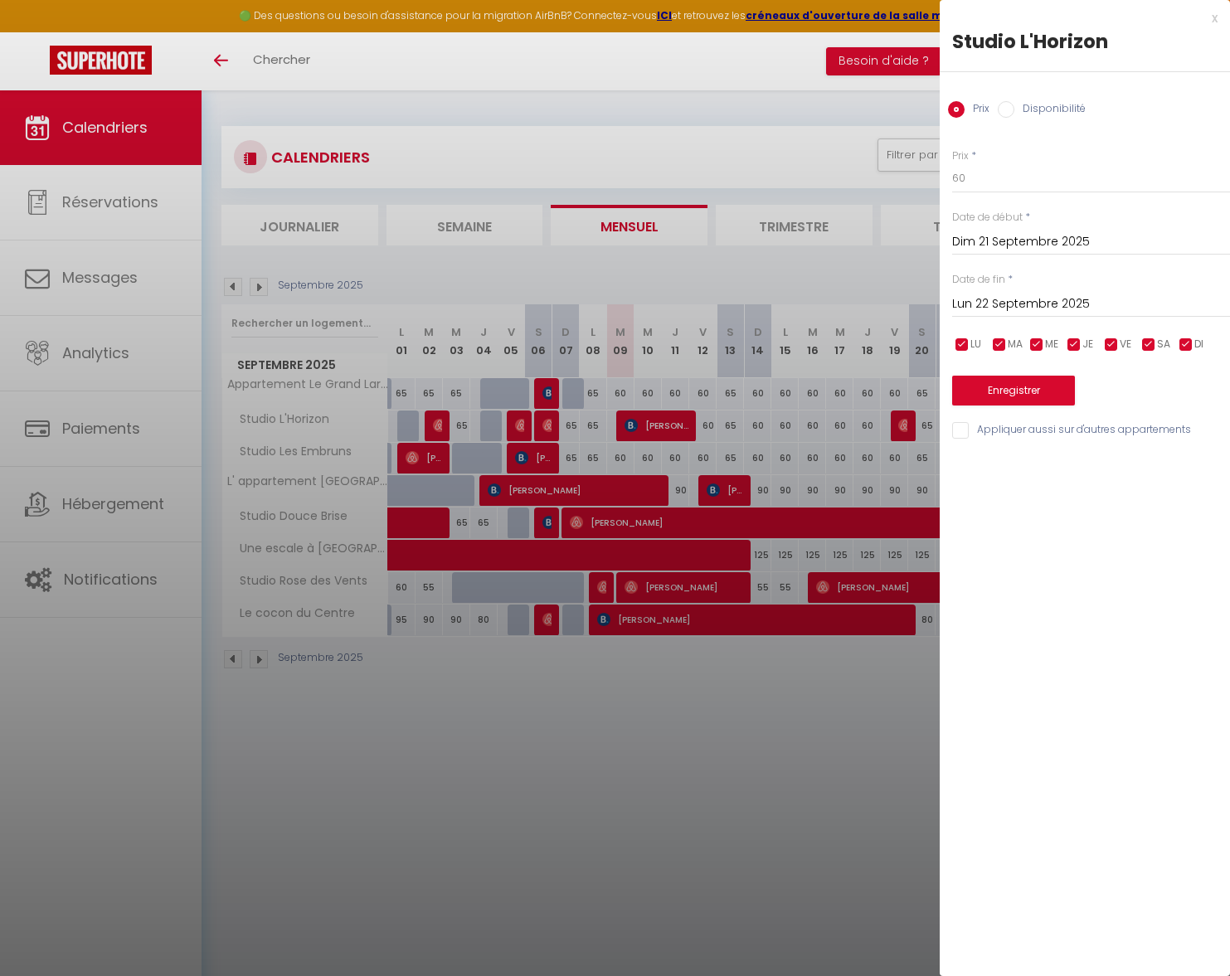
click at [980, 296] on input "Lun 22 Septembre 2025" at bounding box center [1091, 305] width 278 height 22
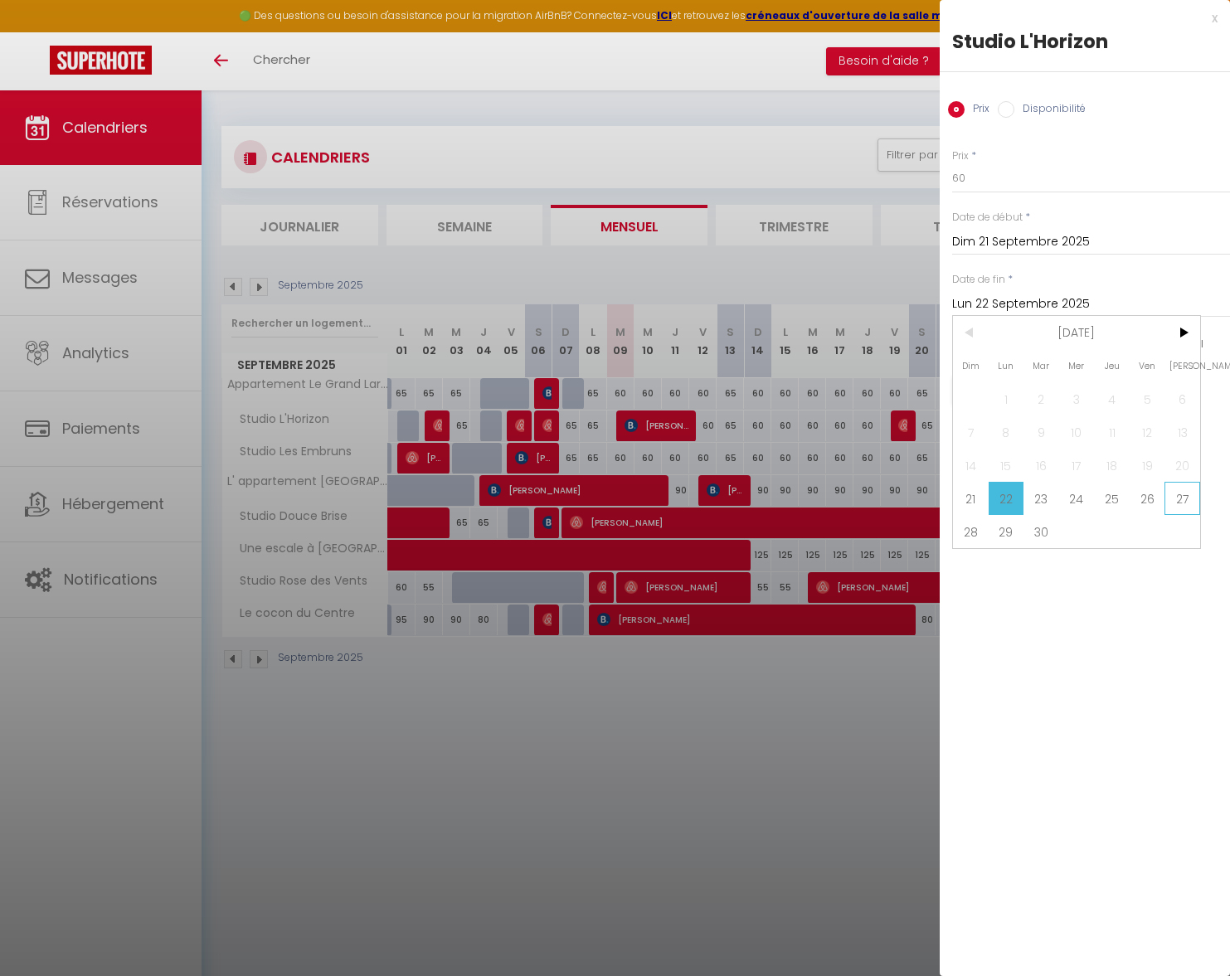
click at [1185, 498] on span "27" at bounding box center [1182, 498] width 36 height 33
type input "Sam 27 Septembre 2025"
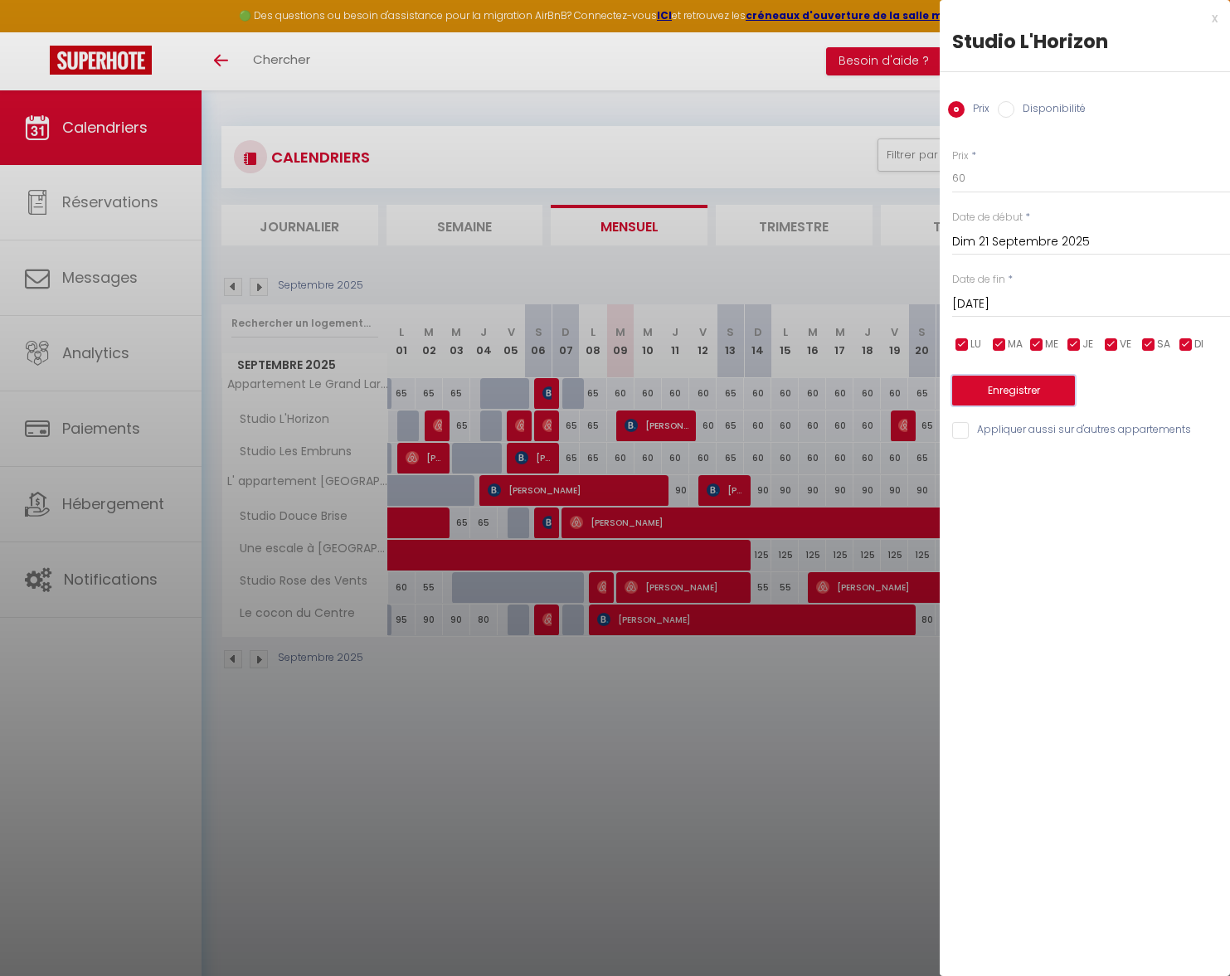
click at [1017, 388] on button "Enregistrer" at bounding box center [1013, 391] width 123 height 30
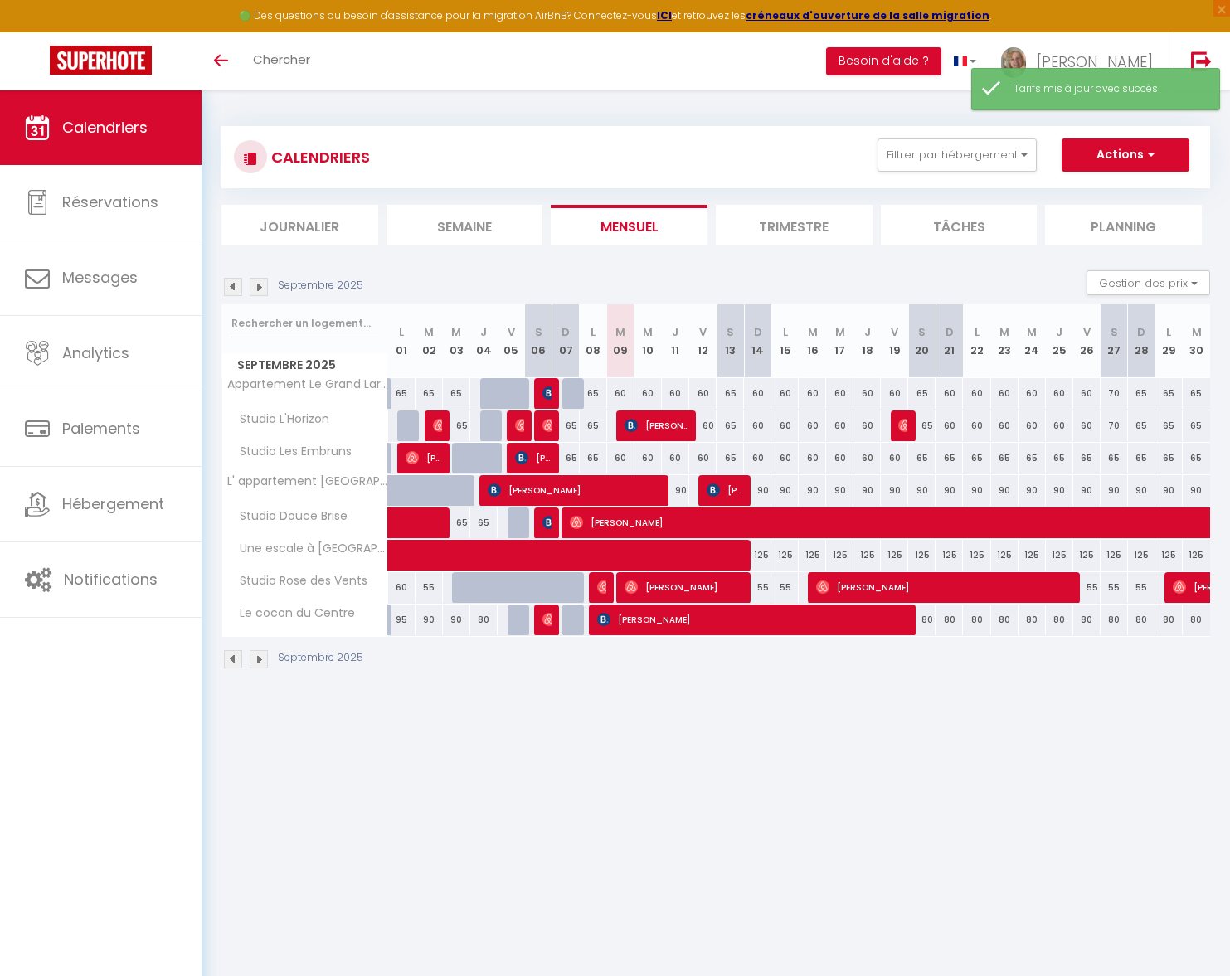
click at [999, 460] on div "65" at bounding box center [1004, 458] width 27 height 31
type input "65"
type input "Mar 23 Septembre 2025"
type input "Mer 24 Septembre 2025"
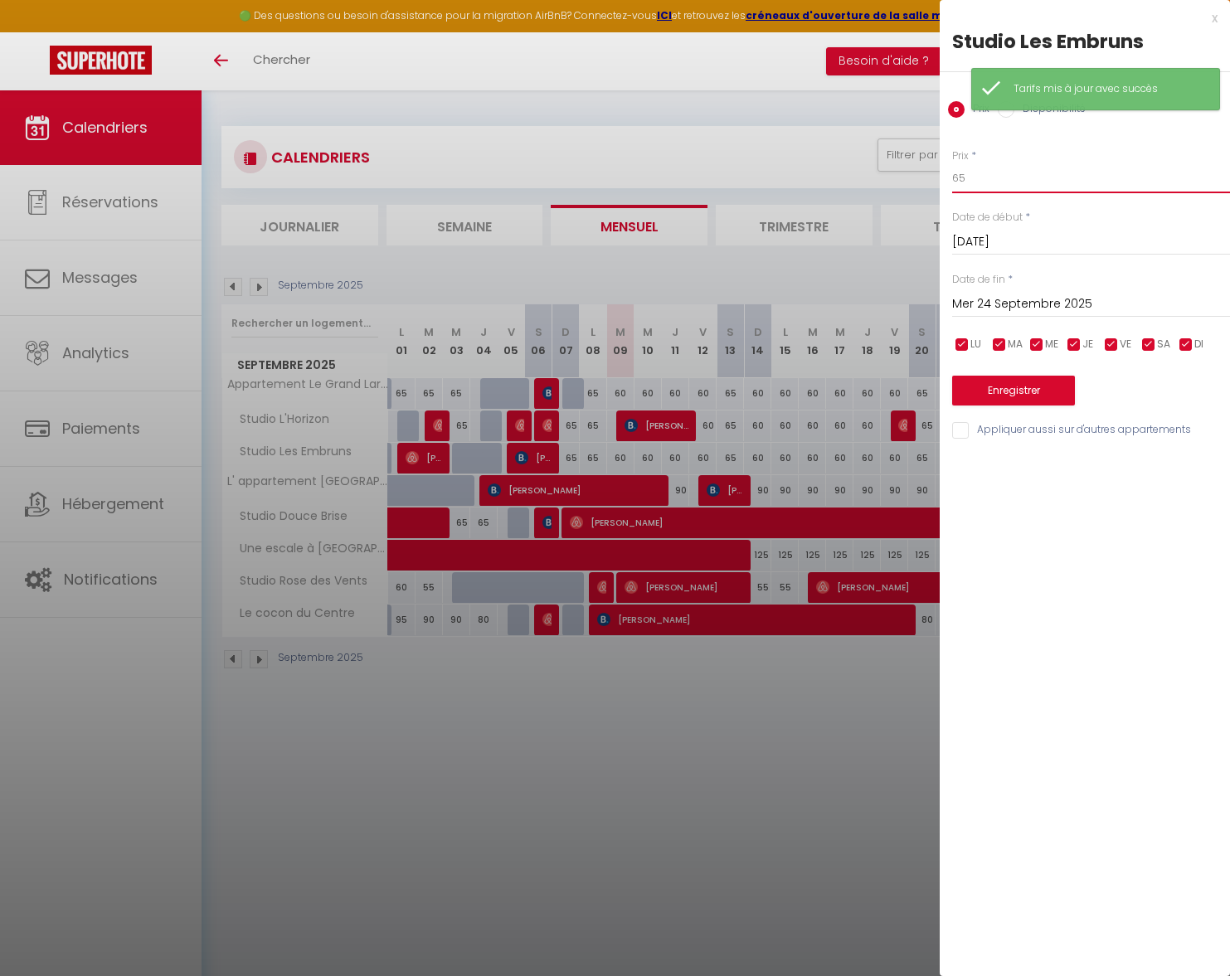
drag, startPoint x: 971, startPoint y: 179, endPoint x: 898, endPoint y: 167, distance: 74.0
click at [899, 167] on body "🟢 Des questions ou besoin d'assistance pour la migration AirBnB? Connectez-vous…" at bounding box center [615, 578] width 1230 height 976
type input "60"
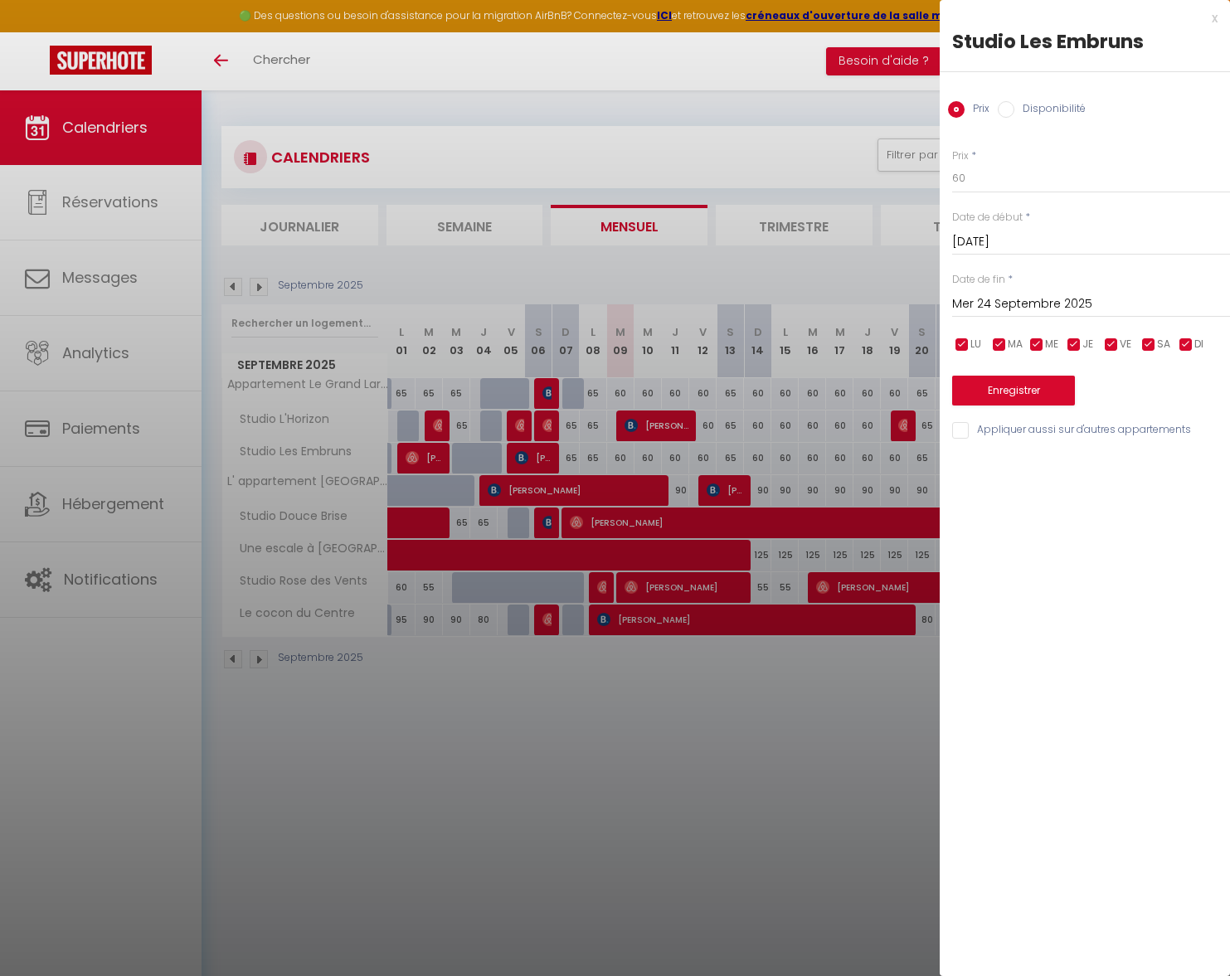
click at [984, 298] on input "Mer 24 Septembre 2025" at bounding box center [1091, 305] width 278 height 22
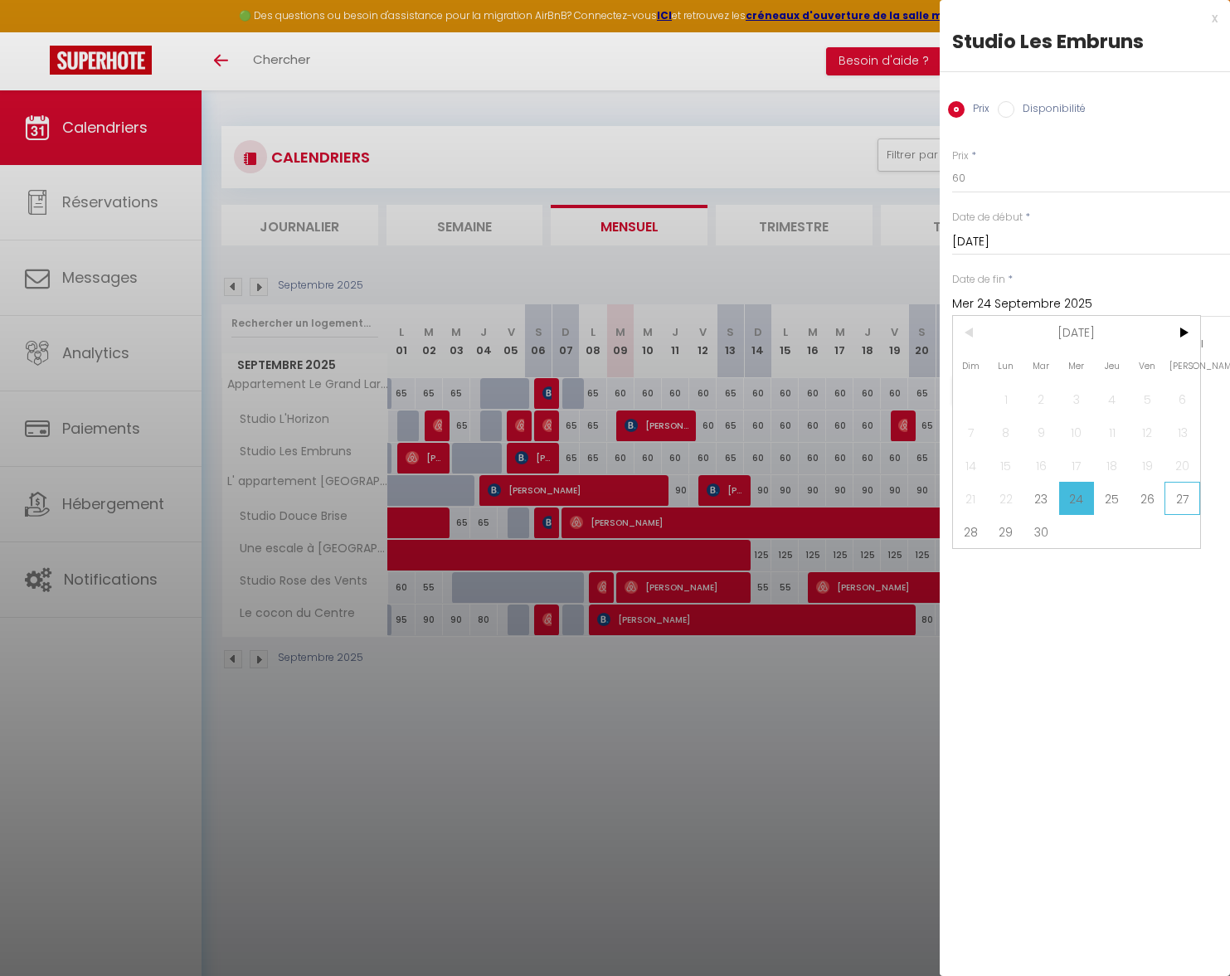
click at [1188, 498] on span "27" at bounding box center [1182, 498] width 36 height 33
type input "Sam 27 Septembre 2025"
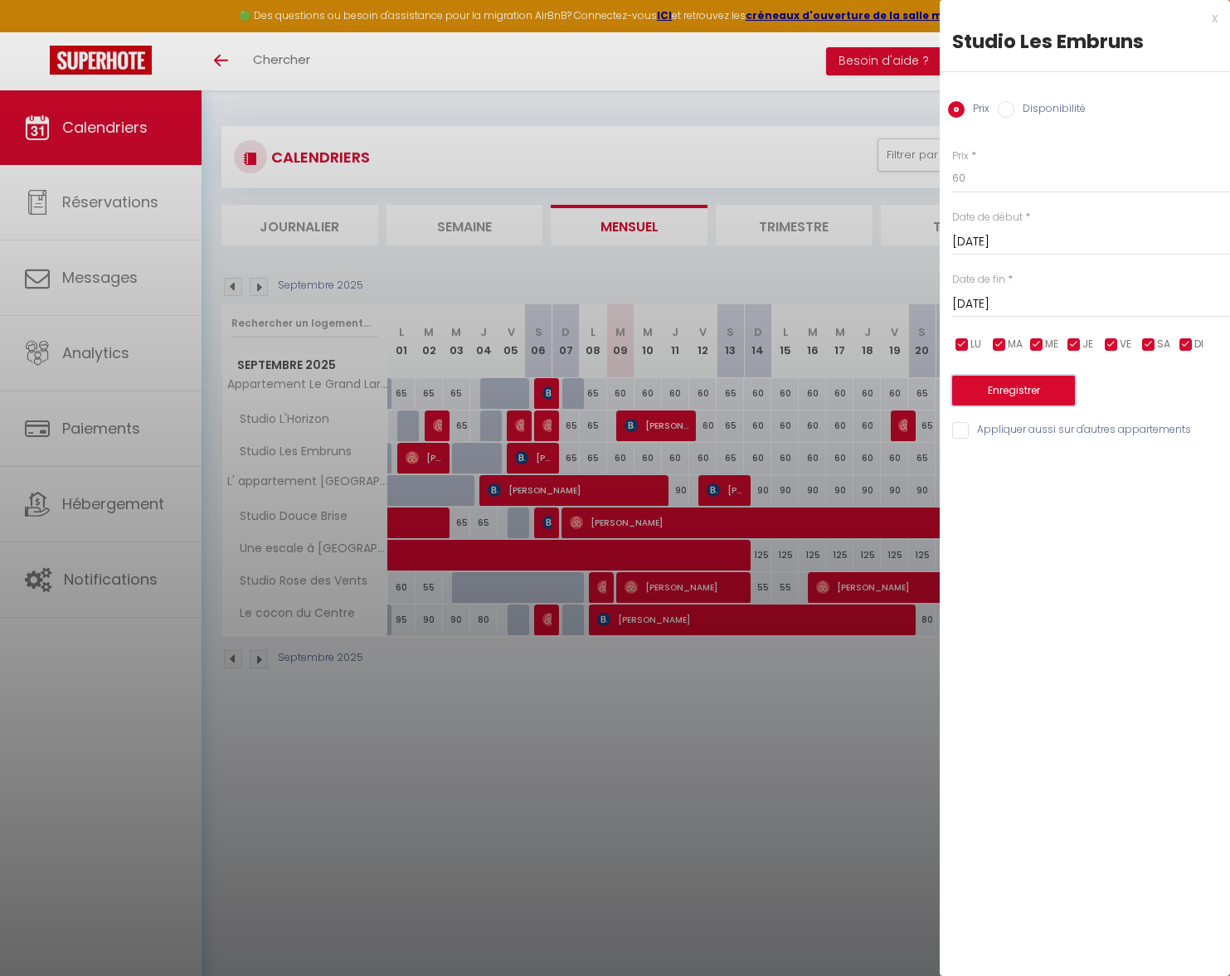
click at [1047, 393] on button "Enregistrer" at bounding box center [1013, 391] width 123 height 30
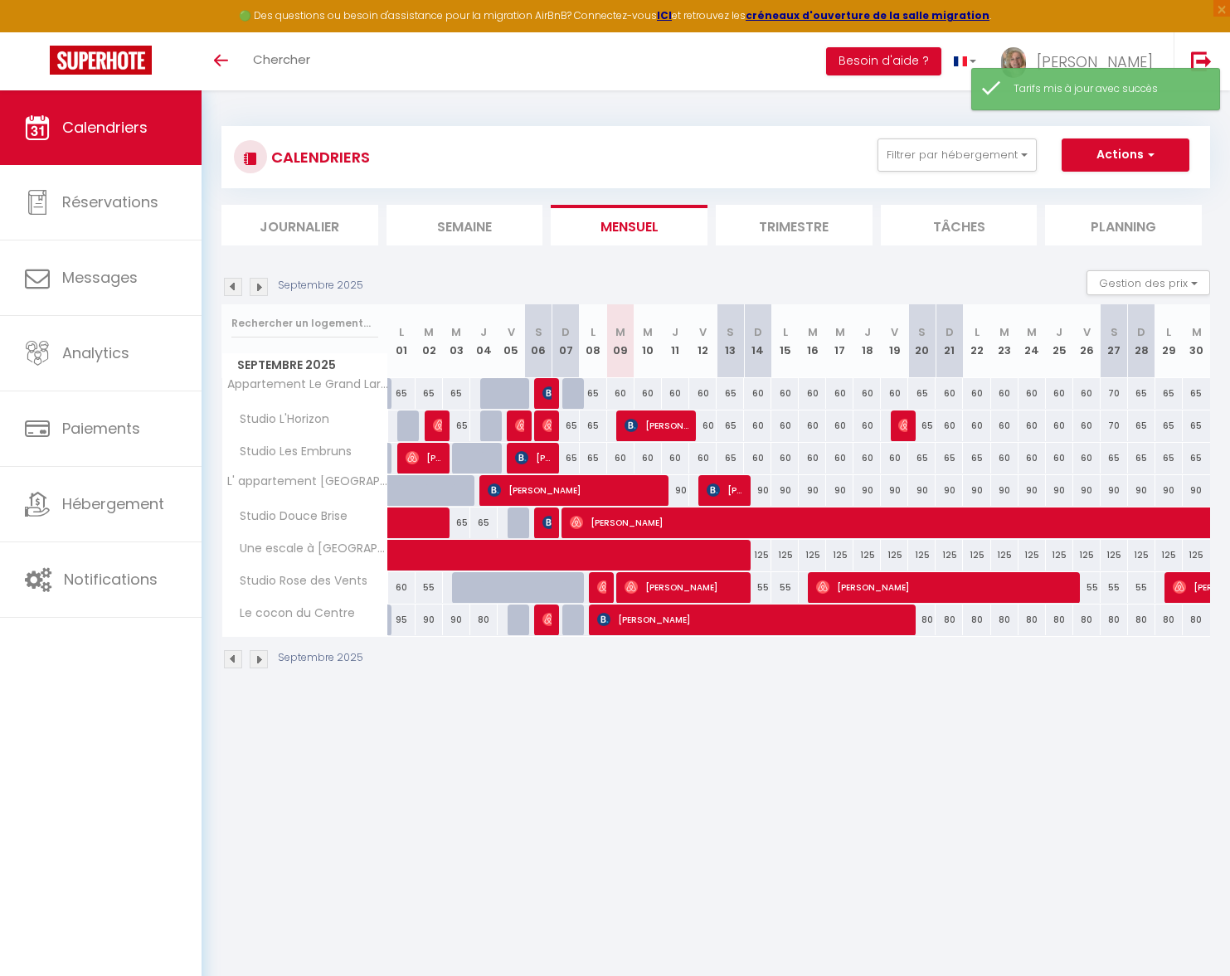
click at [1119, 396] on div "70" at bounding box center [1114, 393] width 27 height 31
type input "70"
type input "Sam 27 Septembre 2025"
type input "Dim 28 Septembre 2025"
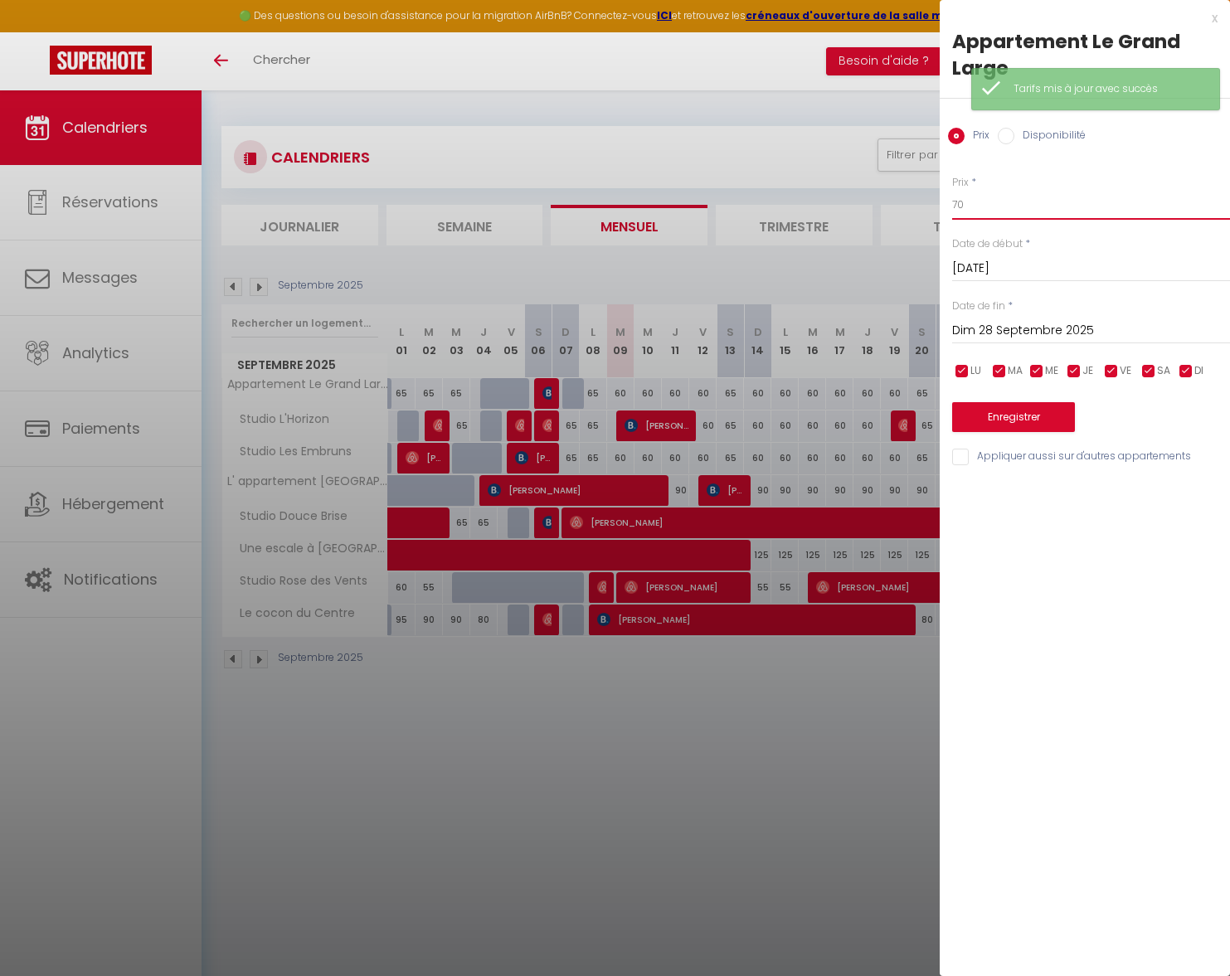
click at [936, 202] on body "🟢 Des questions ou besoin d'assistance pour la migration AirBnB? Connectez-vous…" at bounding box center [615, 578] width 1230 height 976
type input "65"
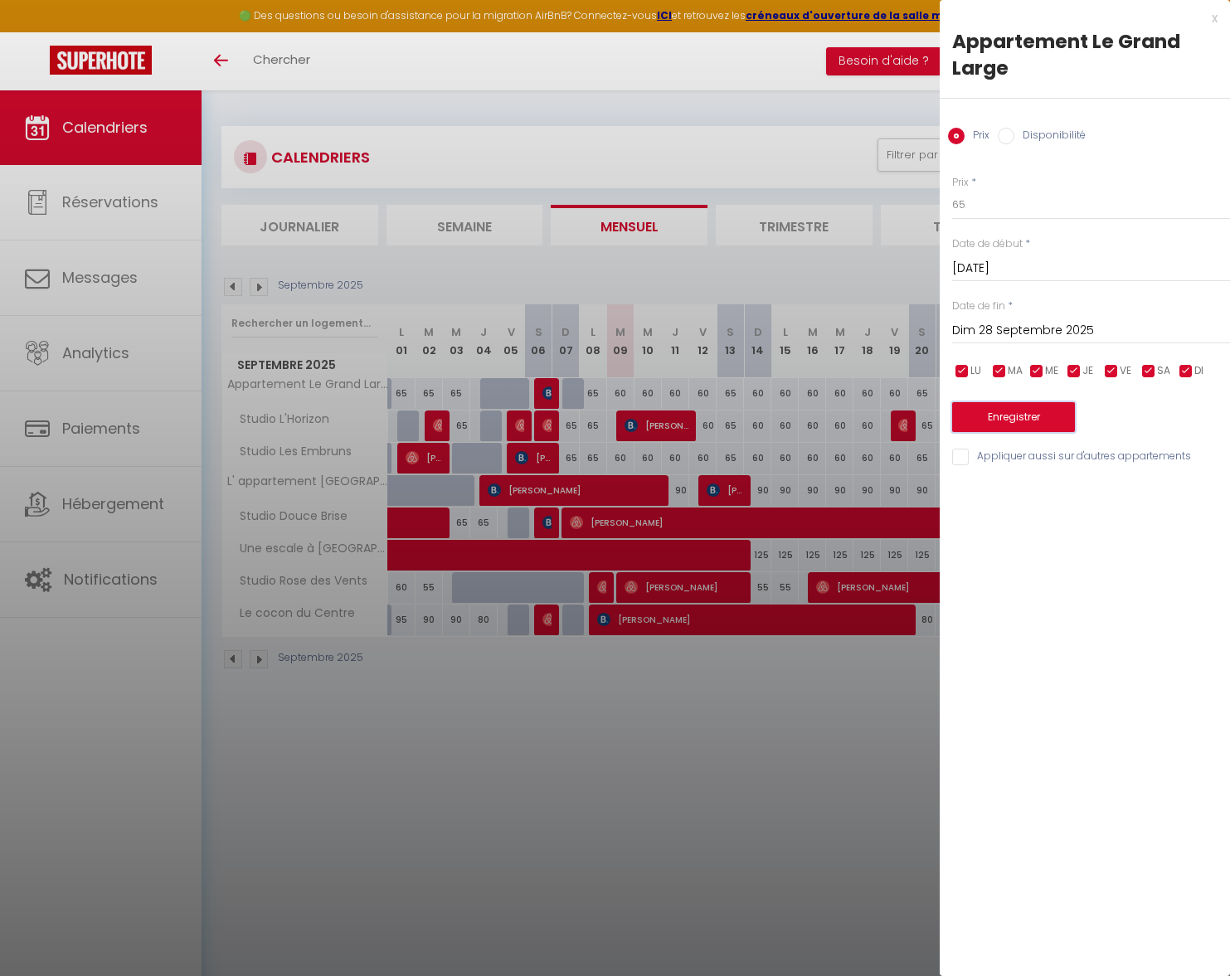
click at [986, 411] on button "Enregistrer" at bounding box center [1013, 417] width 123 height 30
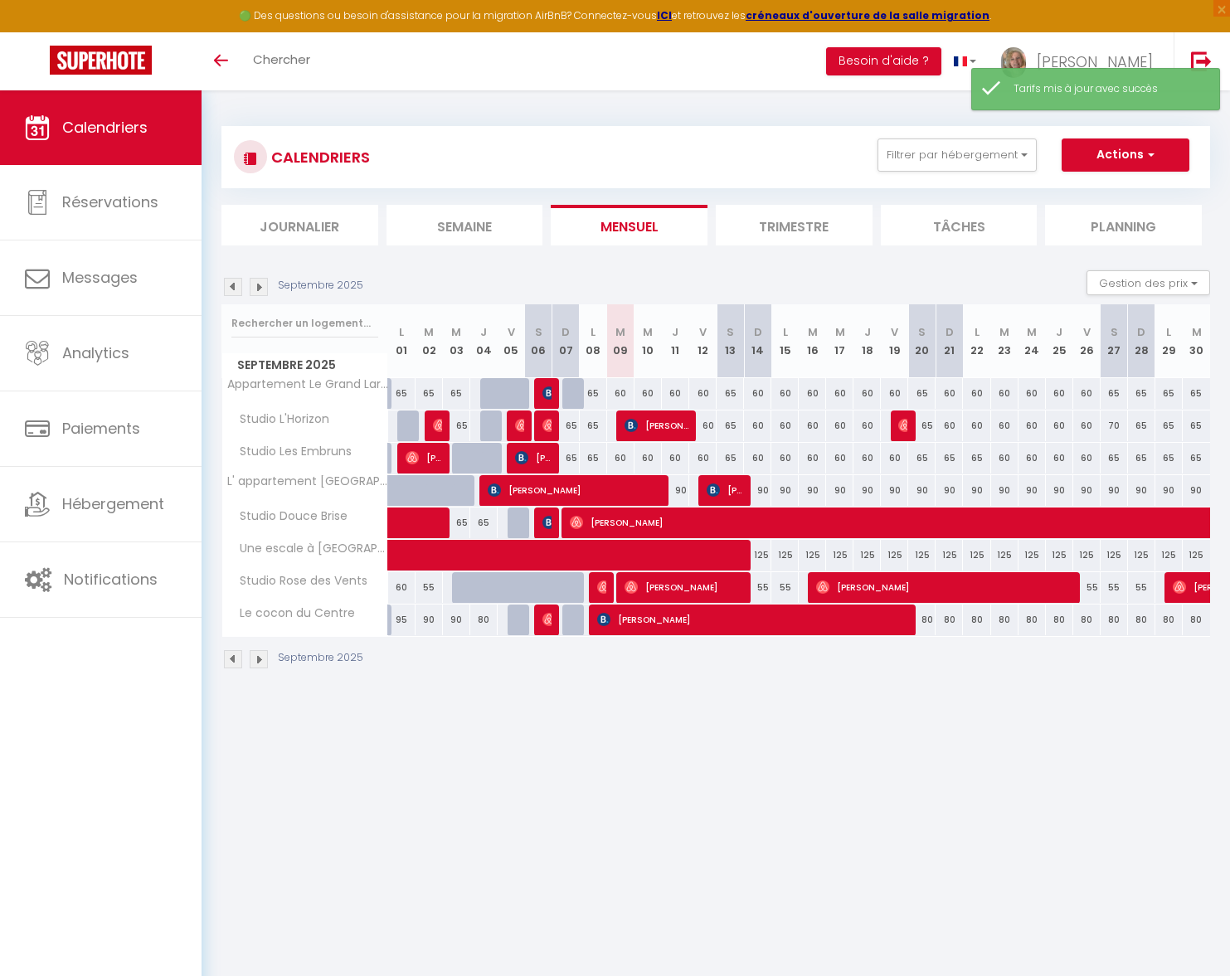
click at [1107, 425] on div "70" at bounding box center [1114, 426] width 27 height 31
type input "70"
type input "Sam 27 Septembre 2025"
type input "Dim 28 Septembre 2025"
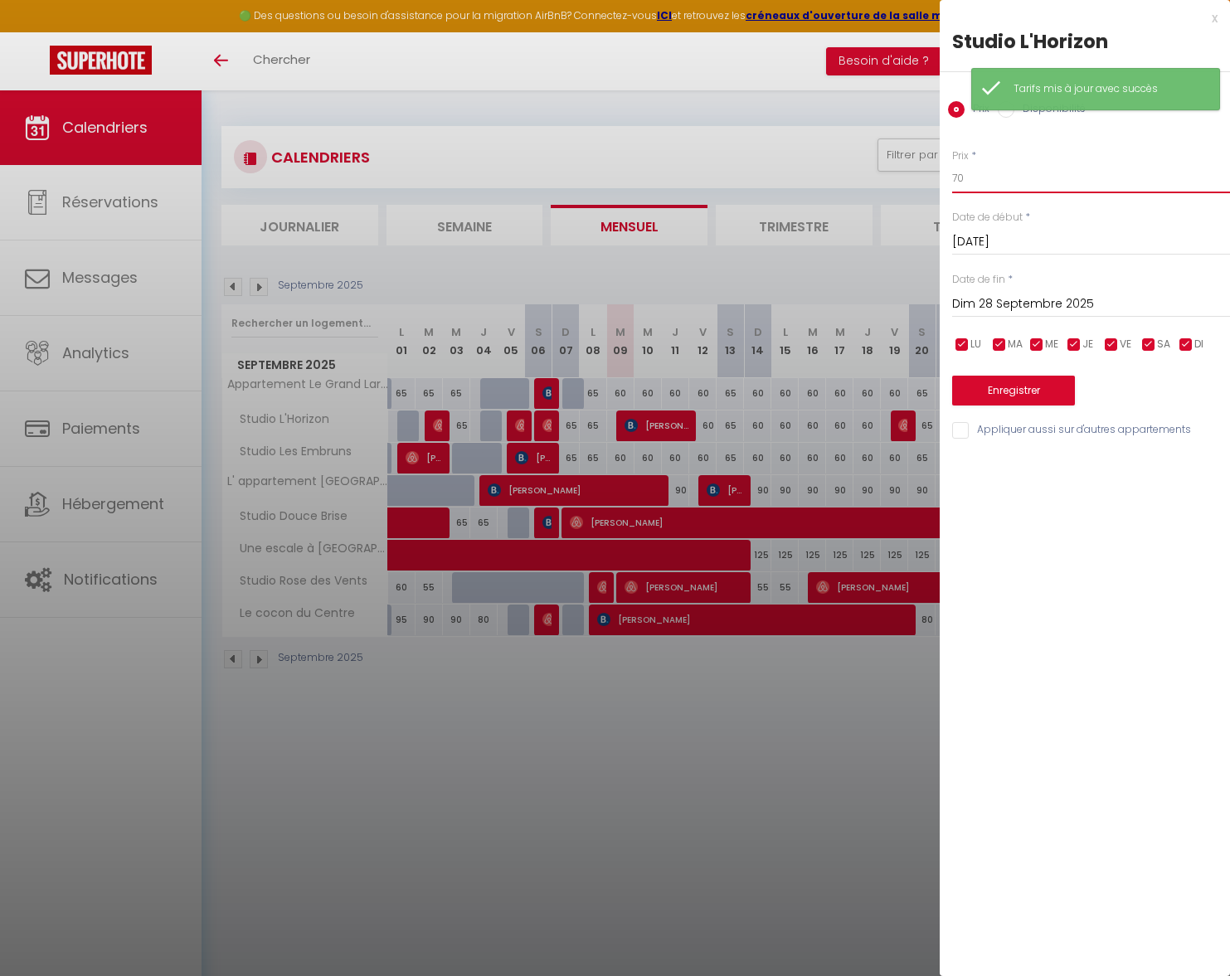
drag, startPoint x: 961, startPoint y: 180, endPoint x: 944, endPoint y: 180, distance: 17.4
click at [944, 180] on div "Prix * 70 Statut * Disponible Indisponible Date de début * Sam 27 Septembre 202…" at bounding box center [1085, 284] width 290 height 313
type input "65"
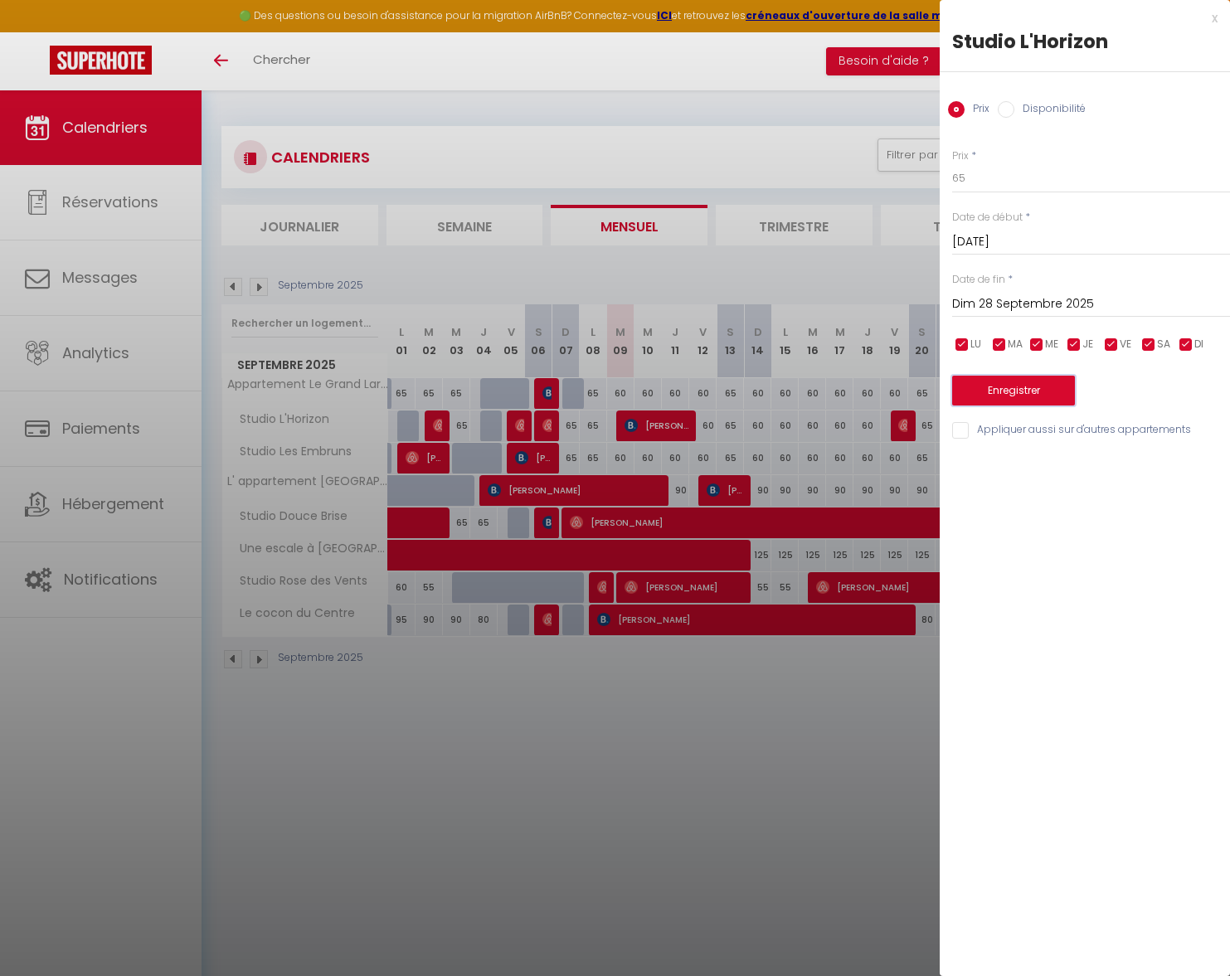
click at [1009, 392] on button "Enregistrer" at bounding box center [1013, 391] width 123 height 30
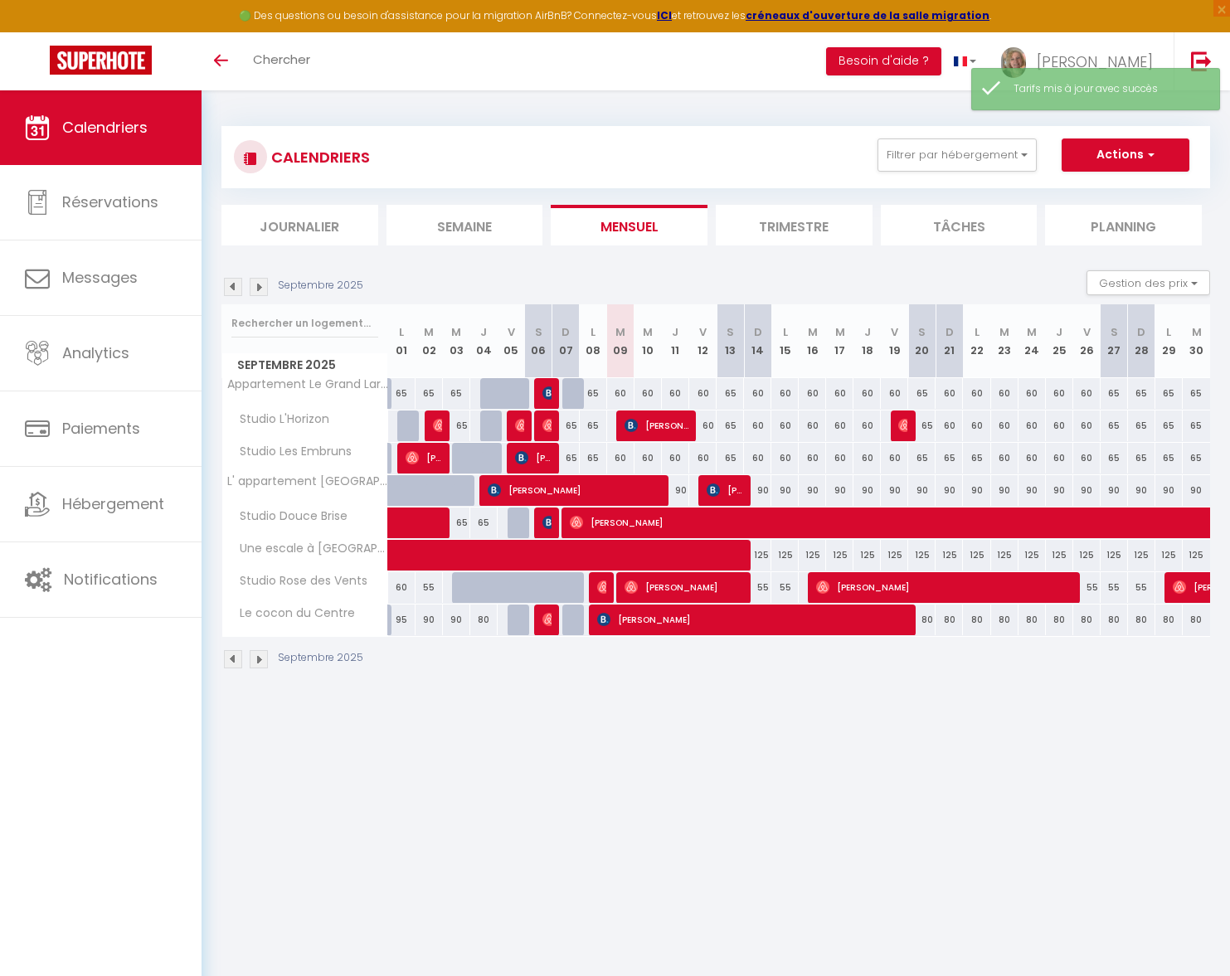
click at [1140, 391] on div "65" at bounding box center [1141, 393] width 27 height 31
type input "65"
type input "Dim 28 Septembre 2025"
type input "Lun 29 Septembre 2025"
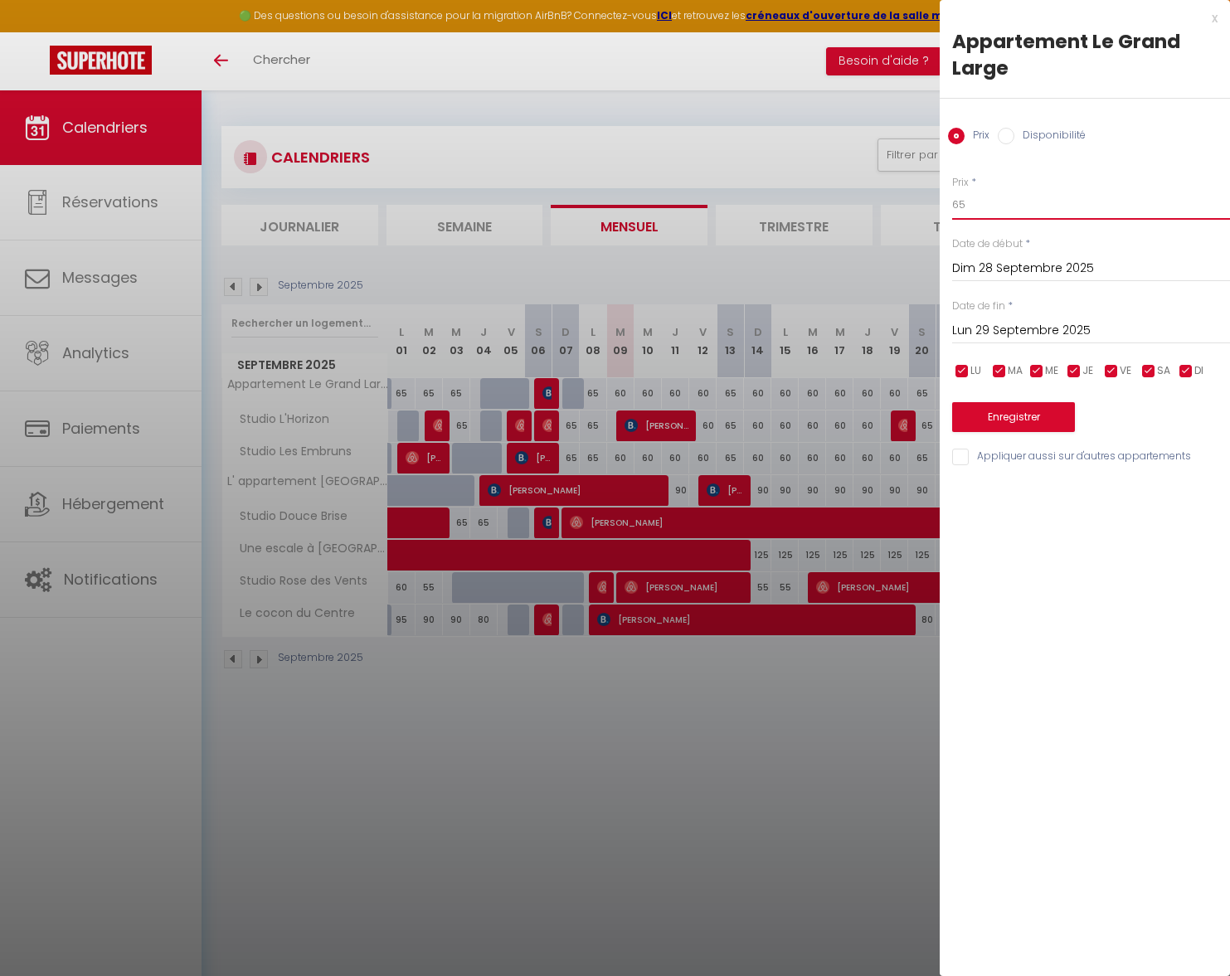
drag, startPoint x: 967, startPoint y: 207, endPoint x: 944, endPoint y: 204, distance: 23.5
click at [944, 204] on div "Prix * 65 Statut * Disponible Indisponible Date de début * Dim 28 Septembre 202…" at bounding box center [1085, 310] width 290 height 313
type input "60"
click at [968, 327] on input "Lun 29 Septembre 2025" at bounding box center [1091, 331] width 278 height 22
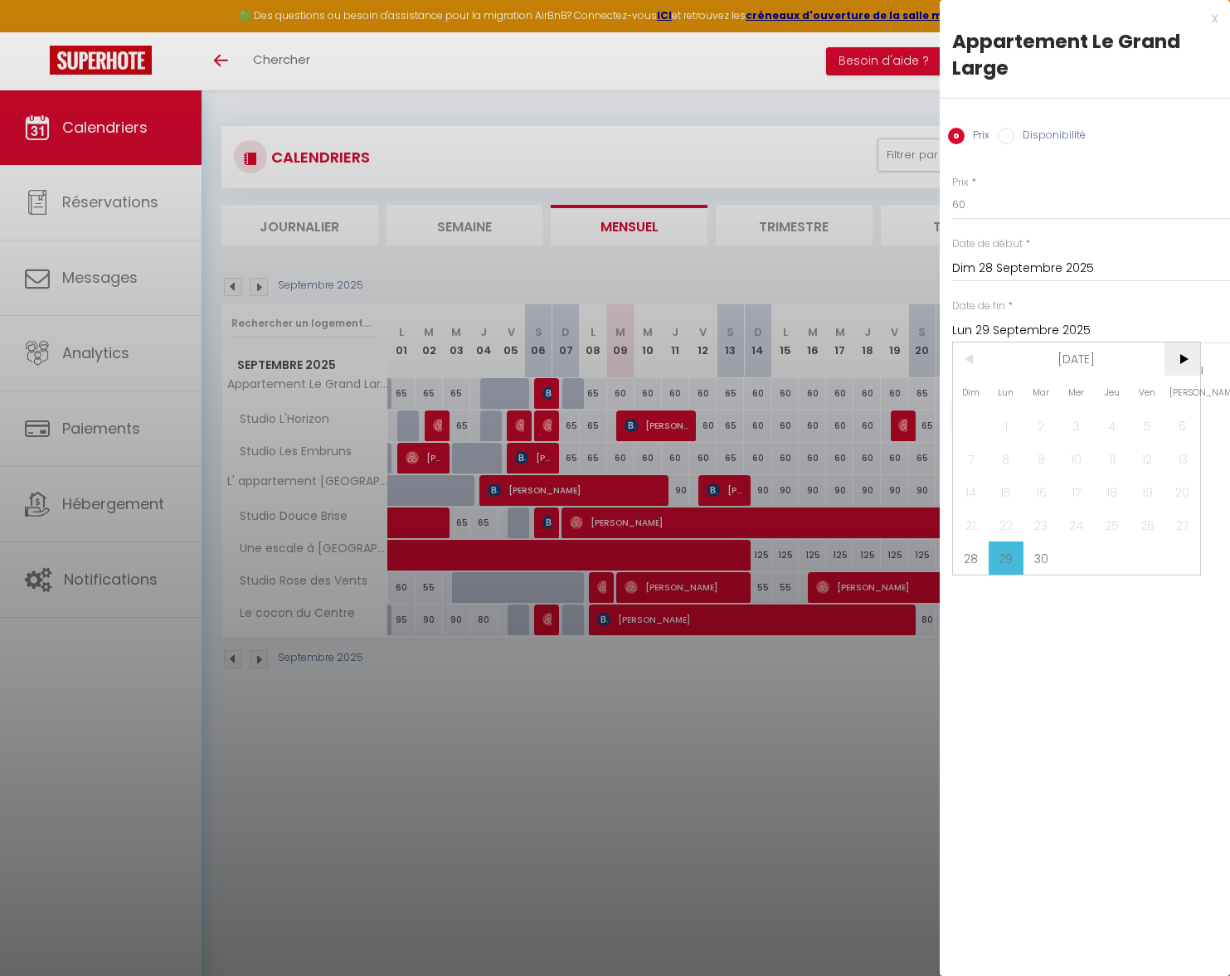
click at [1188, 354] on span ">" at bounding box center [1182, 359] width 36 height 33
click at [1184, 416] on span "4" at bounding box center [1182, 425] width 36 height 33
type input "Sam 04 Octobre 2025"
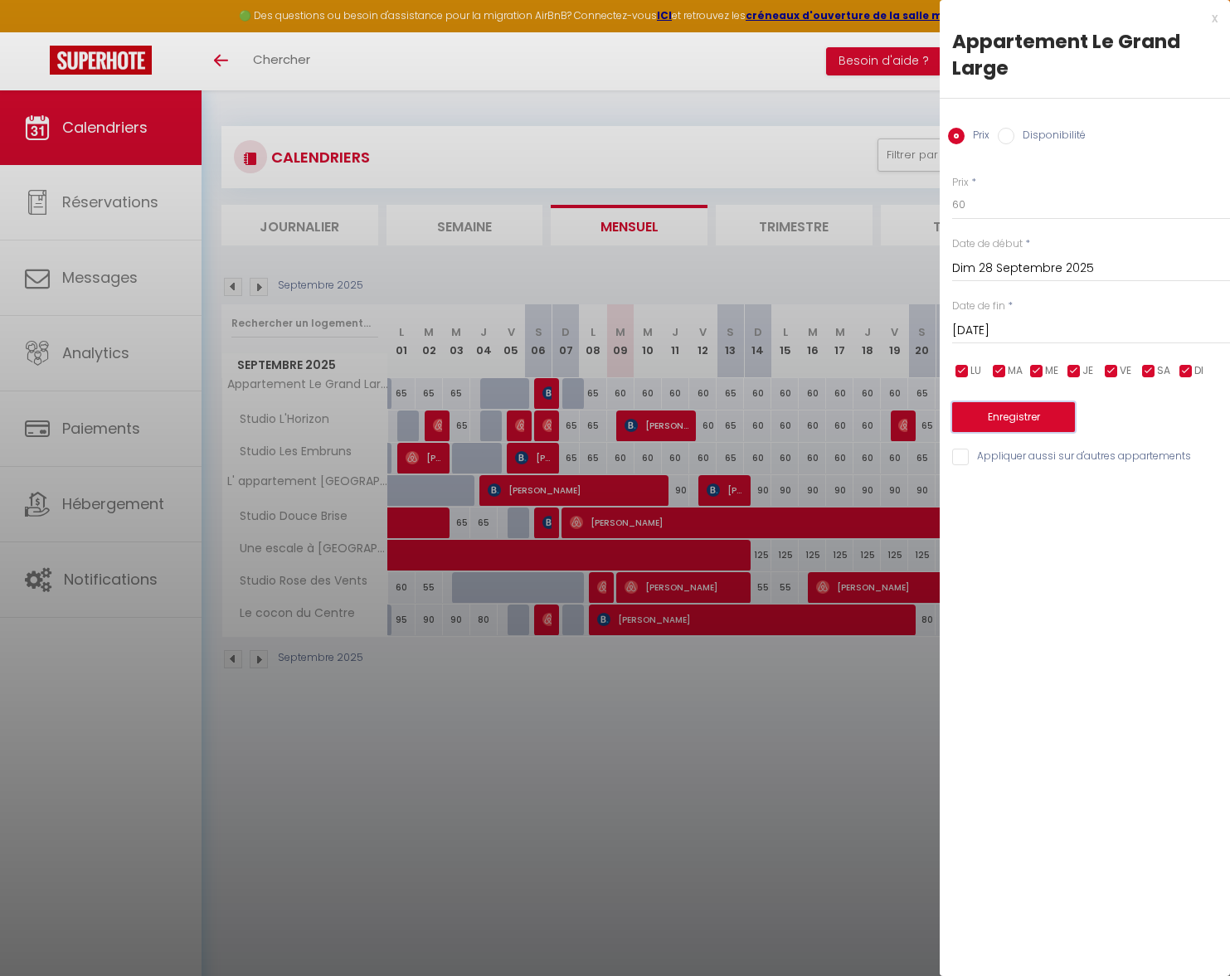
click at [1051, 412] on button "Enregistrer" at bounding box center [1013, 417] width 123 height 30
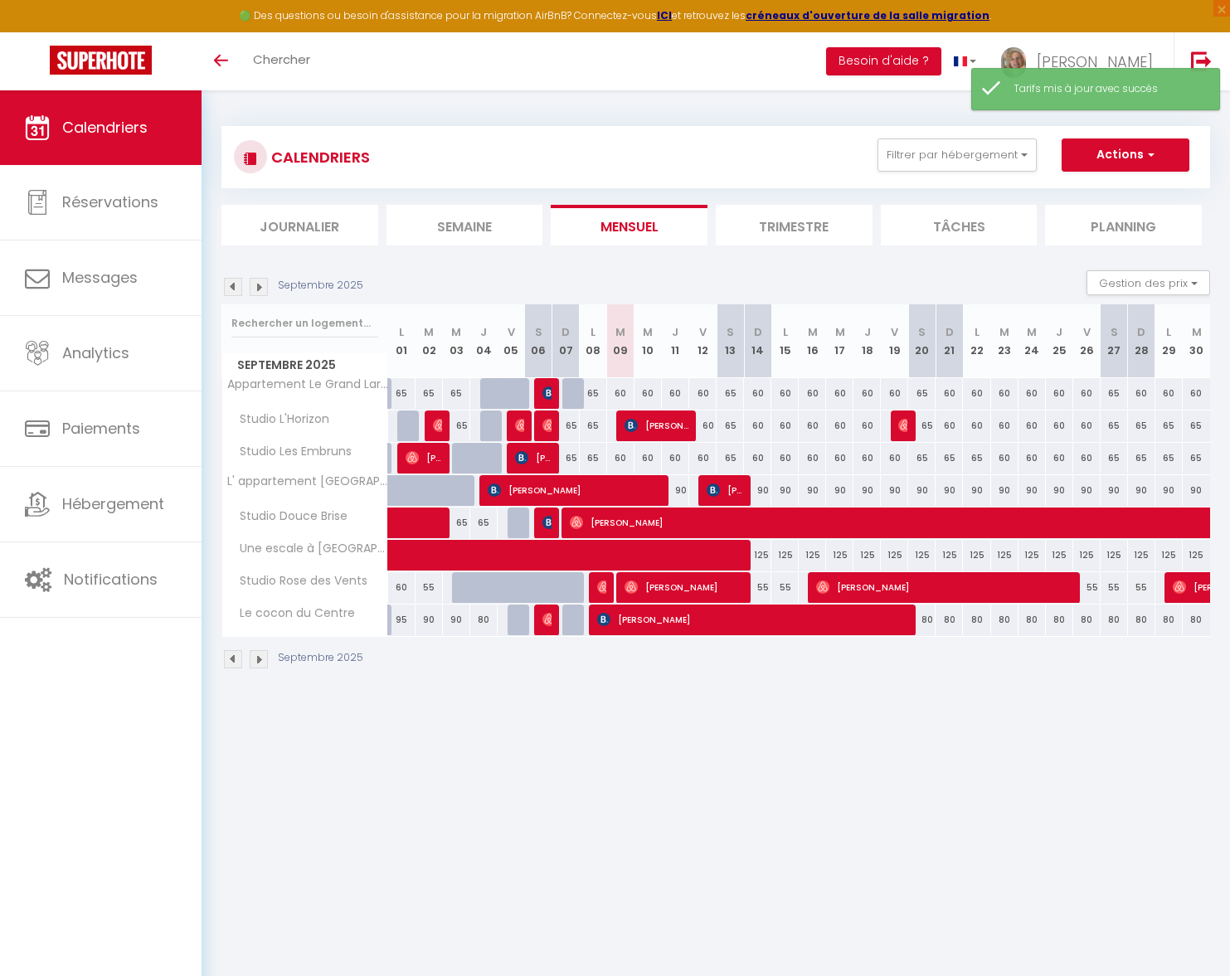
click at [1140, 423] on div "65" at bounding box center [1141, 426] width 27 height 31
type input "65"
type input "Dim 28 Septembre 2025"
type input "Lun 29 Septembre 2025"
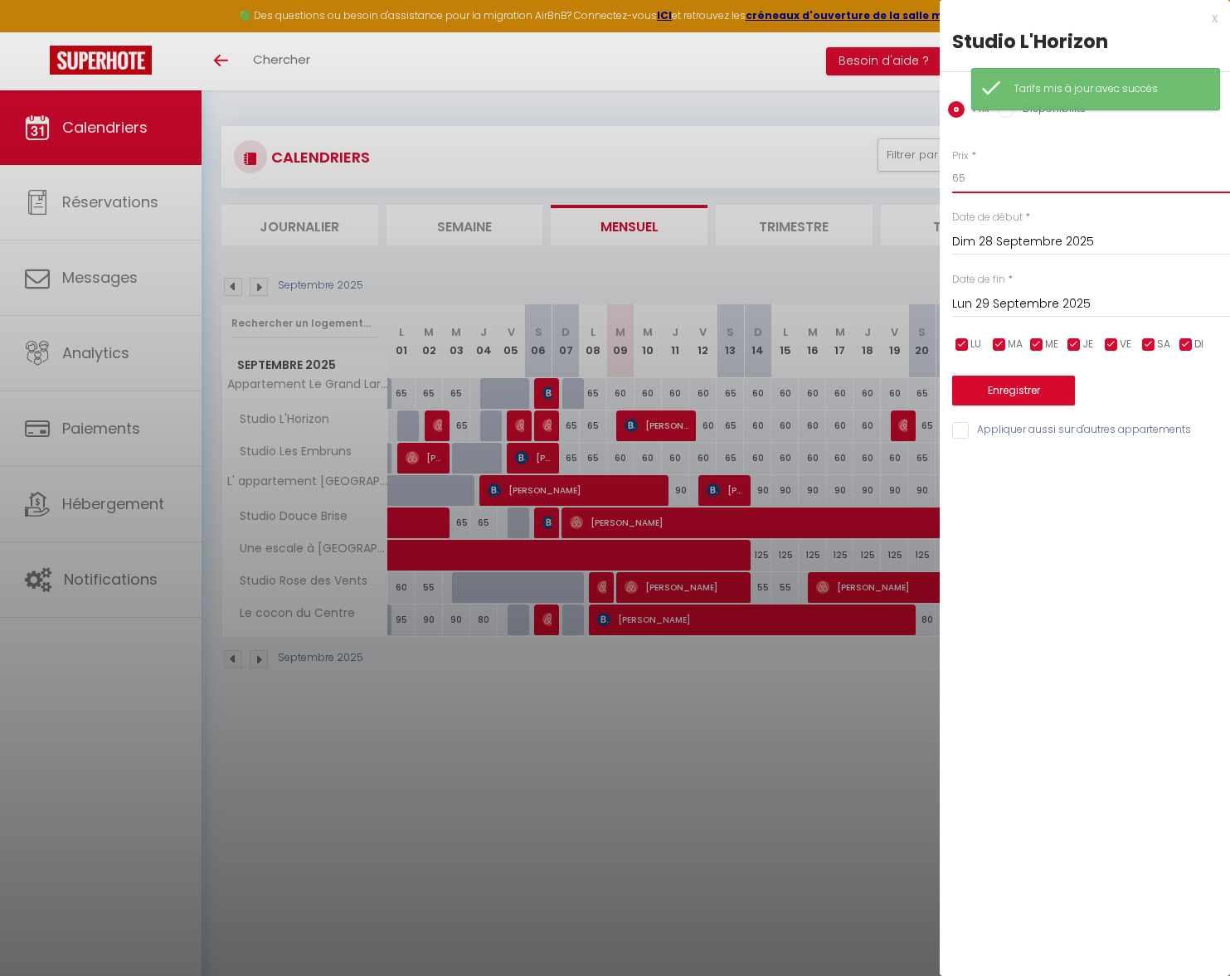
drag, startPoint x: 940, startPoint y: 168, endPoint x: 911, endPoint y: 167, distance: 29.9
click at [911, 167] on body "🟢 Des questions ou besoin d'assistance pour la migration AirBnB? Connectez-vous…" at bounding box center [615, 578] width 1230 height 976
type input "60"
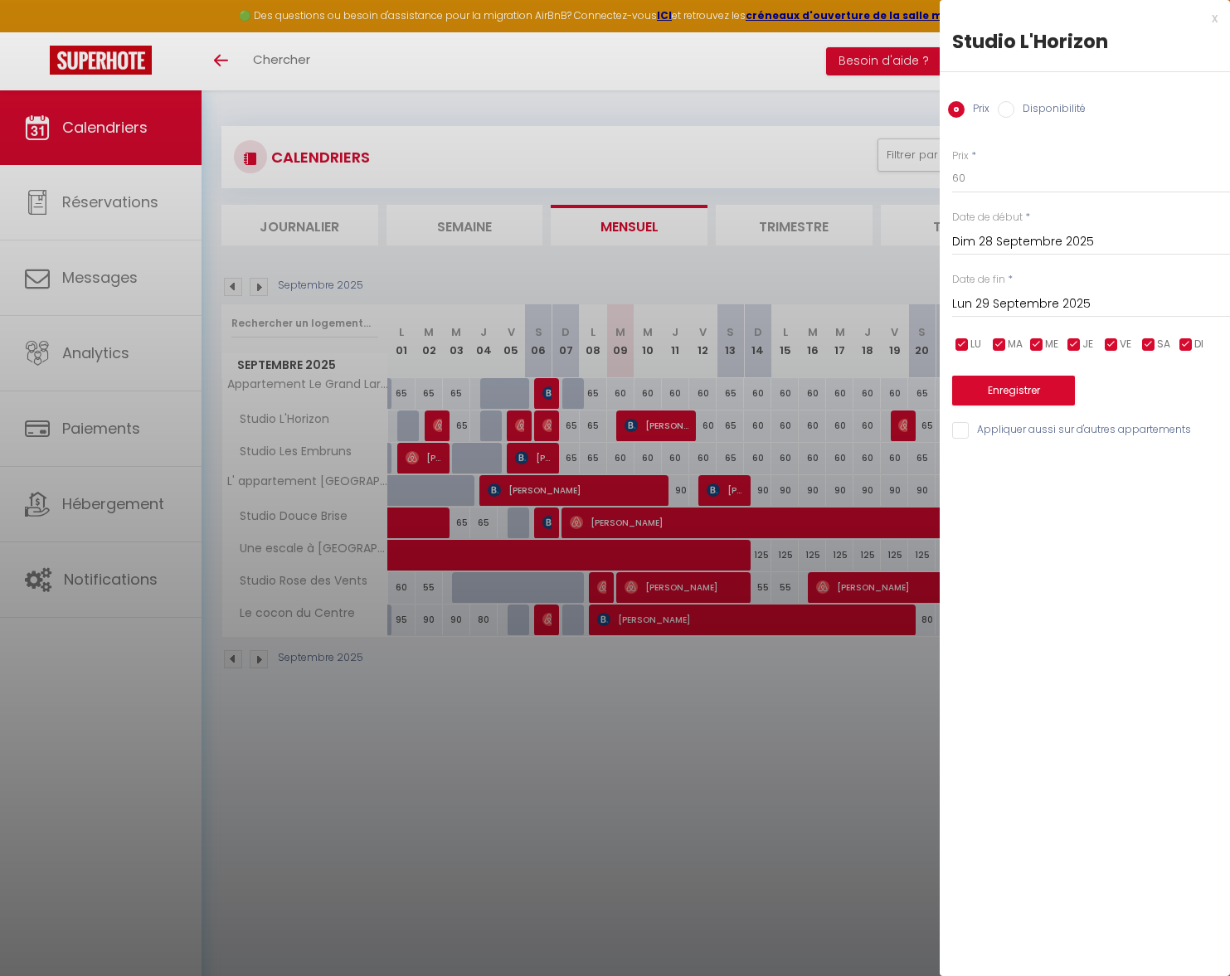
click at [992, 304] on input "Lun 29 Septembre 2025" at bounding box center [1091, 305] width 278 height 22
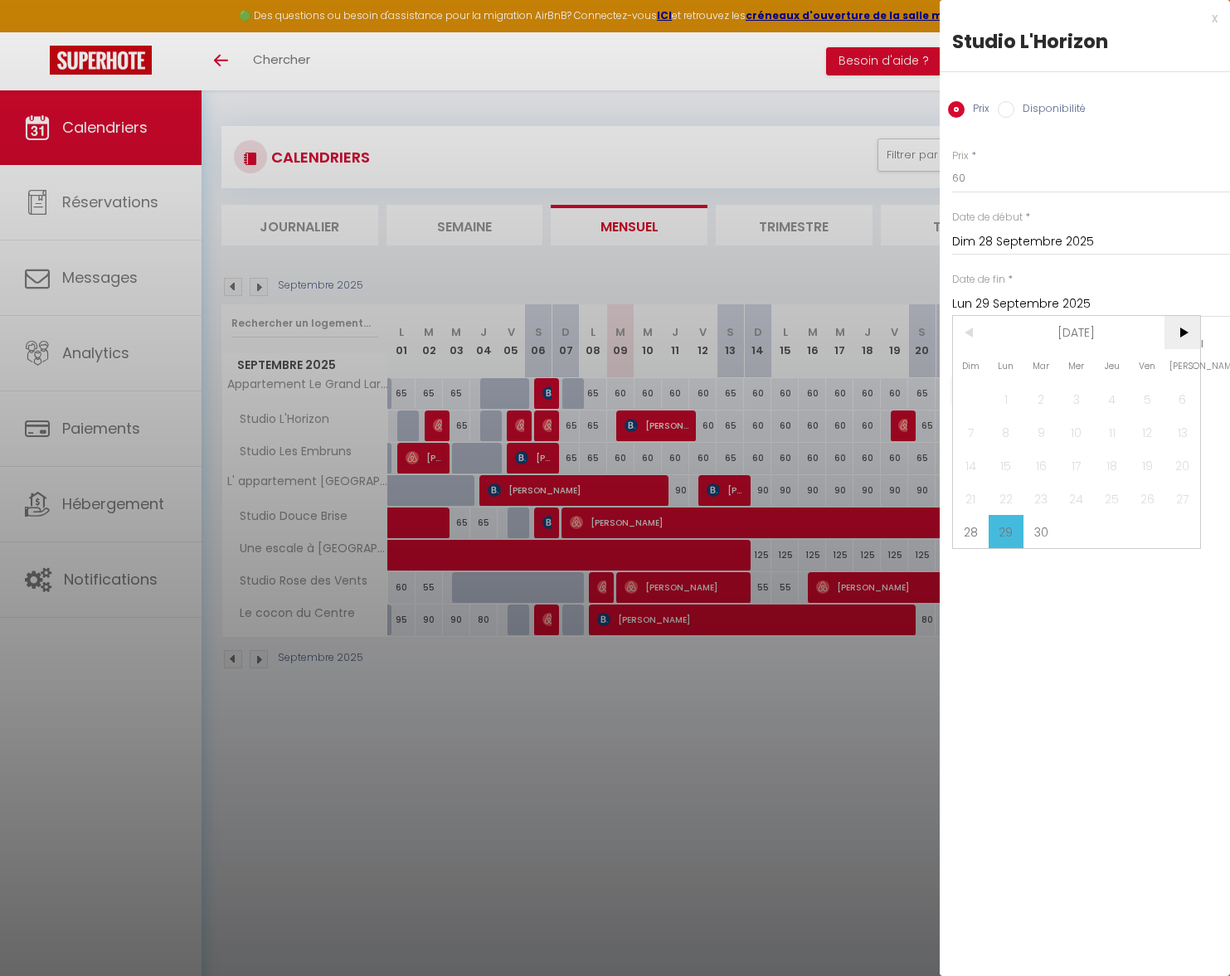
click at [1180, 329] on span ">" at bounding box center [1182, 332] width 36 height 33
click at [1183, 403] on span "4" at bounding box center [1182, 398] width 36 height 33
type input "Sam 04 Octobre 2025"
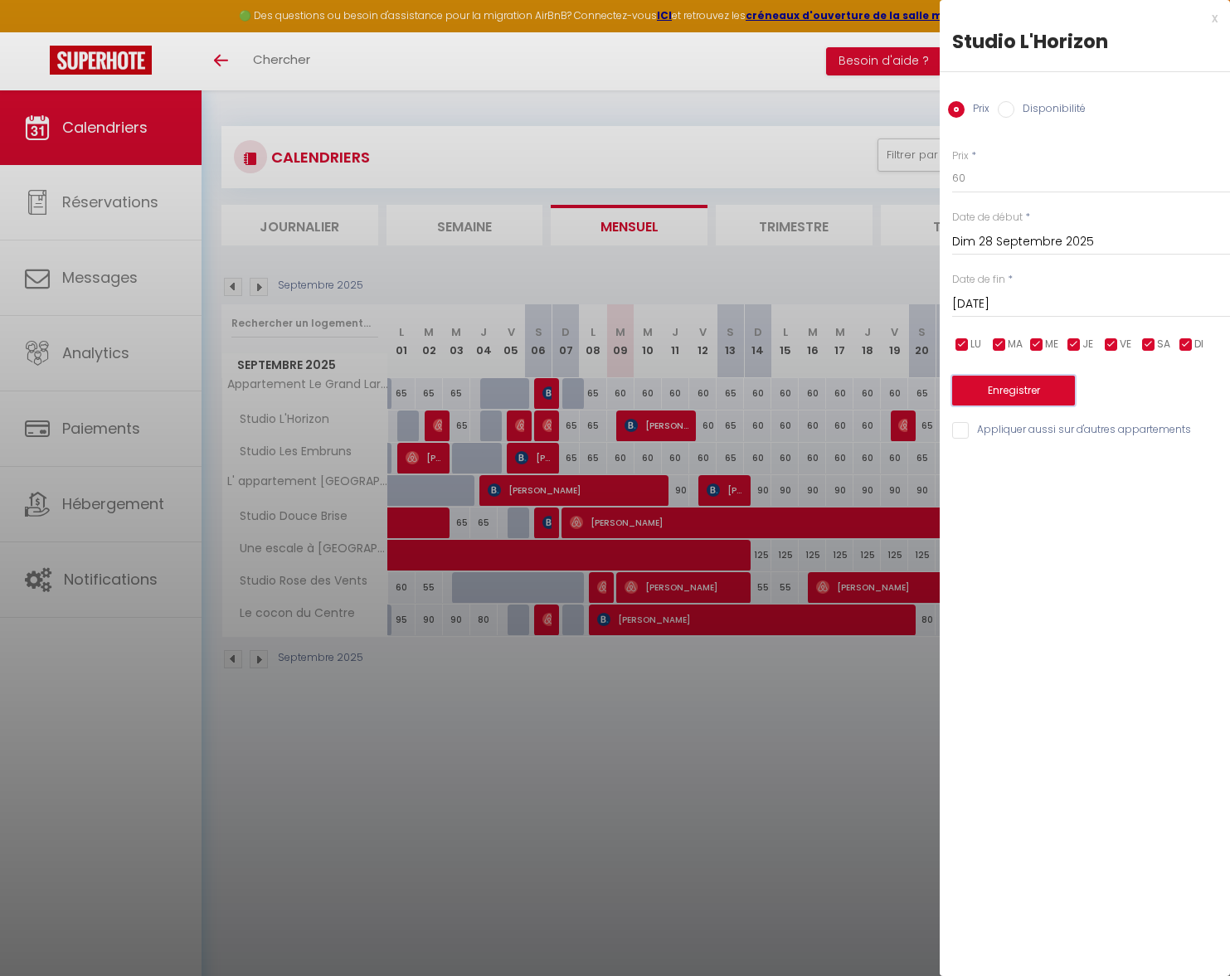
click at [1065, 391] on button "Enregistrer" at bounding box center [1013, 391] width 123 height 30
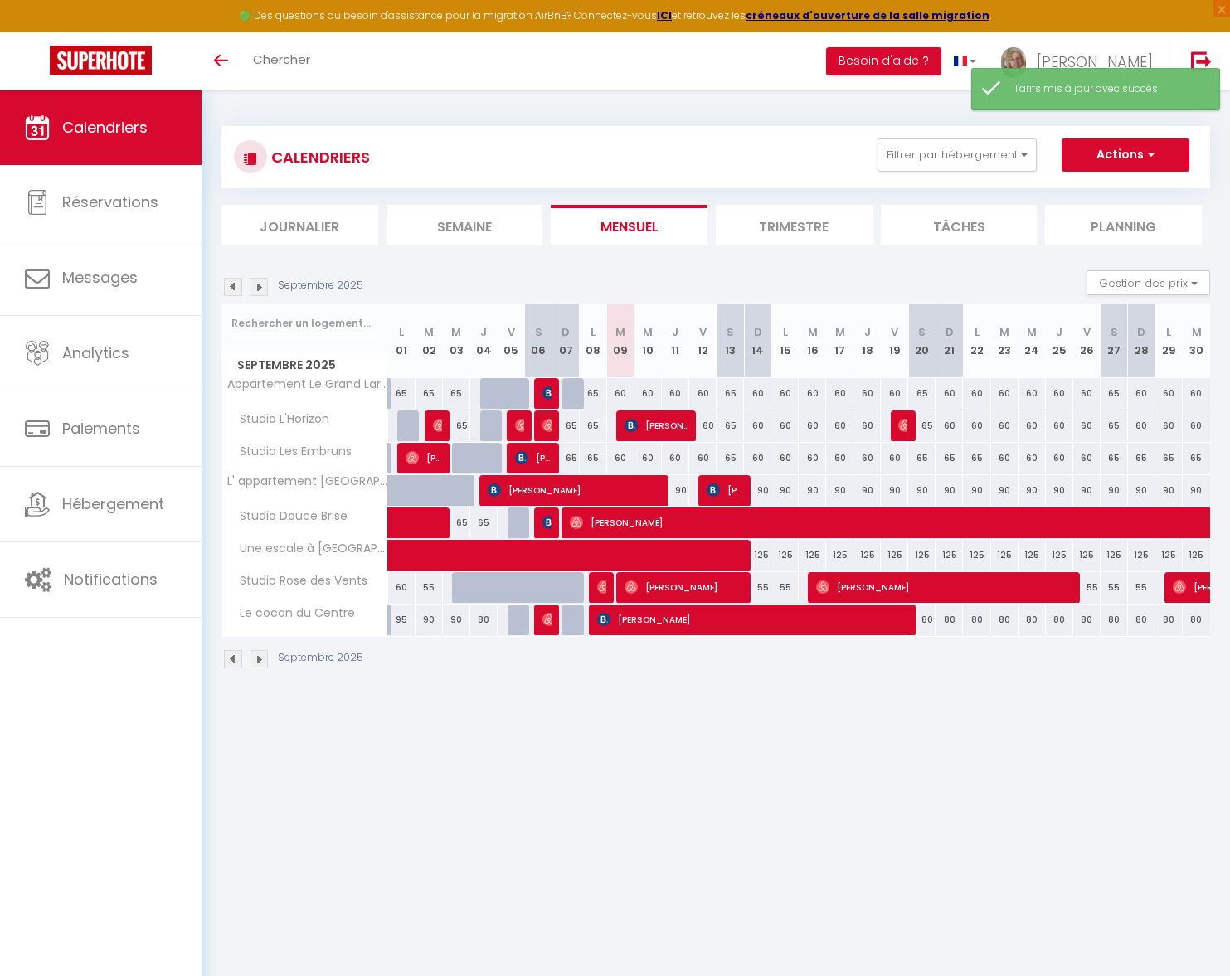
click at [1145, 463] on div "65" at bounding box center [1141, 458] width 27 height 31
type input "65"
type input "Dim 28 Septembre 2025"
type input "Lun 29 Septembre 2025"
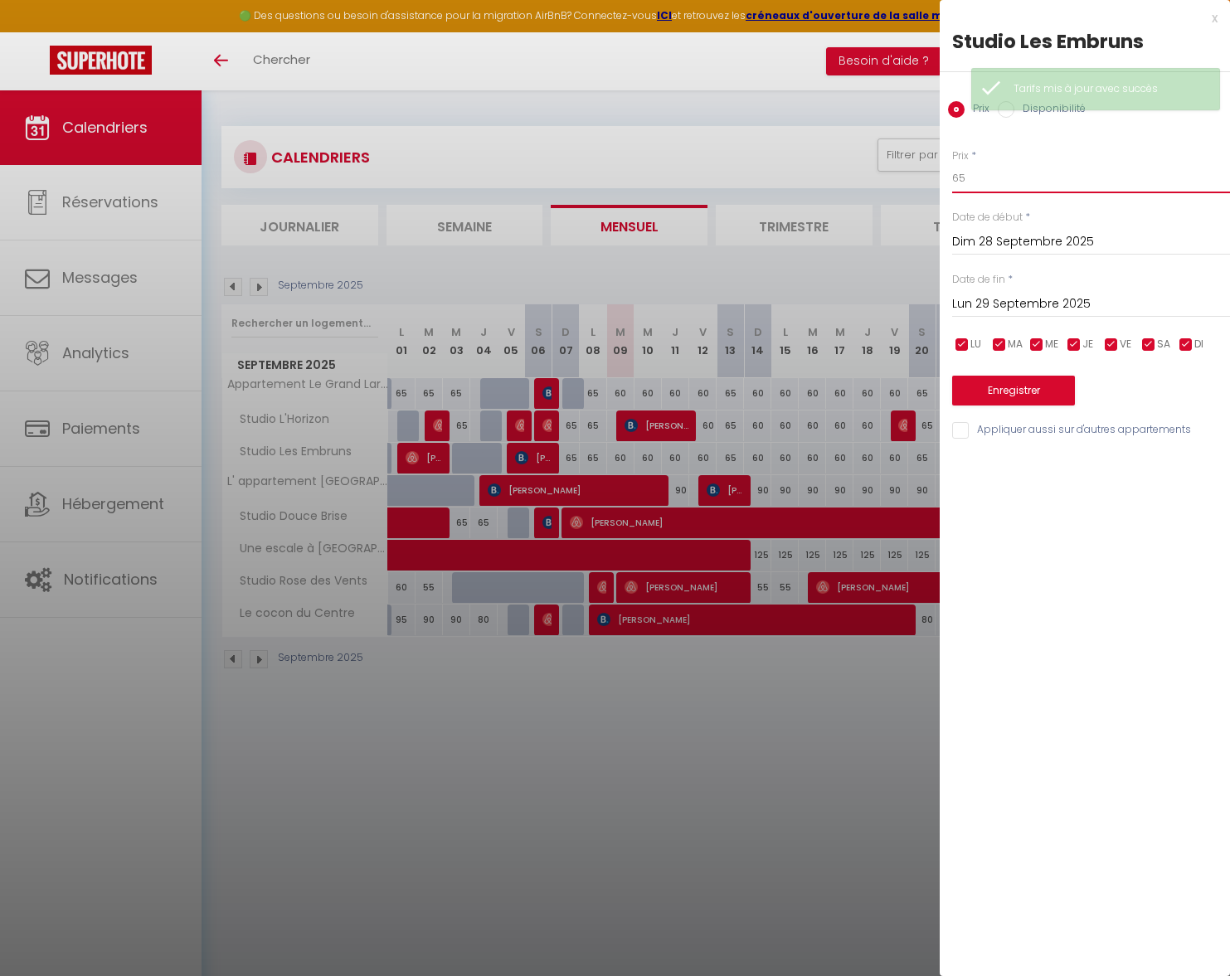
drag, startPoint x: 965, startPoint y: 176, endPoint x: 914, endPoint y: 176, distance: 50.6
click at [915, 176] on body "🟢 Des questions ou besoin d'assistance pour la migration AirBnB? Connectez-vous…" at bounding box center [615, 578] width 1230 height 976
type input "60"
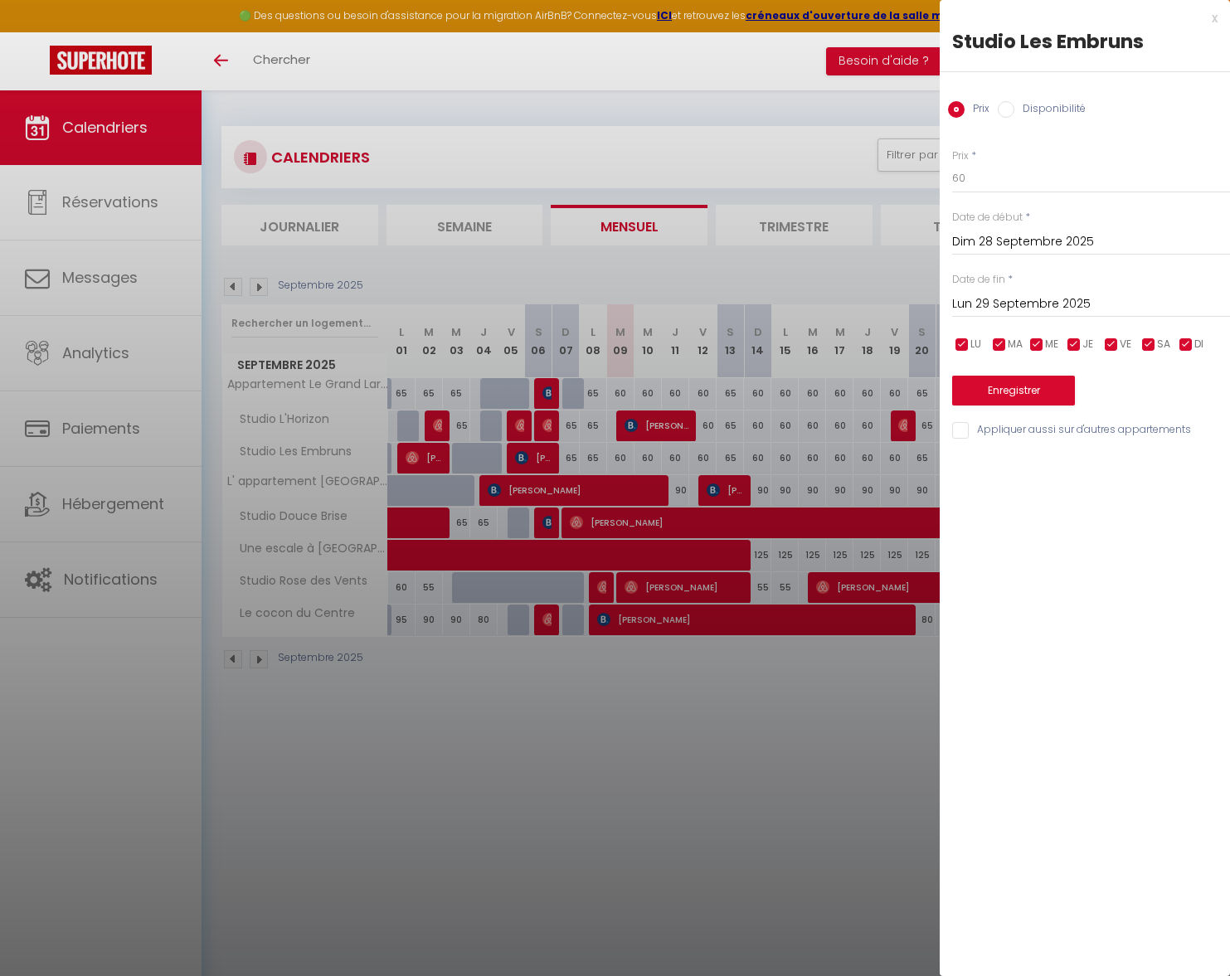
click at [1014, 309] on input "Lun 29 Septembre 2025" at bounding box center [1091, 305] width 278 height 22
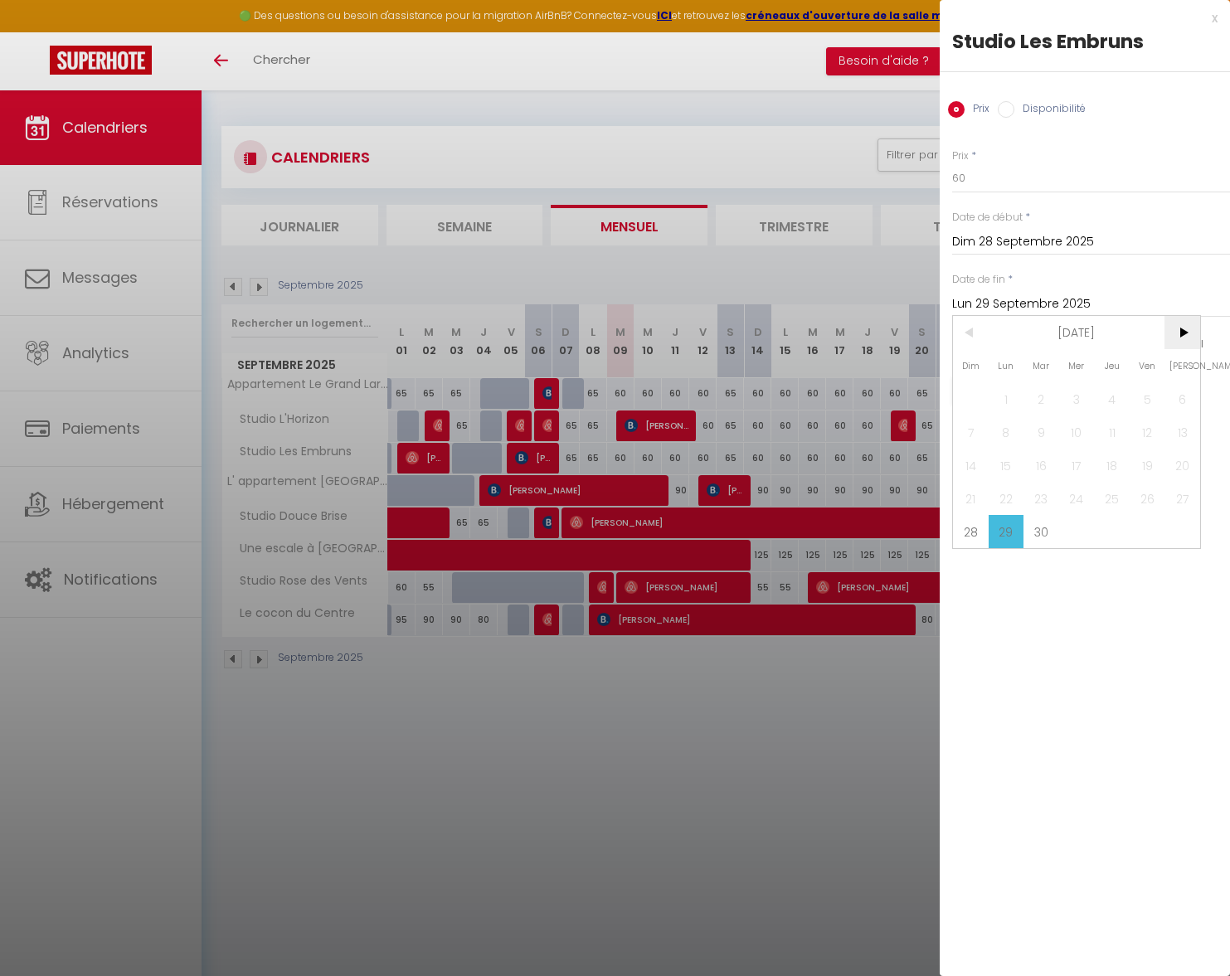
click at [1182, 336] on span ">" at bounding box center [1182, 332] width 36 height 33
click at [1184, 404] on span "4" at bounding box center [1182, 398] width 36 height 33
type input "Sam 04 Octobre 2025"
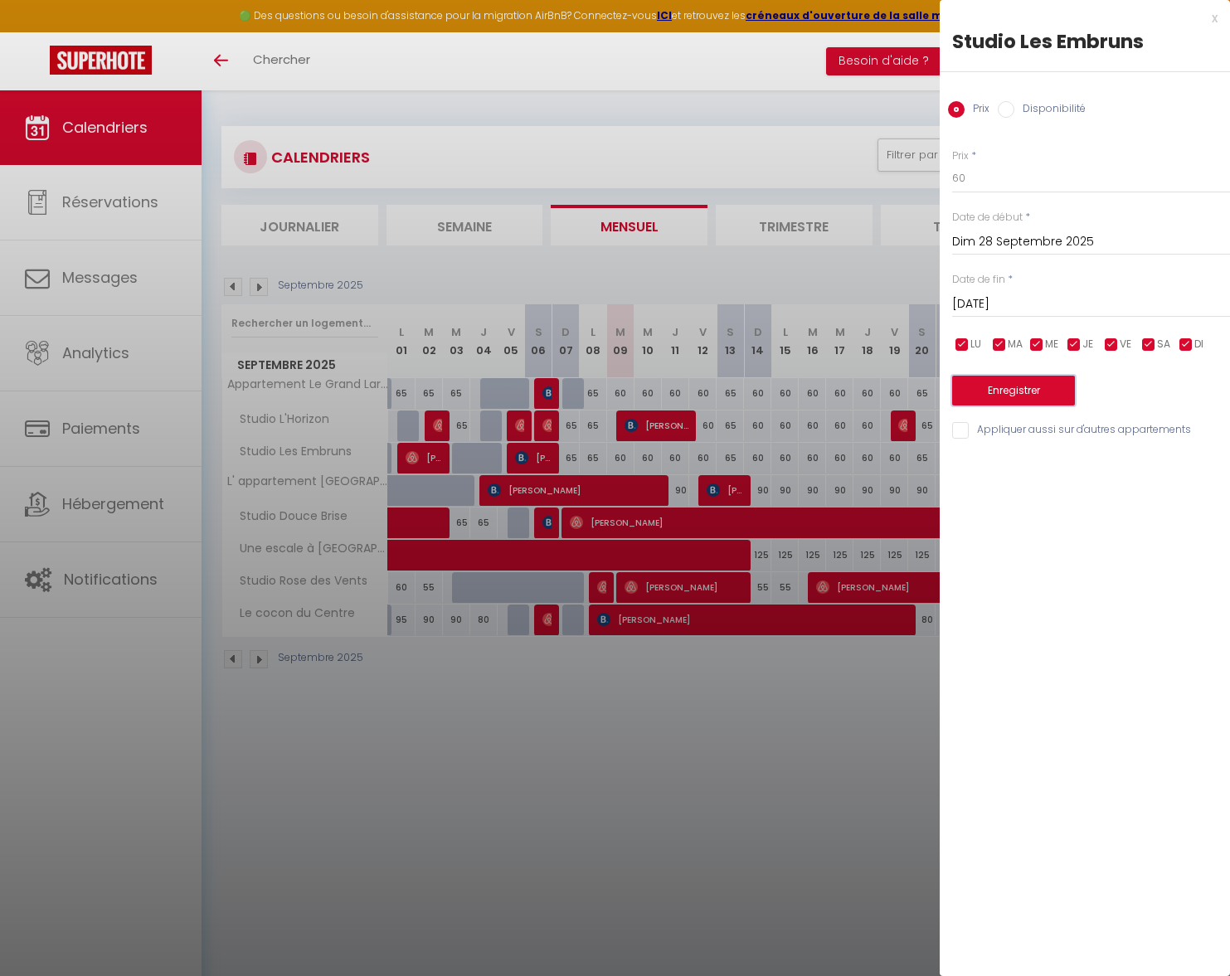
click at [1058, 396] on button "Enregistrer" at bounding box center [1013, 391] width 123 height 30
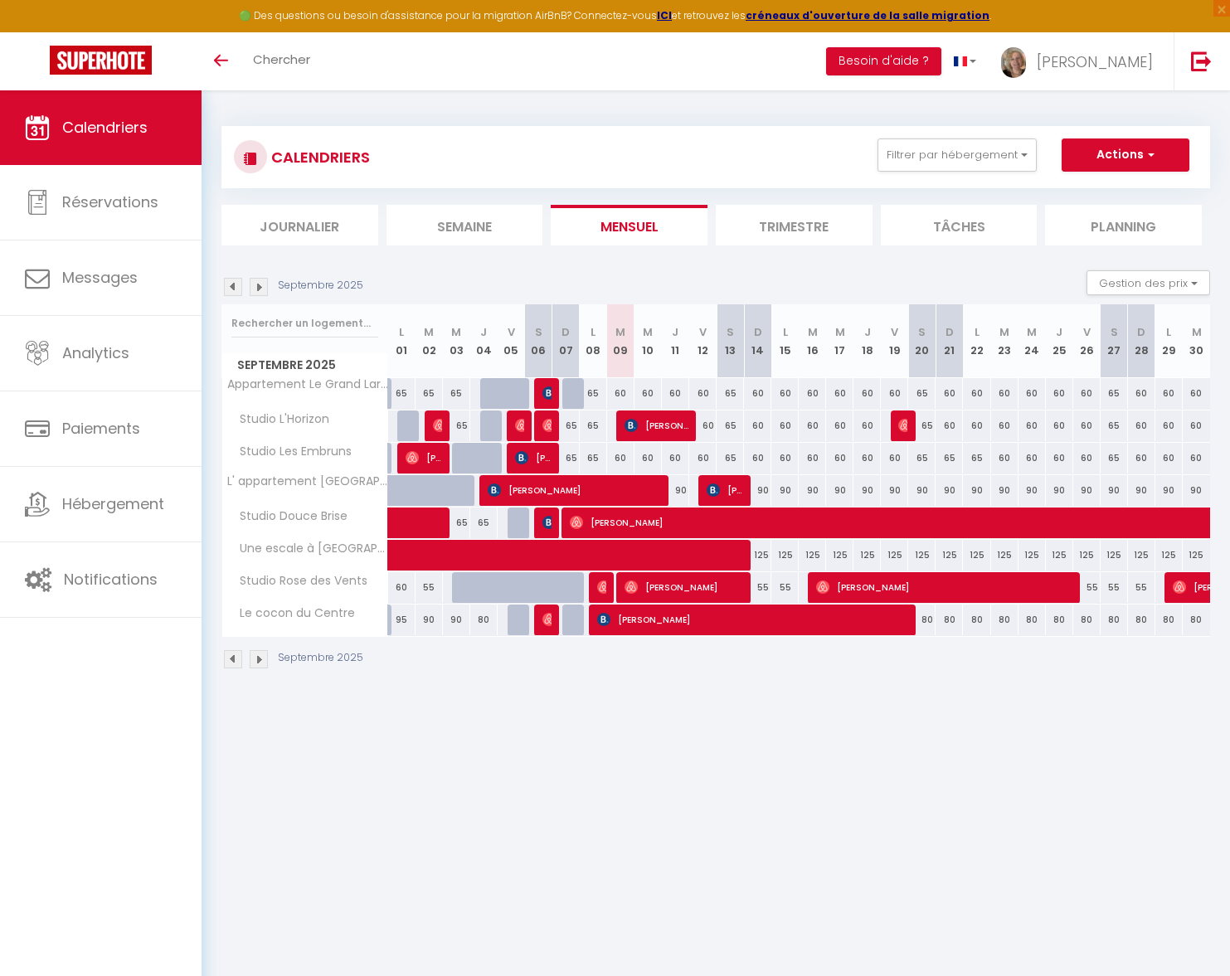
click at [260, 660] on img at bounding box center [259, 659] width 18 height 18
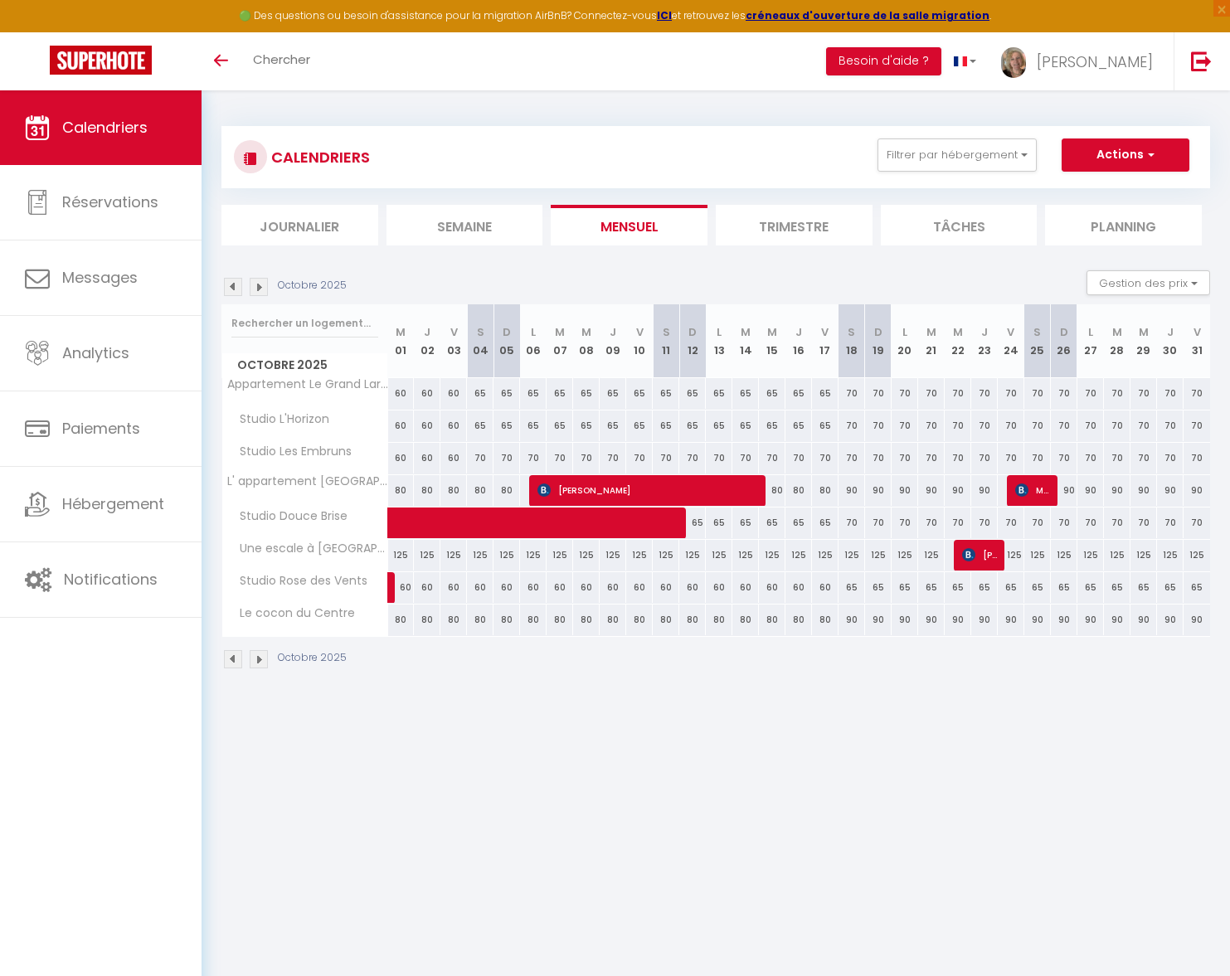
click at [482, 458] on div "70" at bounding box center [480, 458] width 27 height 31
type input "70"
type input "Sam 04 Octobre 2025"
type input "Dim 05 Octobre 2025"
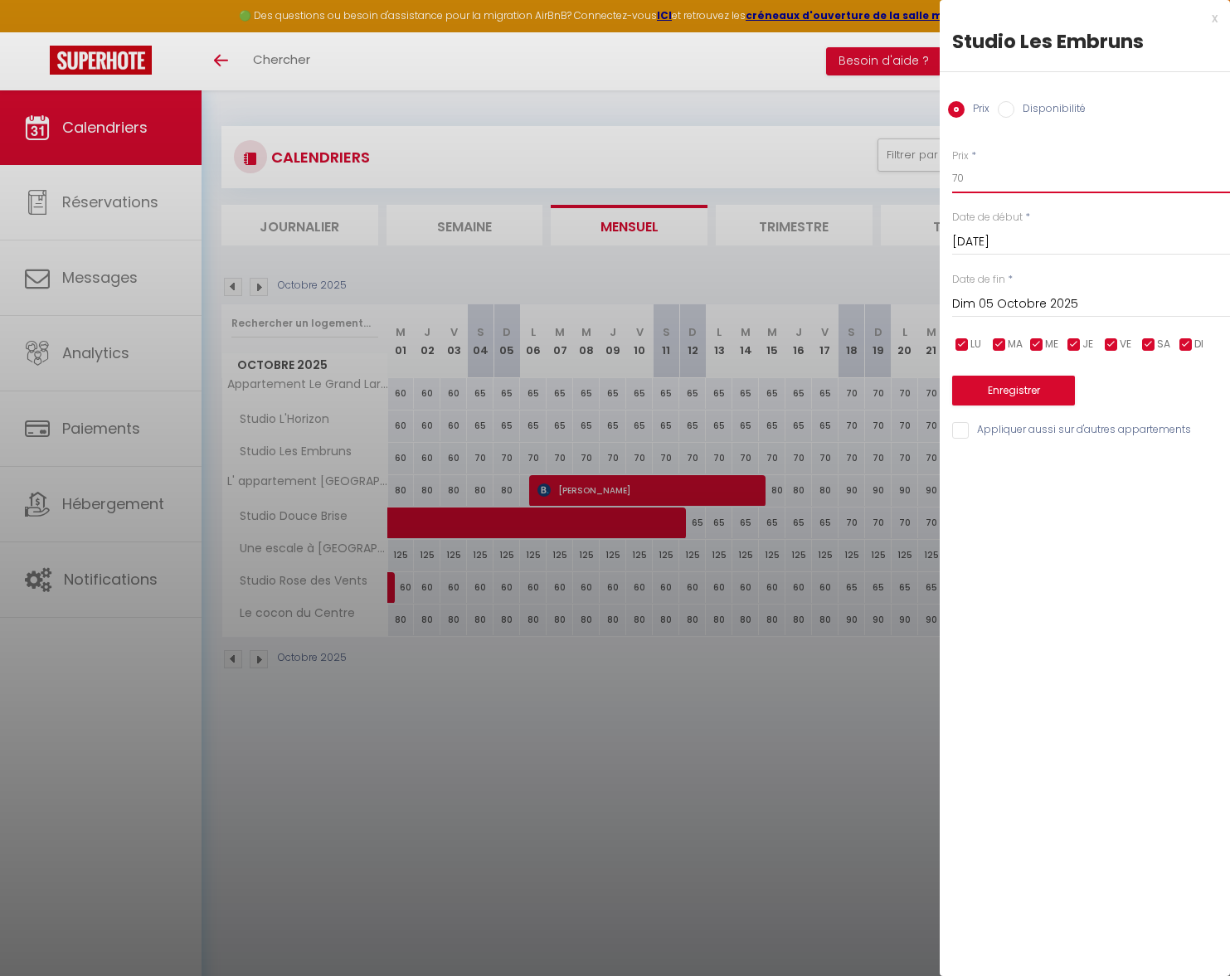
drag, startPoint x: 965, startPoint y: 177, endPoint x: 936, endPoint y: 177, distance: 29.9
click at [936, 177] on body "🟢 Des questions ou besoin d'assistance pour la migration AirBnB? Connectez-vous…" at bounding box center [615, 578] width 1230 height 976
type input "60"
click at [953, 298] on input "Dim 05 Octobre 2025" at bounding box center [1091, 305] width 278 height 22
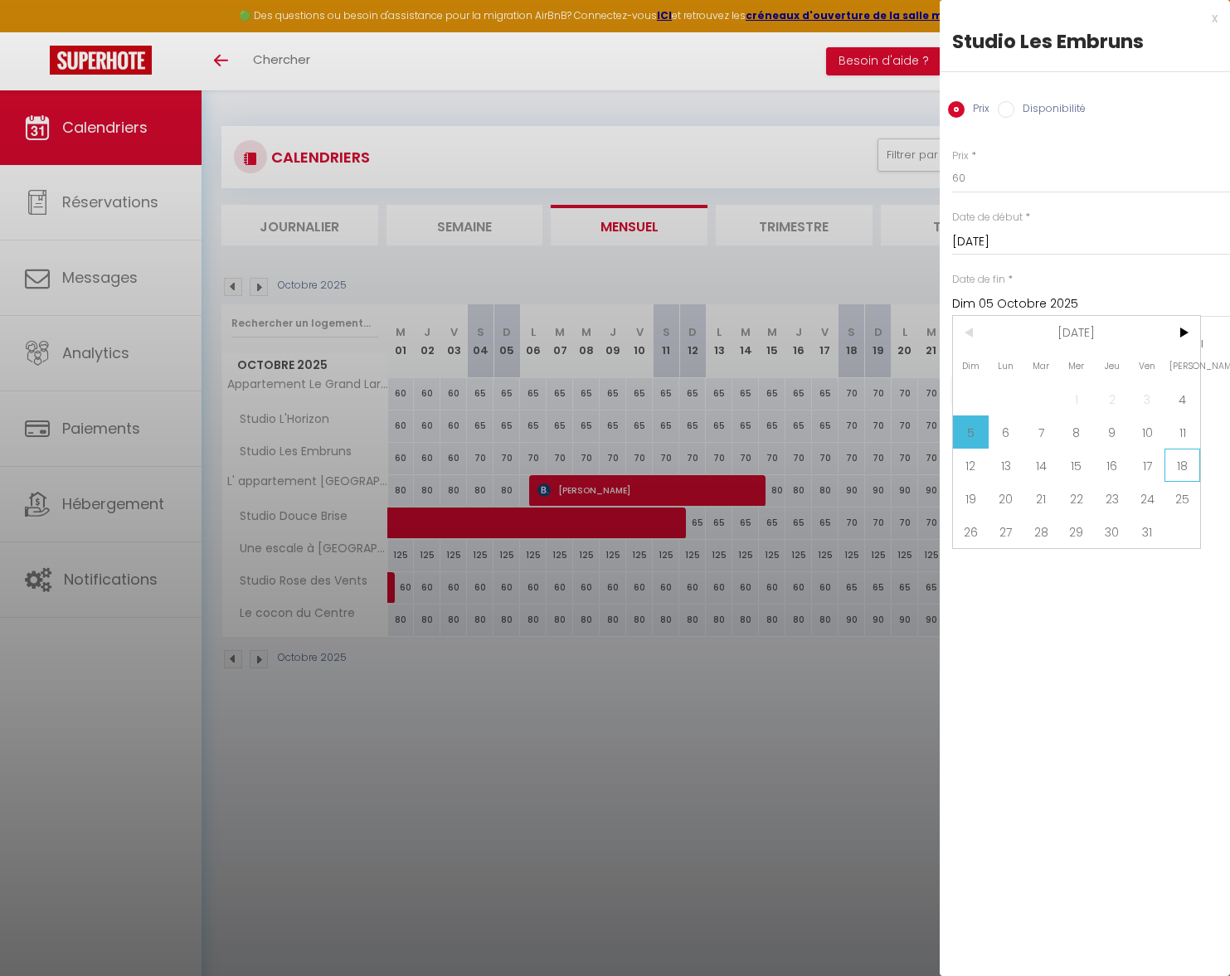
click at [1174, 464] on span "18" at bounding box center [1182, 465] width 36 height 33
type input "Sam 18 Octobre 2025"
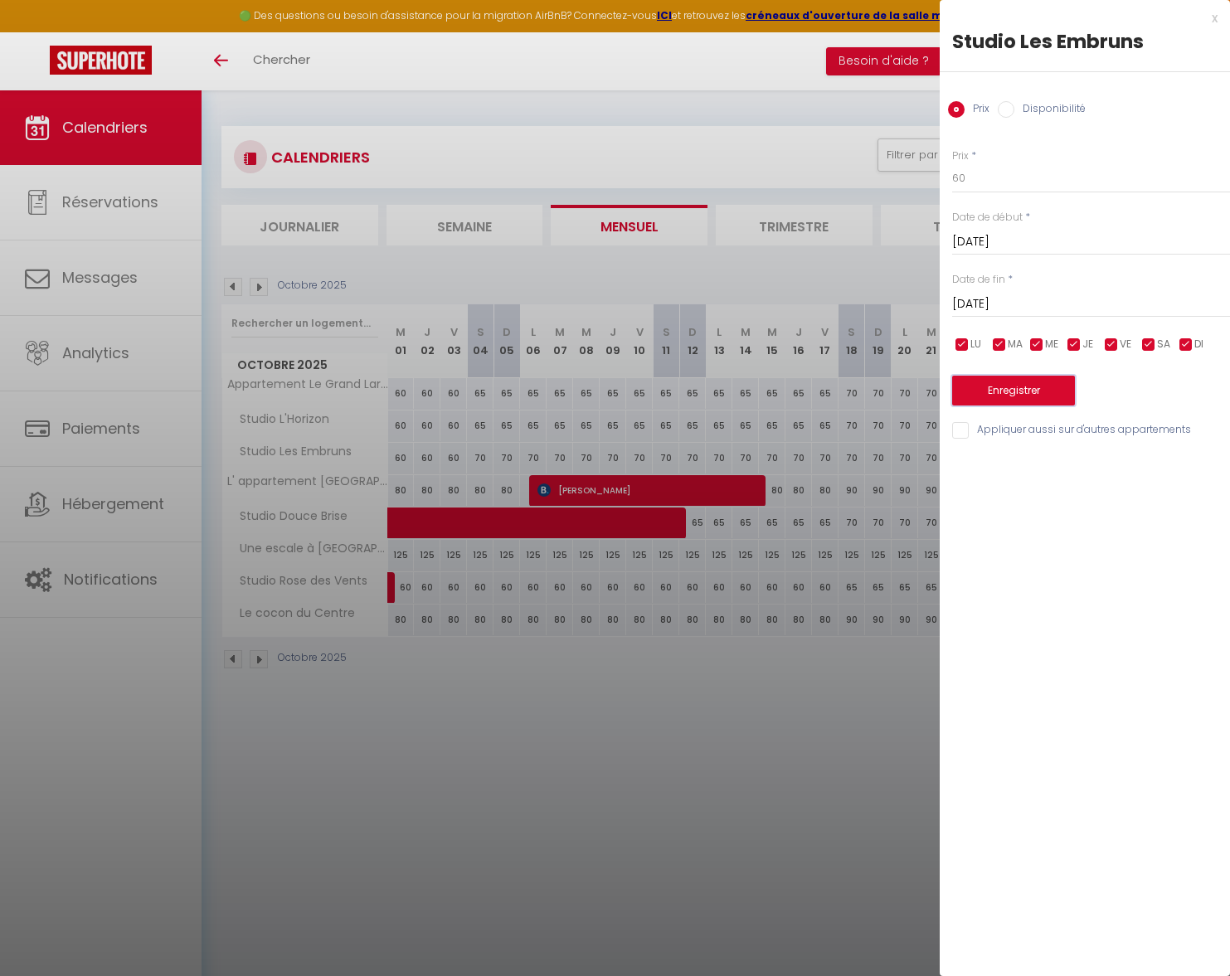
click at [1014, 388] on button "Enregistrer" at bounding box center [1013, 391] width 123 height 30
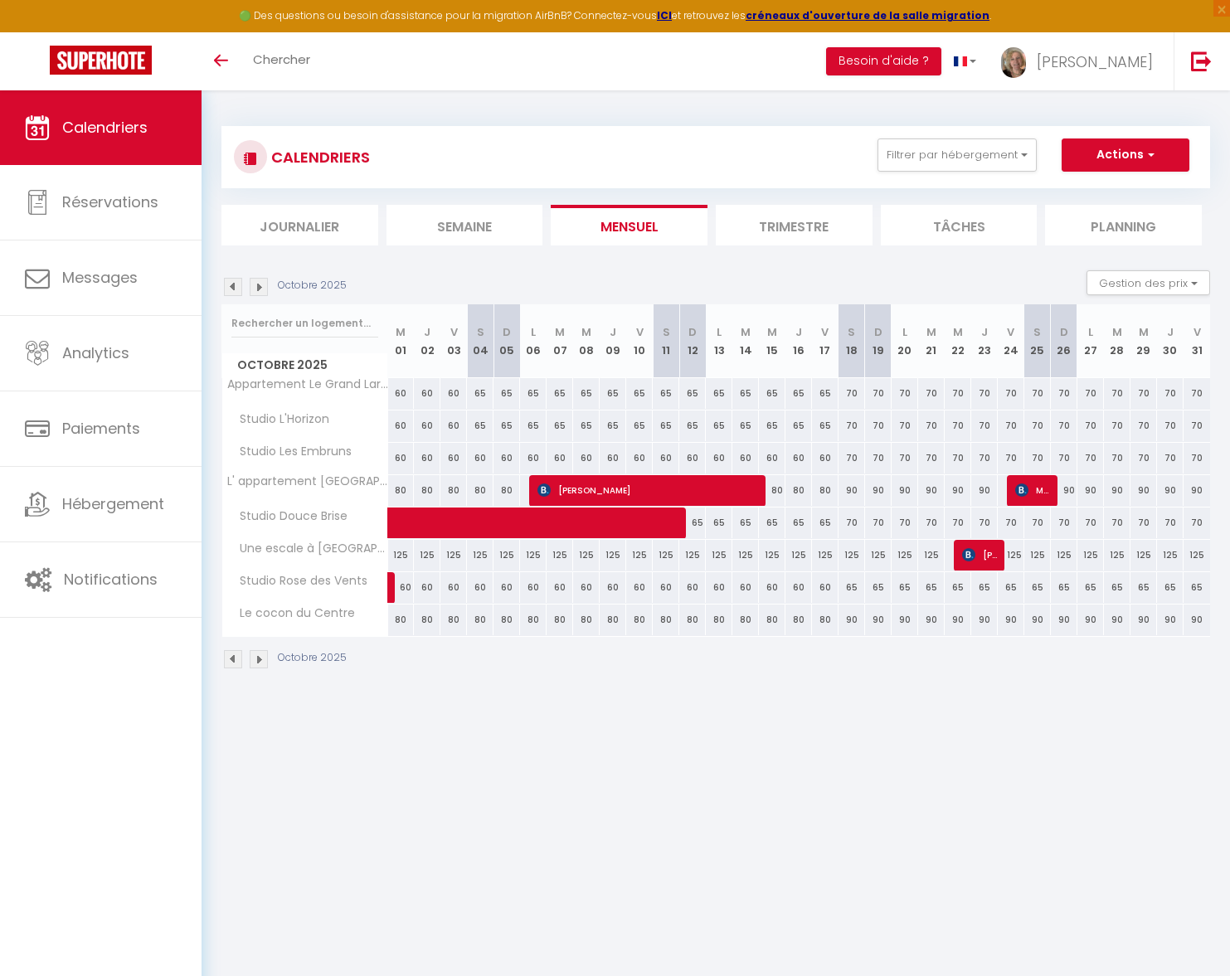
click at [410, 425] on div "60" at bounding box center [401, 426] width 27 height 31
type input "60"
type input "Mer 01 Octobre 2025"
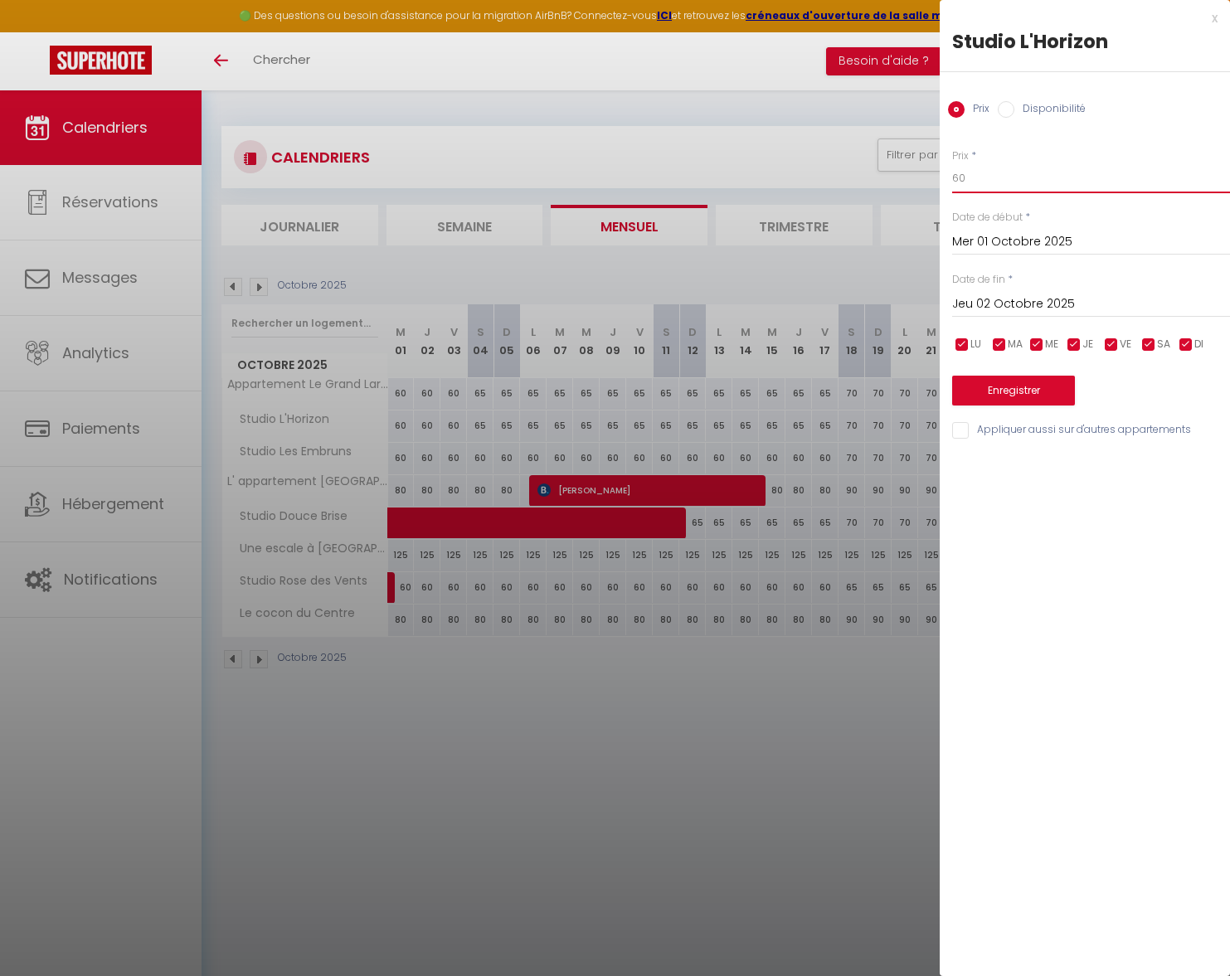
drag, startPoint x: 968, startPoint y: 178, endPoint x: 920, endPoint y: 178, distance: 48.1
click at [921, 179] on body "🟢 Des questions ou besoin d'assistance pour la migration AirBnB? Connectez-vous…" at bounding box center [615, 578] width 1230 height 976
click at [958, 297] on input "Jeu 02 Octobre 2025" at bounding box center [1091, 305] width 278 height 22
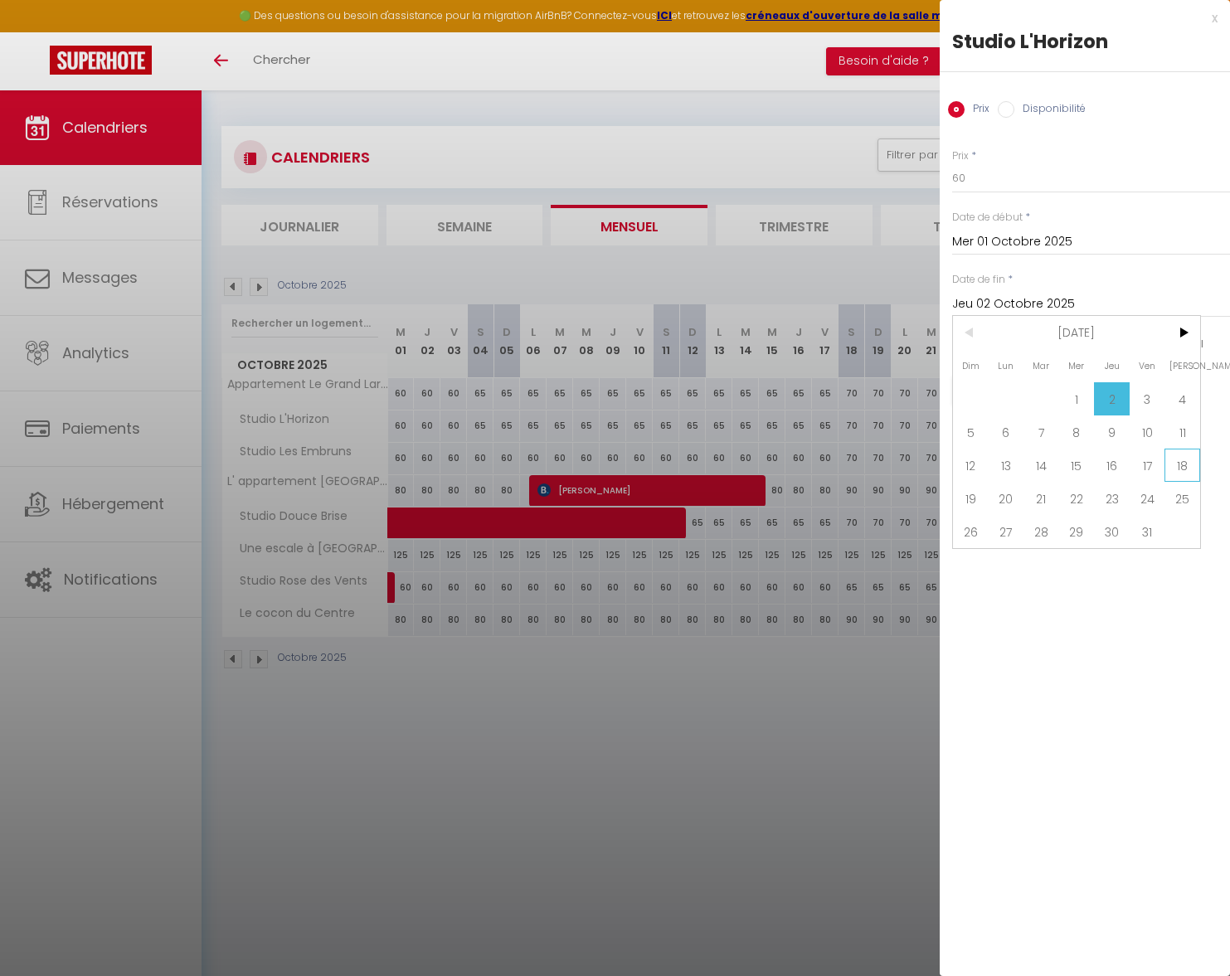
click at [1180, 468] on span "18" at bounding box center [1182, 465] width 36 height 33
type input "Sam 18 Octobre 2025"
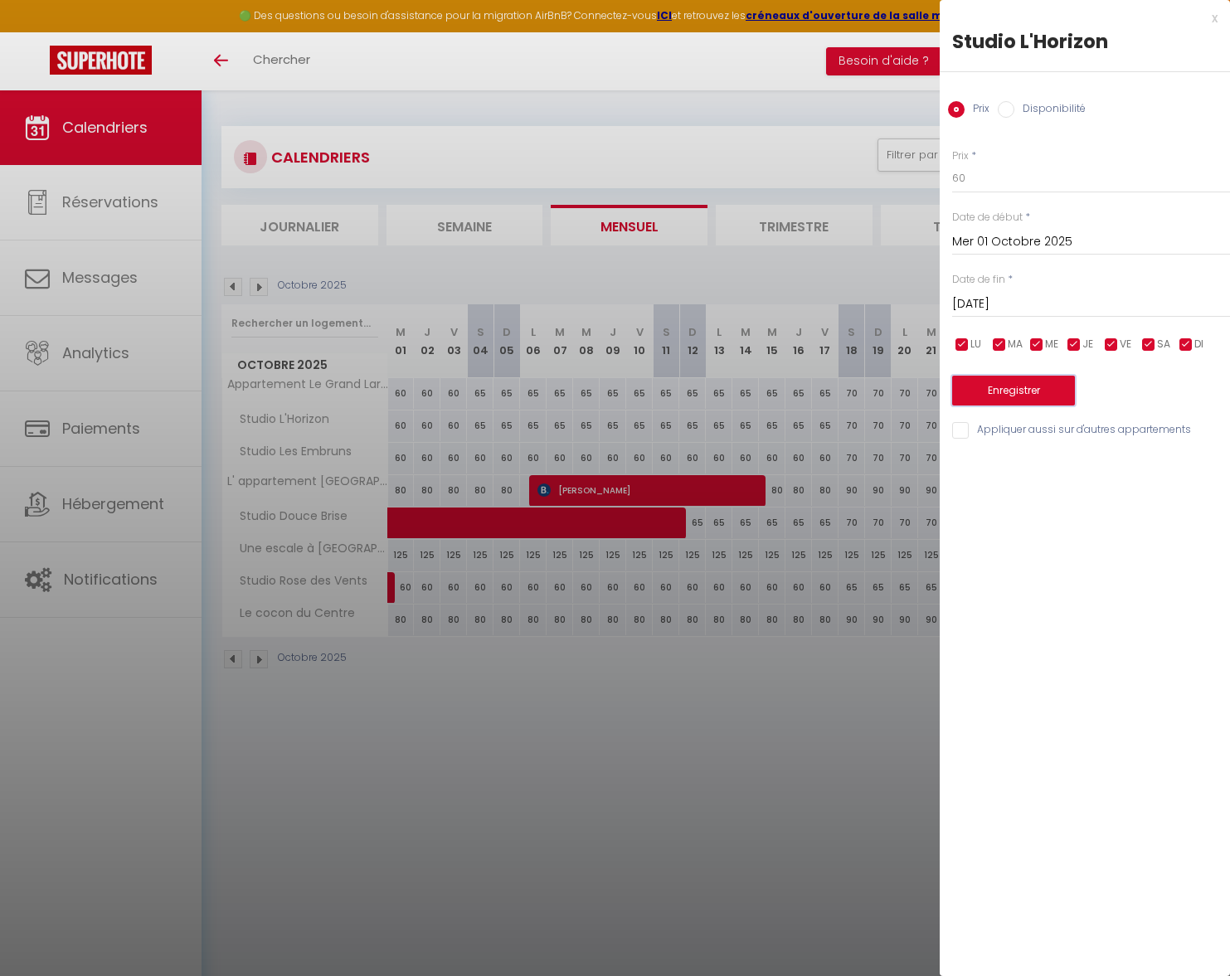
click at [1043, 392] on button "Enregistrer" at bounding box center [1013, 391] width 123 height 30
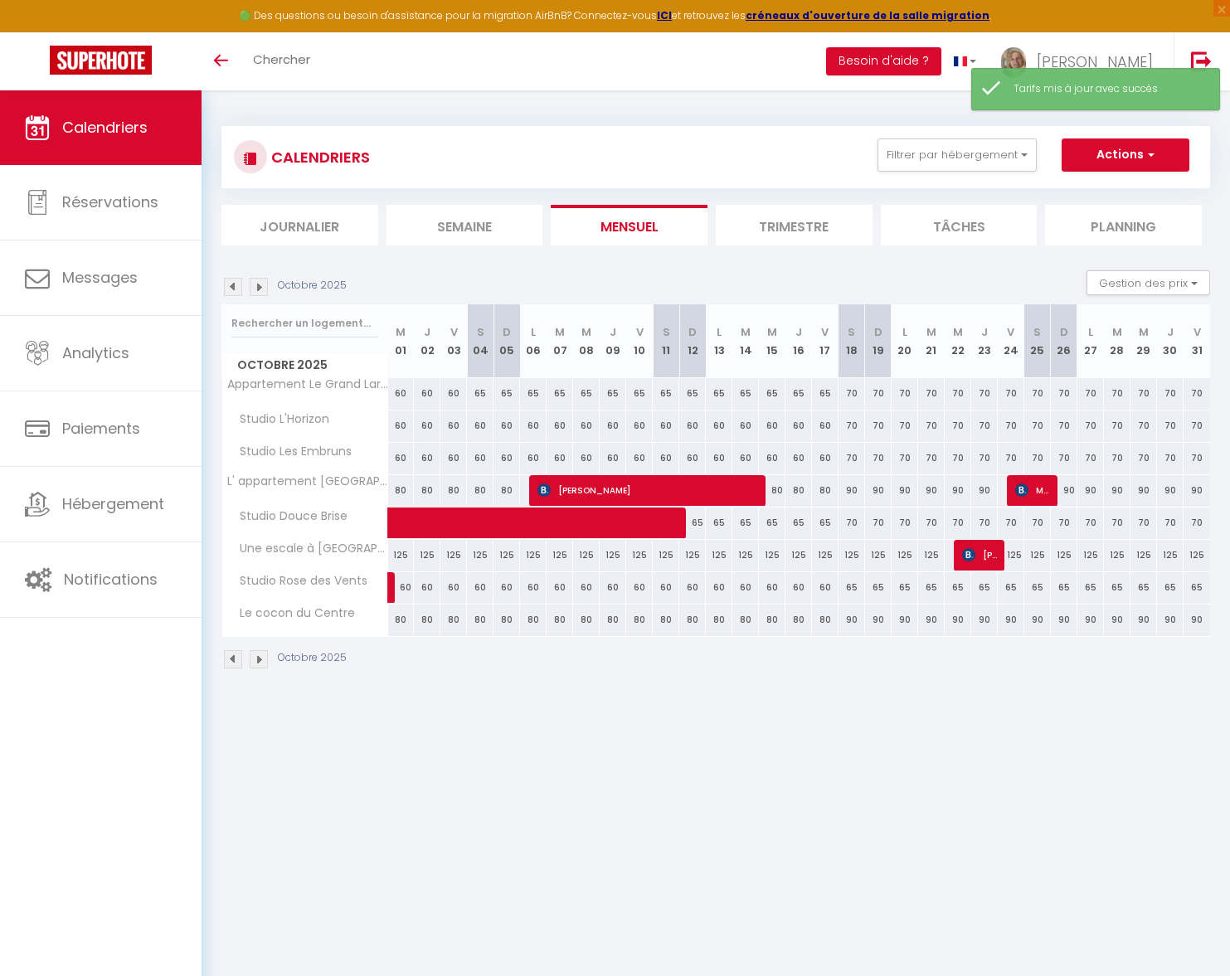
click at [480, 395] on div "65" at bounding box center [480, 393] width 27 height 31
type input "65"
type input "Sam 04 Octobre 2025"
type input "Dim 05 Octobre 2025"
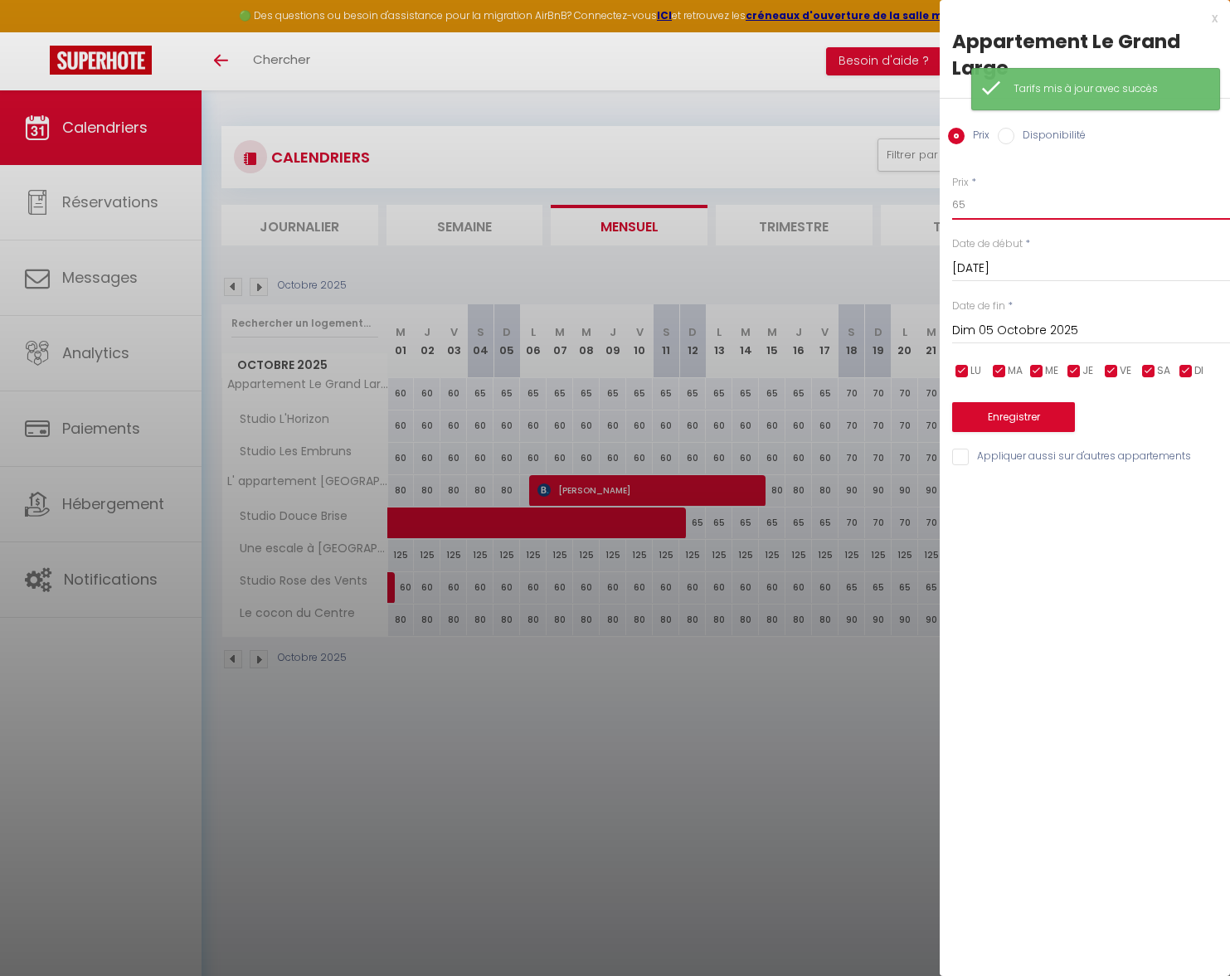
drag, startPoint x: 965, startPoint y: 206, endPoint x: 931, endPoint y: 206, distance: 34.0
click at [931, 206] on body "🟢 Des questions ou besoin d'assistance pour la migration AirBnB? Connectez-vous…" at bounding box center [615, 578] width 1230 height 976
type input "60"
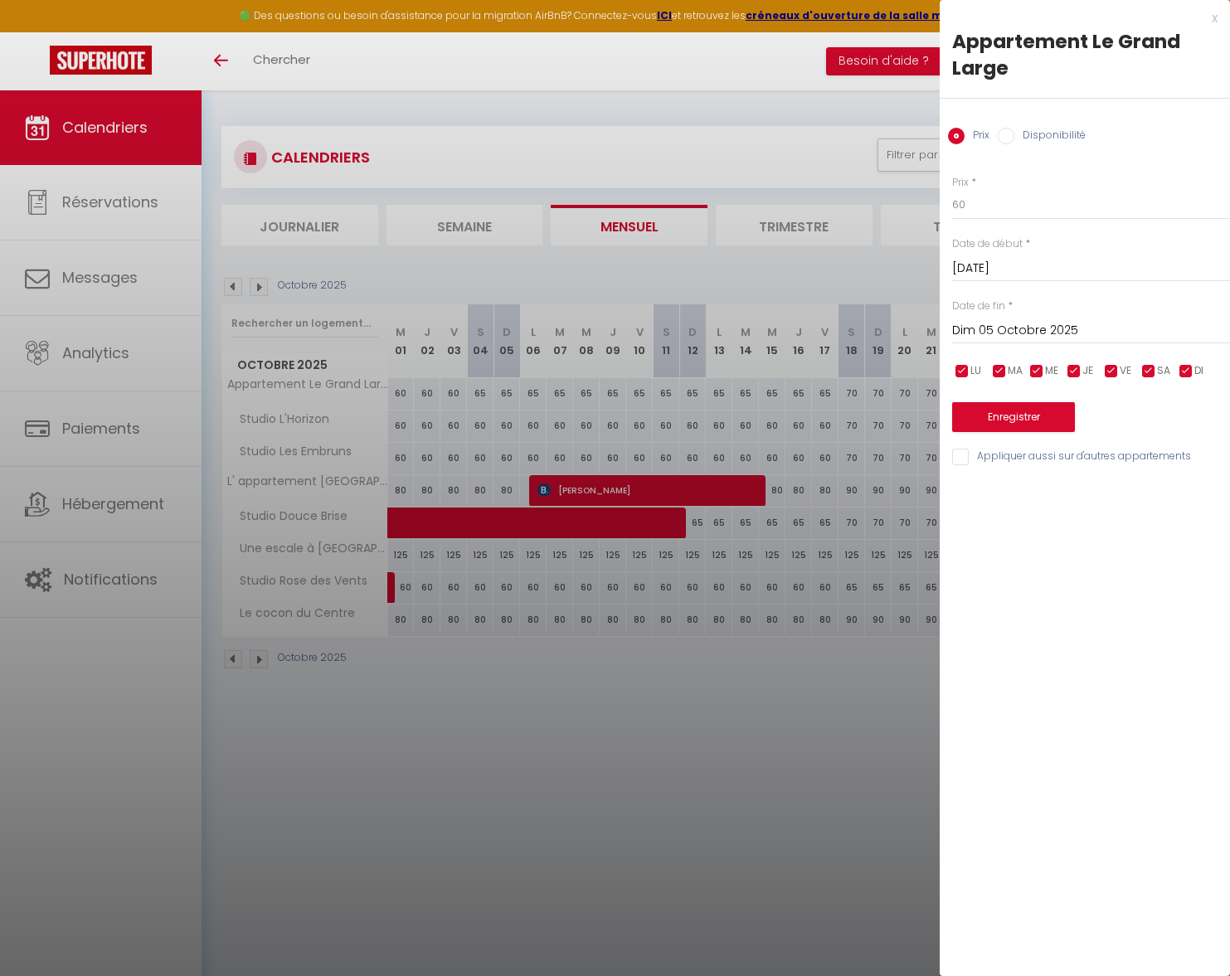
click at [1006, 333] on input "Dim 05 Octobre 2025" at bounding box center [1091, 331] width 278 height 22
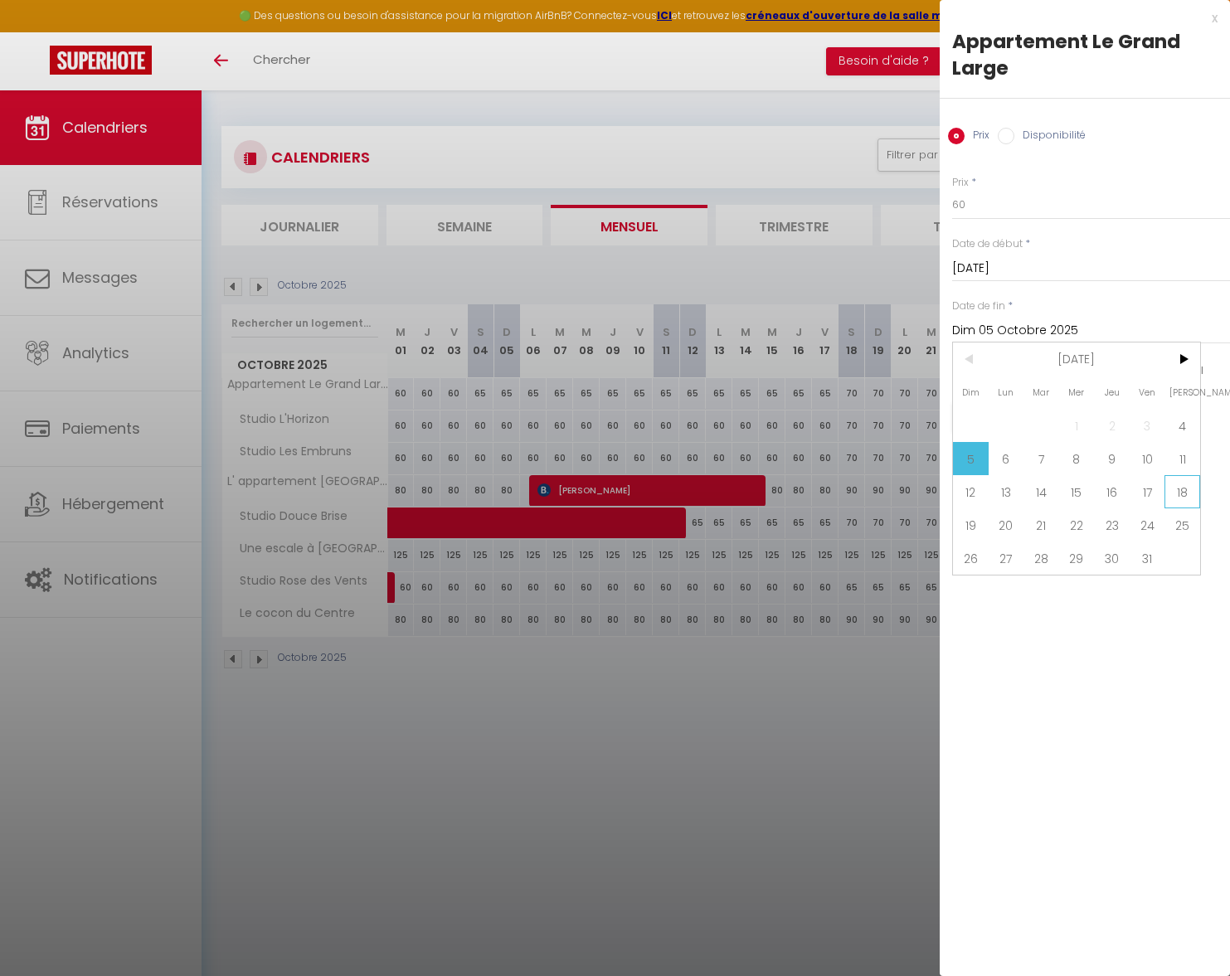
click at [1190, 488] on span "18" at bounding box center [1182, 491] width 36 height 33
type input "Sam 18 Octobre 2025"
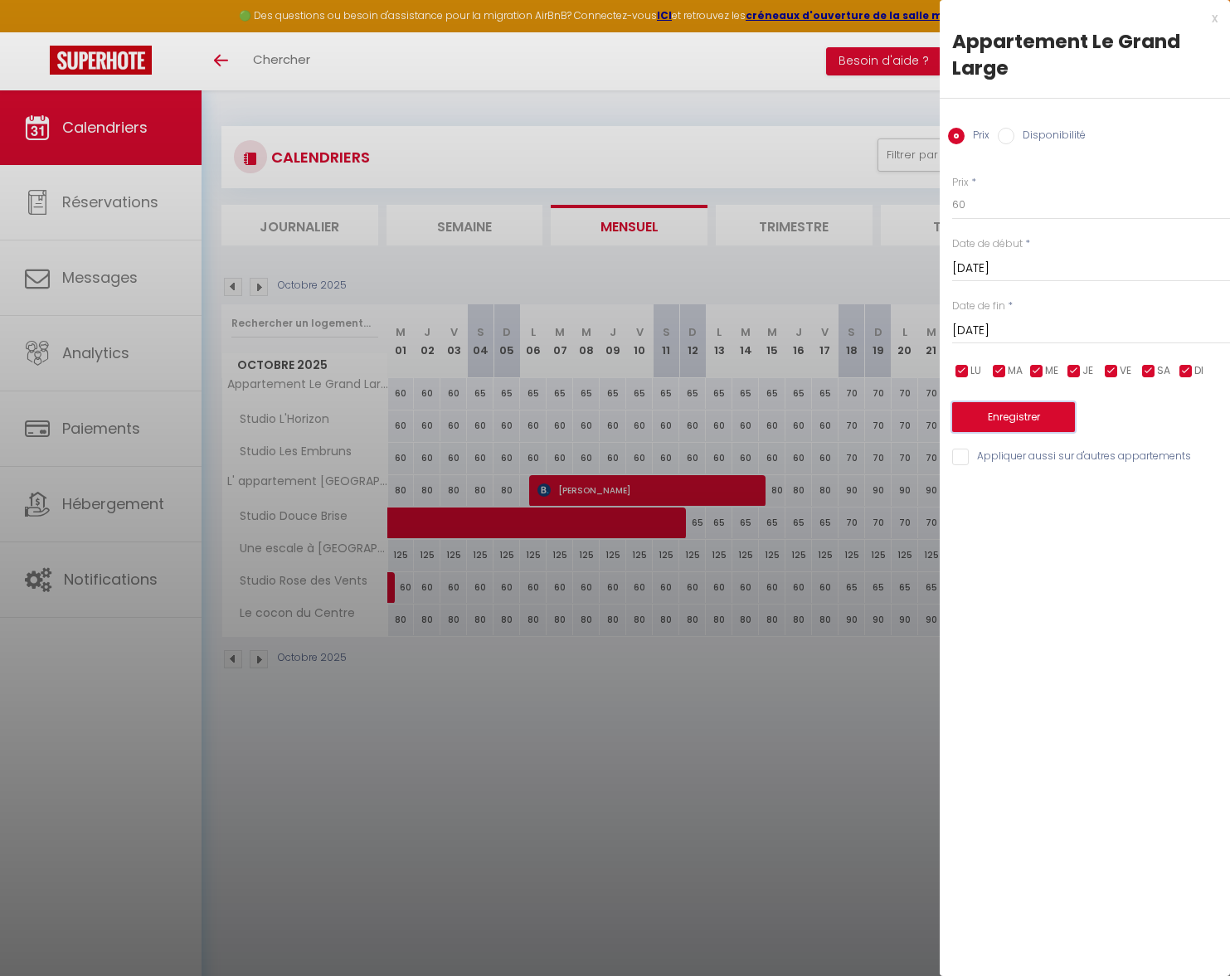
click at [1028, 416] on button "Enregistrer" at bounding box center [1013, 417] width 123 height 30
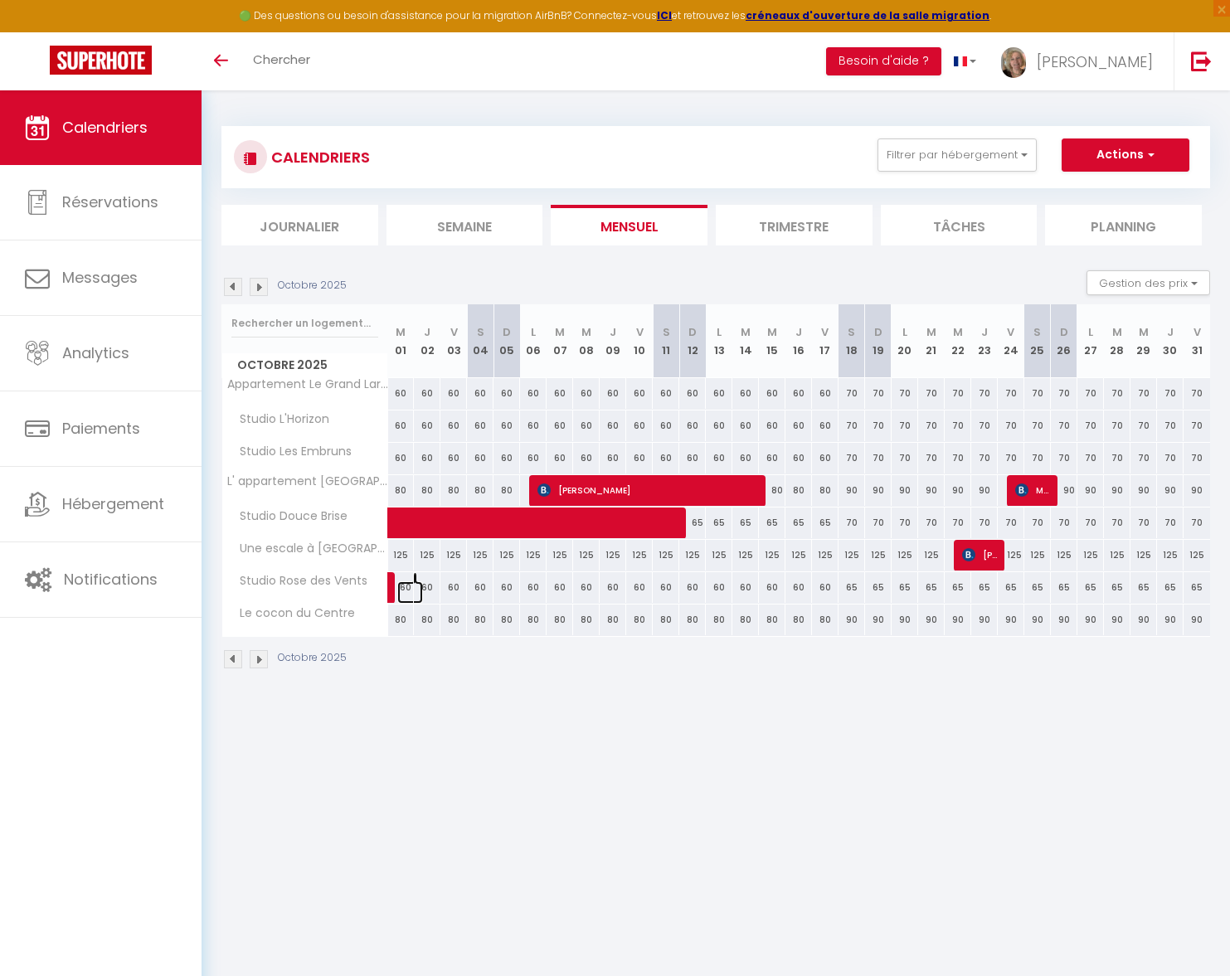
click at [407, 590] on link at bounding box center [410, 592] width 27 height 22
type input "60"
type input "Mer 01 Octobre 2025"
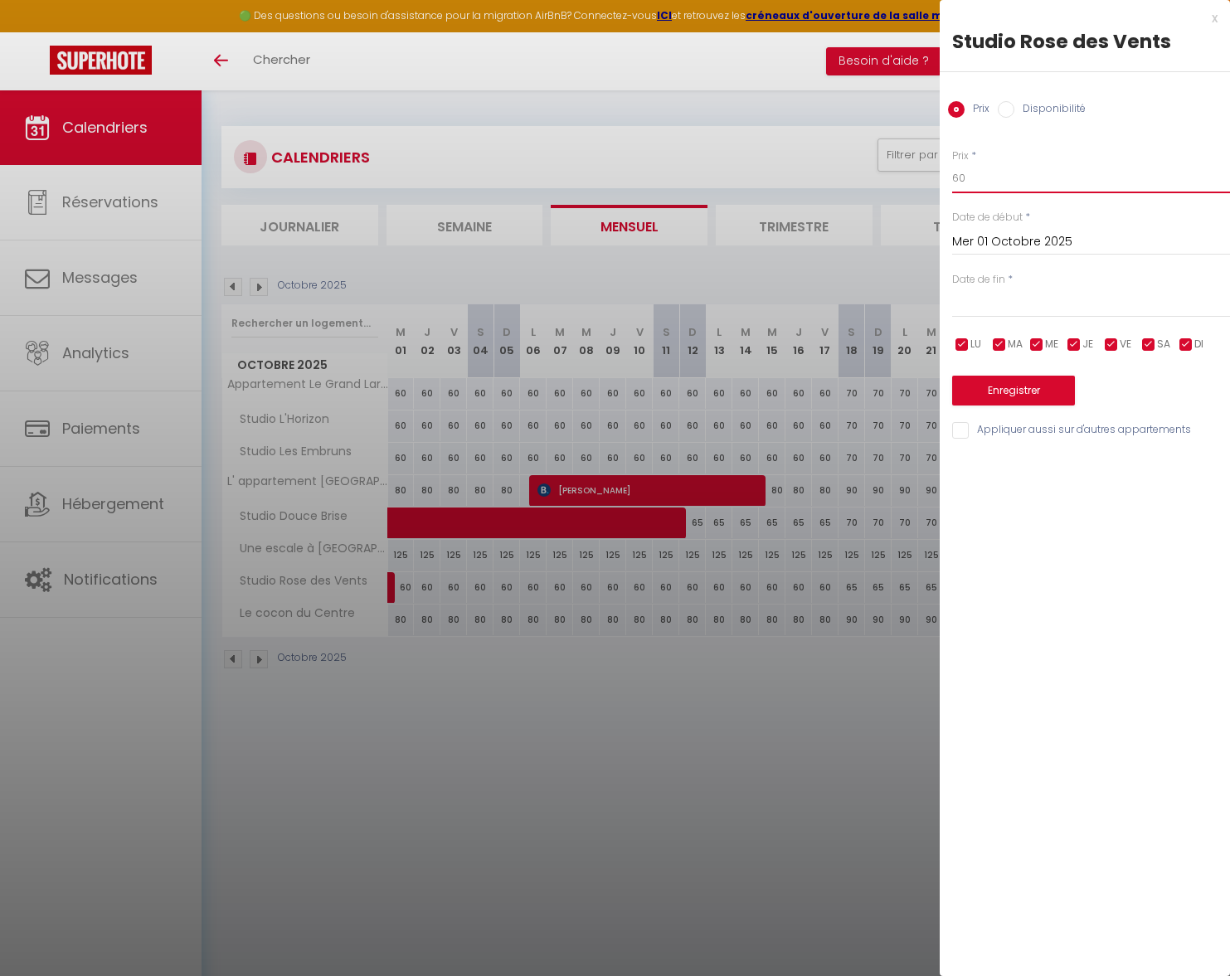
drag, startPoint x: 966, startPoint y: 179, endPoint x: 900, endPoint y: 179, distance: 66.3
click at [900, 179] on body "🟢 Des questions ou besoin d'assistance pour la migration AirBnB? Connectez-vous…" at bounding box center [615, 578] width 1230 height 976
click at [989, 287] on label "Date de fin" at bounding box center [978, 280] width 53 height 16
click at [1042, 288] on div "< Sep 2025 > Dim Lun Mar Mer Jeu Ven Sam 1 2 3 4 5 6 7 8 9 10 11 12 13 14 15 16…" at bounding box center [1091, 303] width 278 height 30
click at [984, 291] on div "< Sep 2025 > Dim Lun Mar Mer Jeu Ven Sam 1 2 3 4 5 6 7 8 9 10 11 12 13 14 15 16…" at bounding box center [1091, 303] width 278 height 30
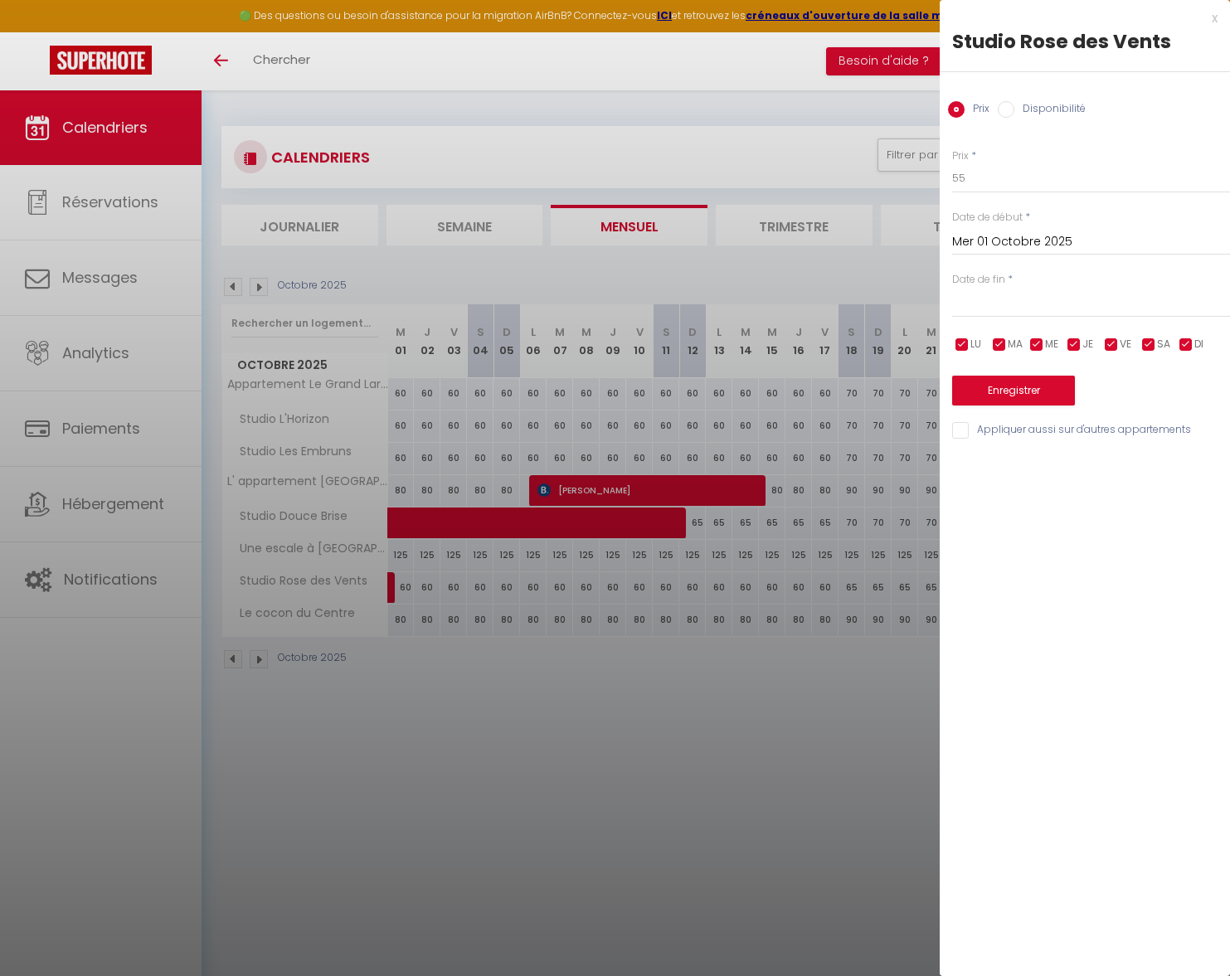
click at [981, 316] on div "< Sep 2025 > Dim Lun Mar Mer Jeu Ven Sam 1 2 3 4 5 6 7 8 9 10 11 12 13 14 15 16…" at bounding box center [1091, 303] width 278 height 30
click at [407, 586] on div at bounding box center [615, 488] width 1230 height 976
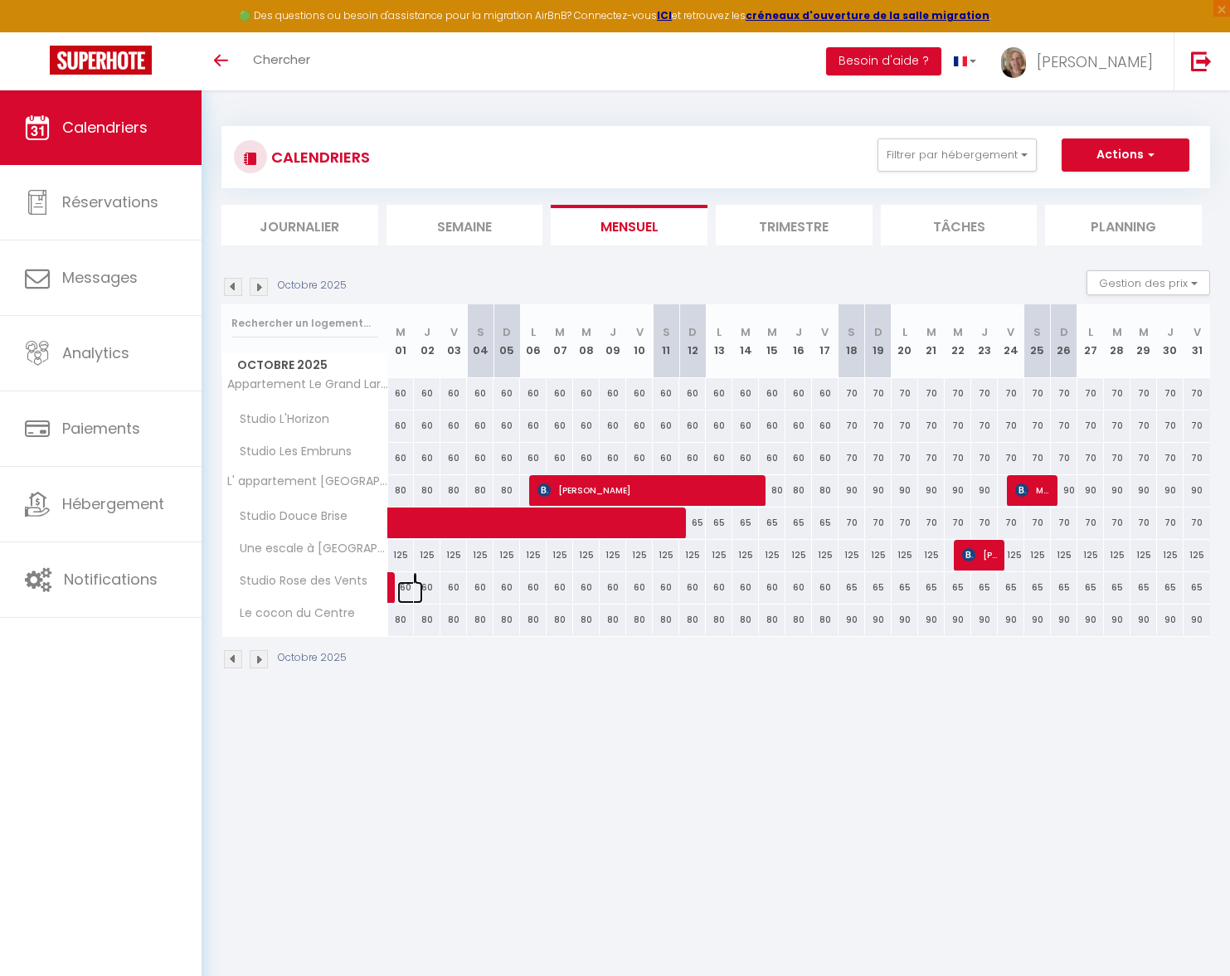
click at [404, 590] on link at bounding box center [410, 592] width 27 height 22
type input "60"
type input "Mer 01 Octobre 2025"
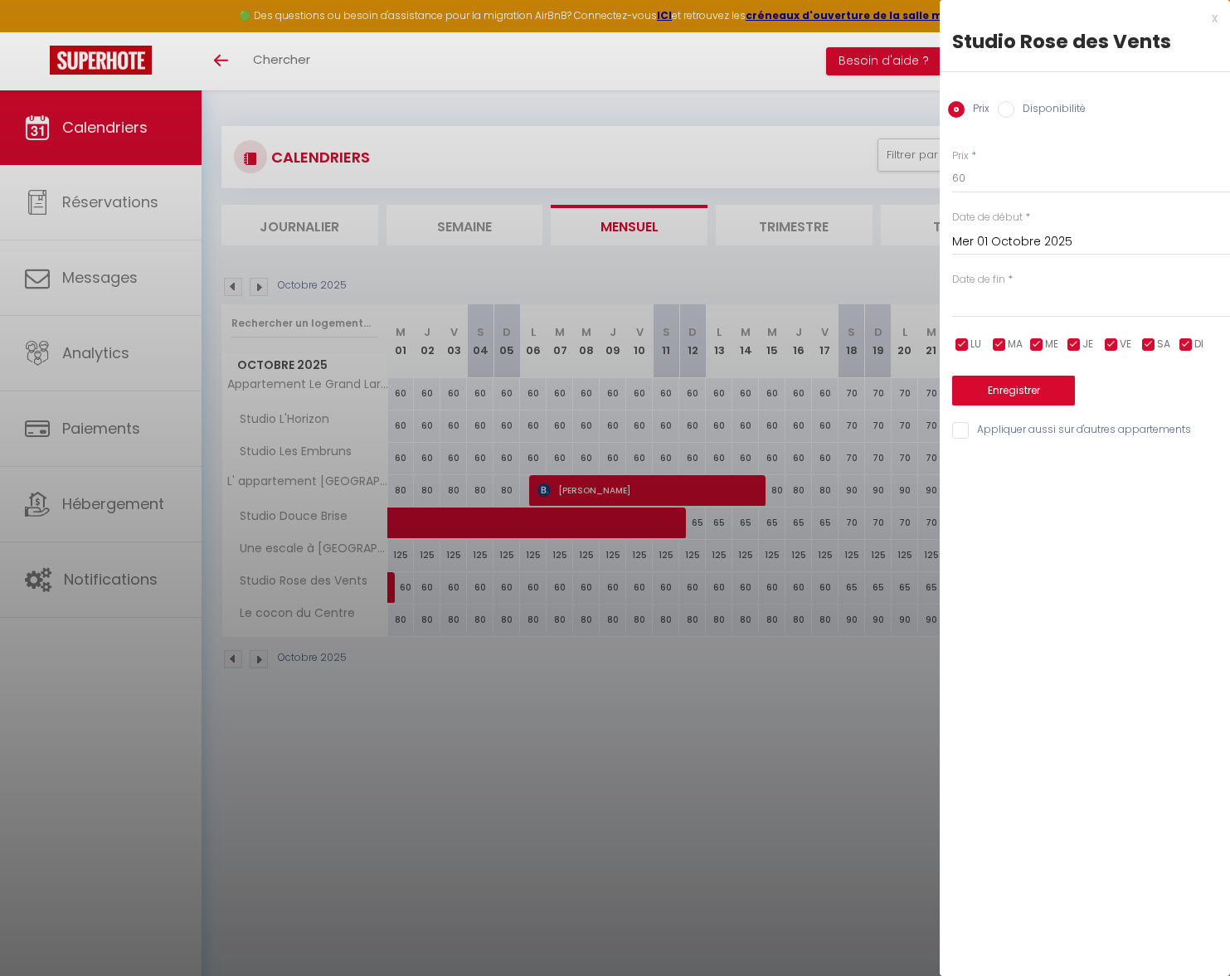
click at [1007, 299] on input "text" at bounding box center [1091, 305] width 278 height 22
click at [1177, 338] on span ">" at bounding box center [1182, 332] width 36 height 33
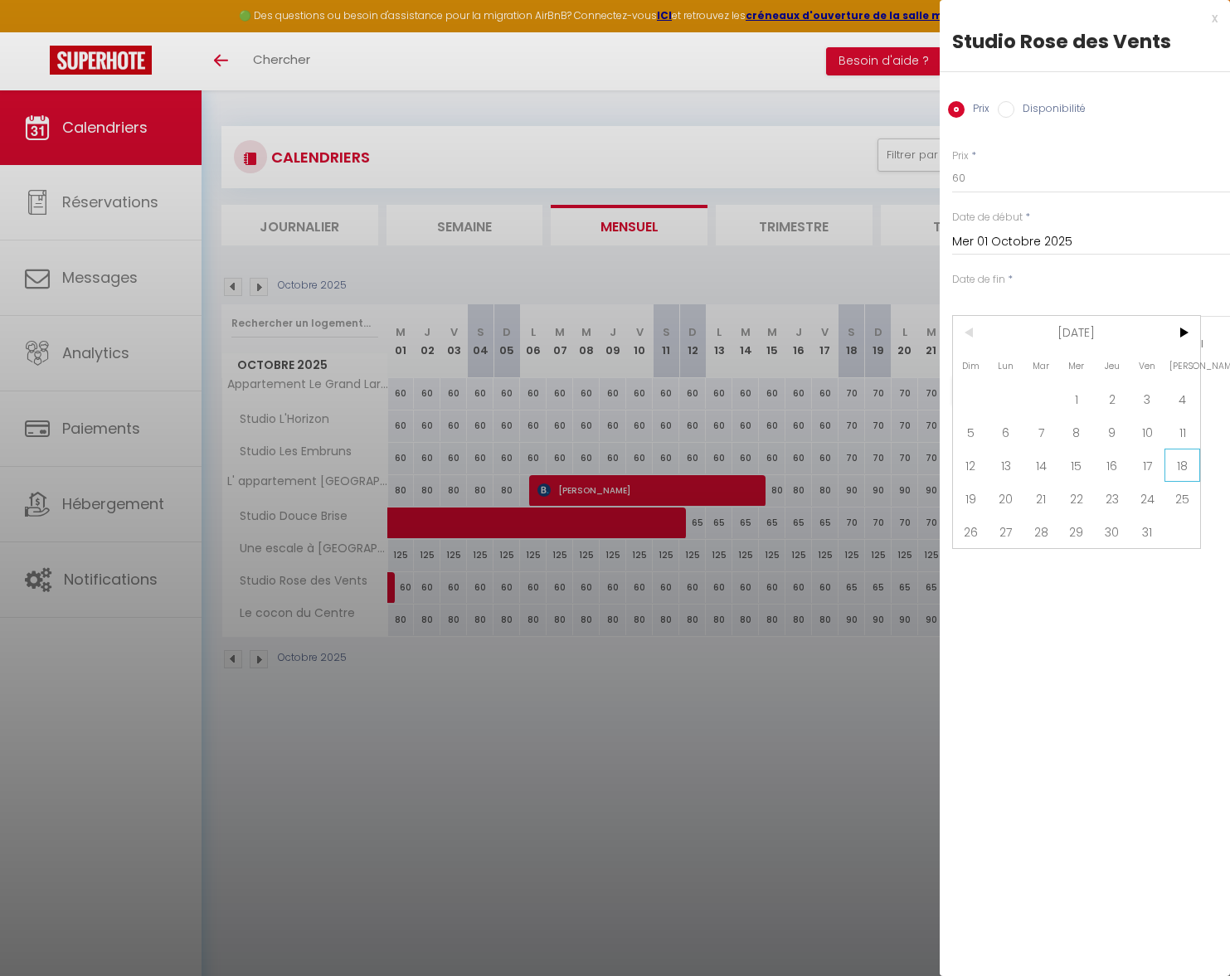
click at [1177, 461] on span "18" at bounding box center [1182, 465] width 36 height 33
type input "Sam 18 Octobre 2025"
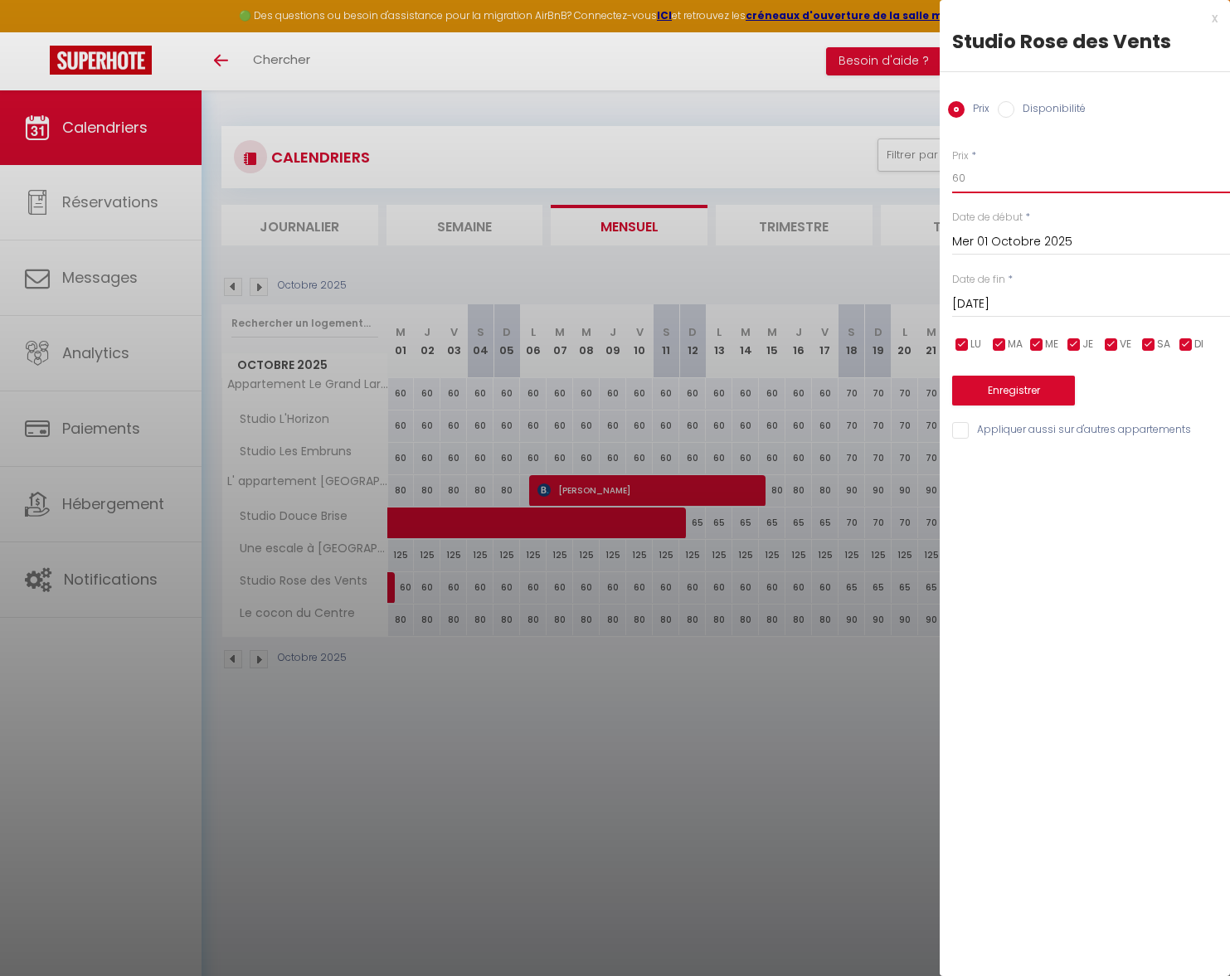
drag, startPoint x: 965, startPoint y: 181, endPoint x: 950, endPoint y: 181, distance: 14.9
click at [950, 181] on div "Prix * 60 Statut * Disponible Indisponible Date de début * Mer 01 Octobre 2025 …" at bounding box center [1085, 284] width 290 height 313
type input "55"
click at [975, 382] on button "Enregistrer" at bounding box center [1013, 391] width 123 height 30
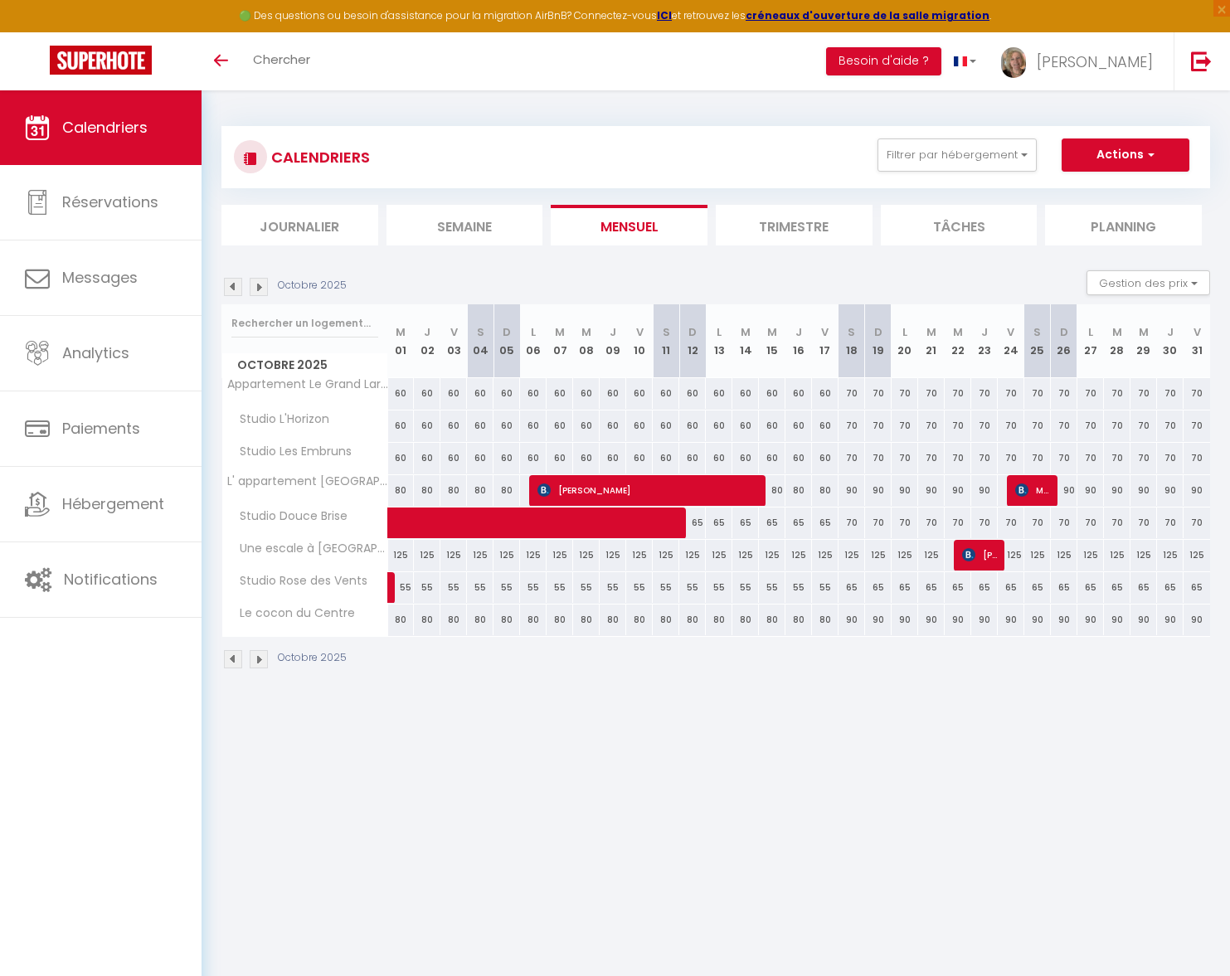
click at [853, 587] on div "65" at bounding box center [851, 587] width 27 height 31
type input "65"
type input "Sam 18 Octobre 2025"
type input "Dim 19 Octobre 2025"
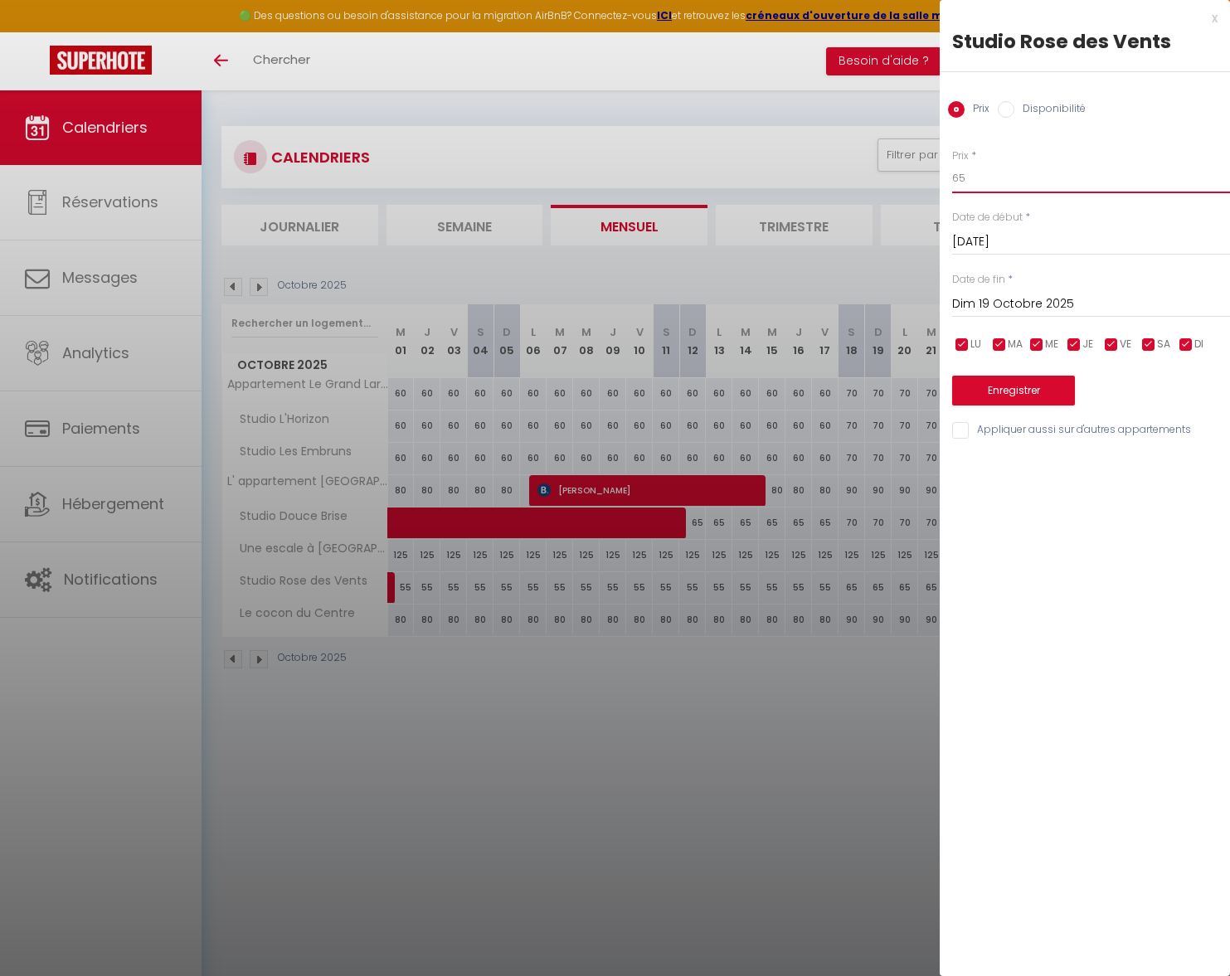
drag, startPoint x: 971, startPoint y: 181, endPoint x: 925, endPoint y: 180, distance: 46.5
click at [925, 180] on body "🟢 Des questions ou besoin d'assistance pour la migration AirBnB? Connectez-vous…" at bounding box center [615, 578] width 1230 height 976
type input "60"
click at [976, 295] on input "Dim 19 Octobre 2025" at bounding box center [1091, 305] width 278 height 22
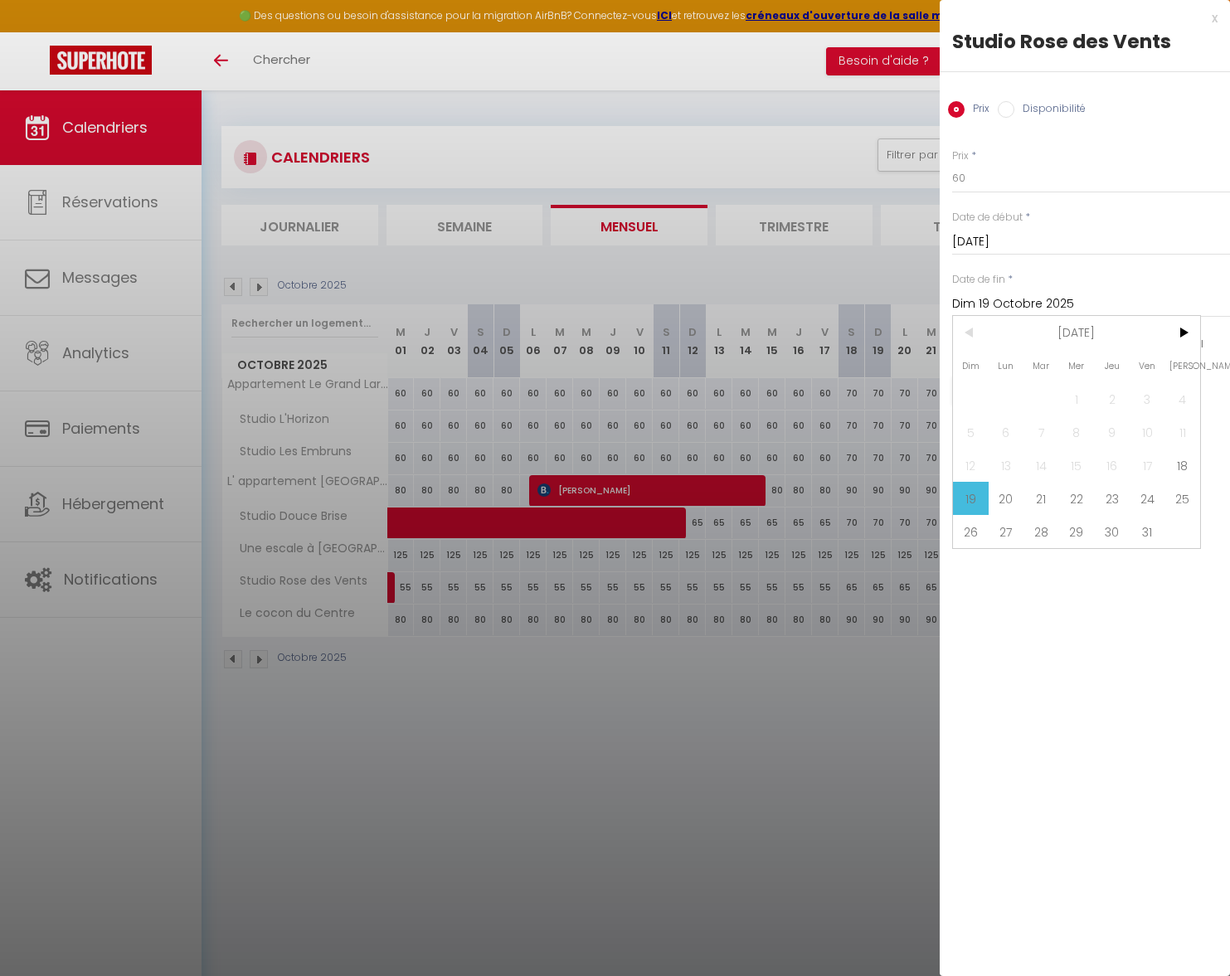
click at [1150, 532] on span "31" at bounding box center [1148, 531] width 36 height 33
type input "Ven 31 Octobre 2025"
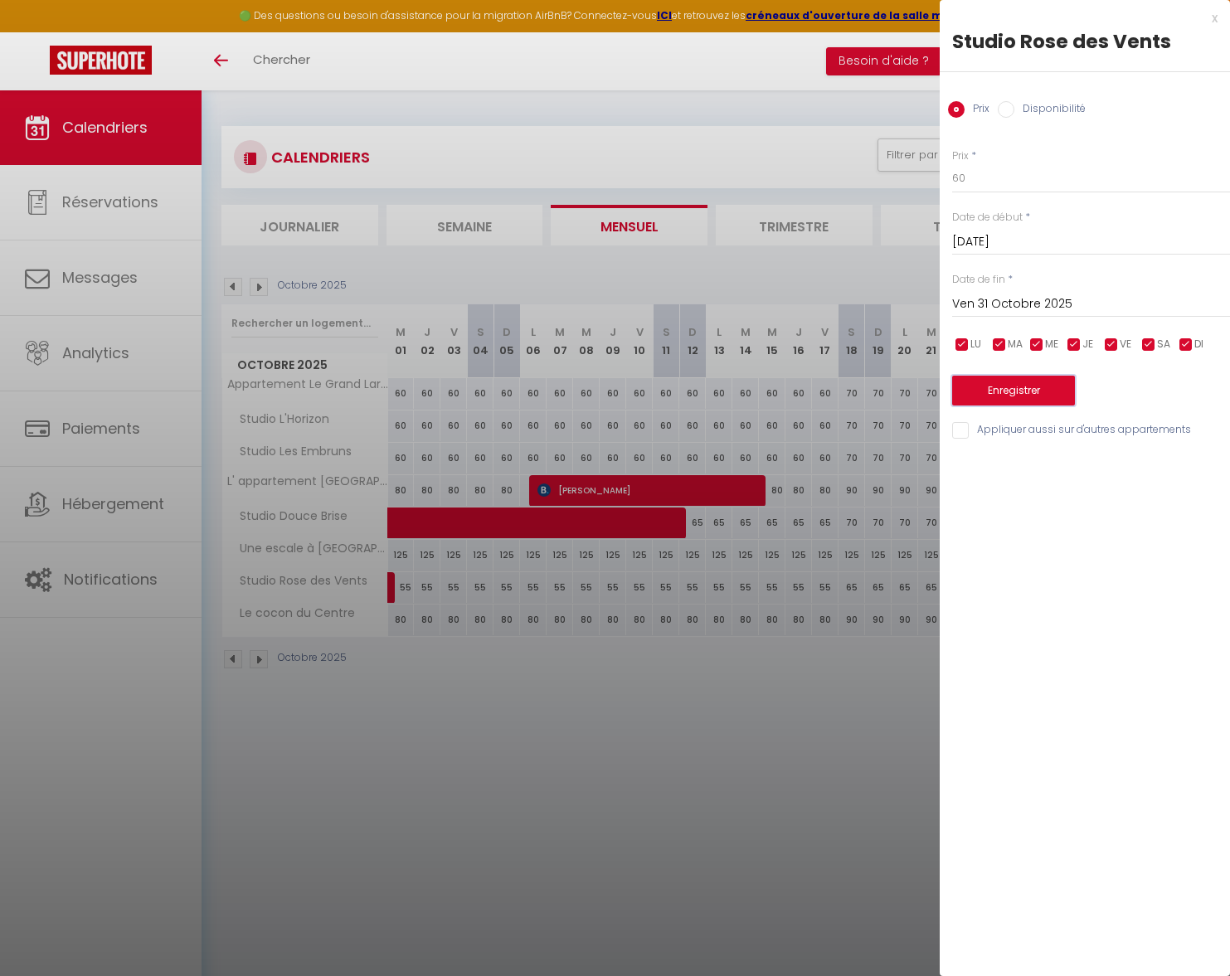
click at [1036, 402] on button "Enregistrer" at bounding box center [1013, 391] width 123 height 30
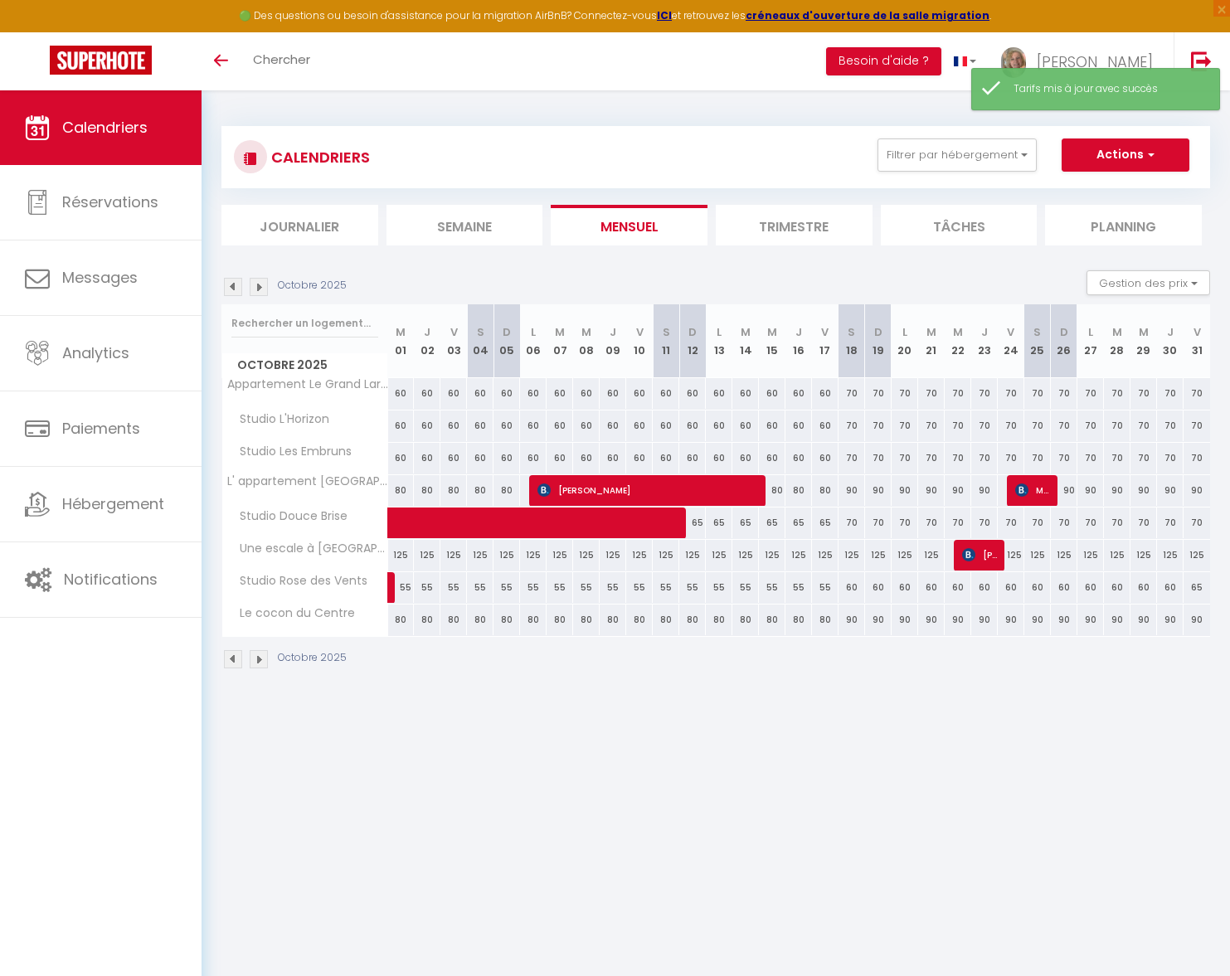
click at [1197, 590] on div "65" at bounding box center [1196, 587] width 27 height 31
type input "65"
type input "Ven 31 Octobre 2025"
type input "Sam 01 Novembre 2025"
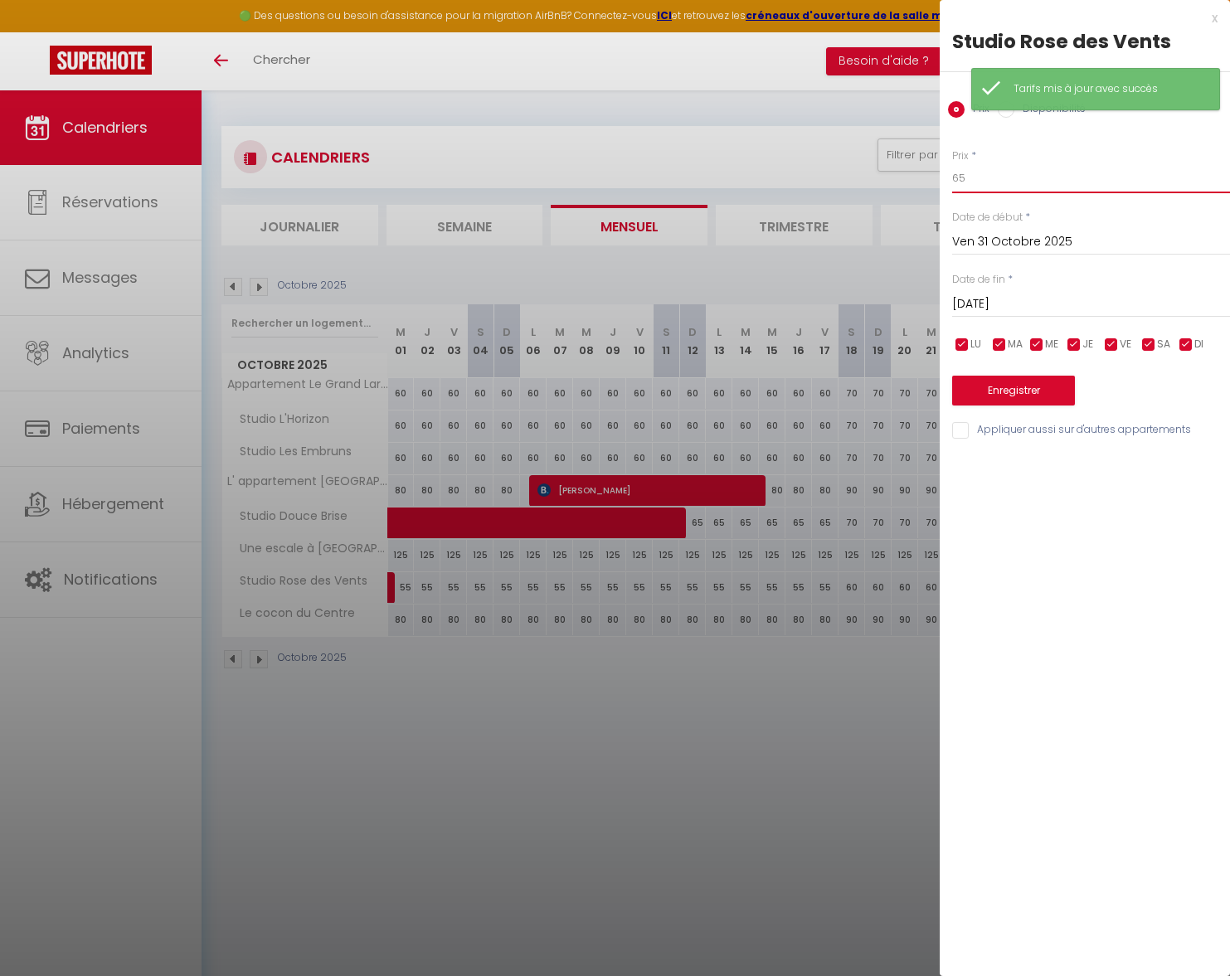
drag, startPoint x: 970, startPoint y: 174, endPoint x: 924, endPoint y: 177, distance: 45.7
click at [924, 177] on body "🟢 Des questions ou besoin d'assistance pour la migration AirBnB? Connectez-vous…" at bounding box center [615, 578] width 1230 height 976
type input "60"
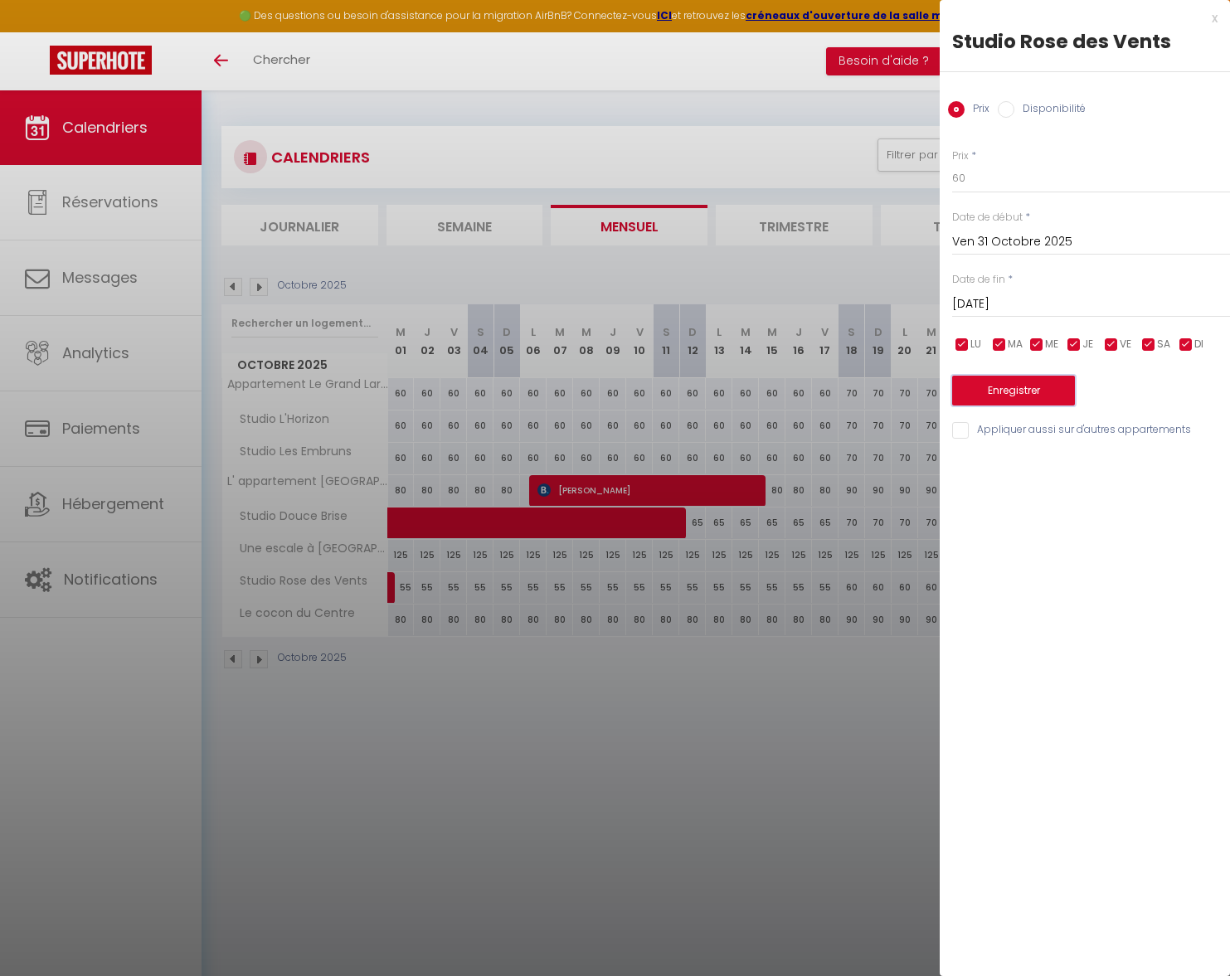
click at [993, 396] on button "Enregistrer" at bounding box center [1013, 391] width 123 height 30
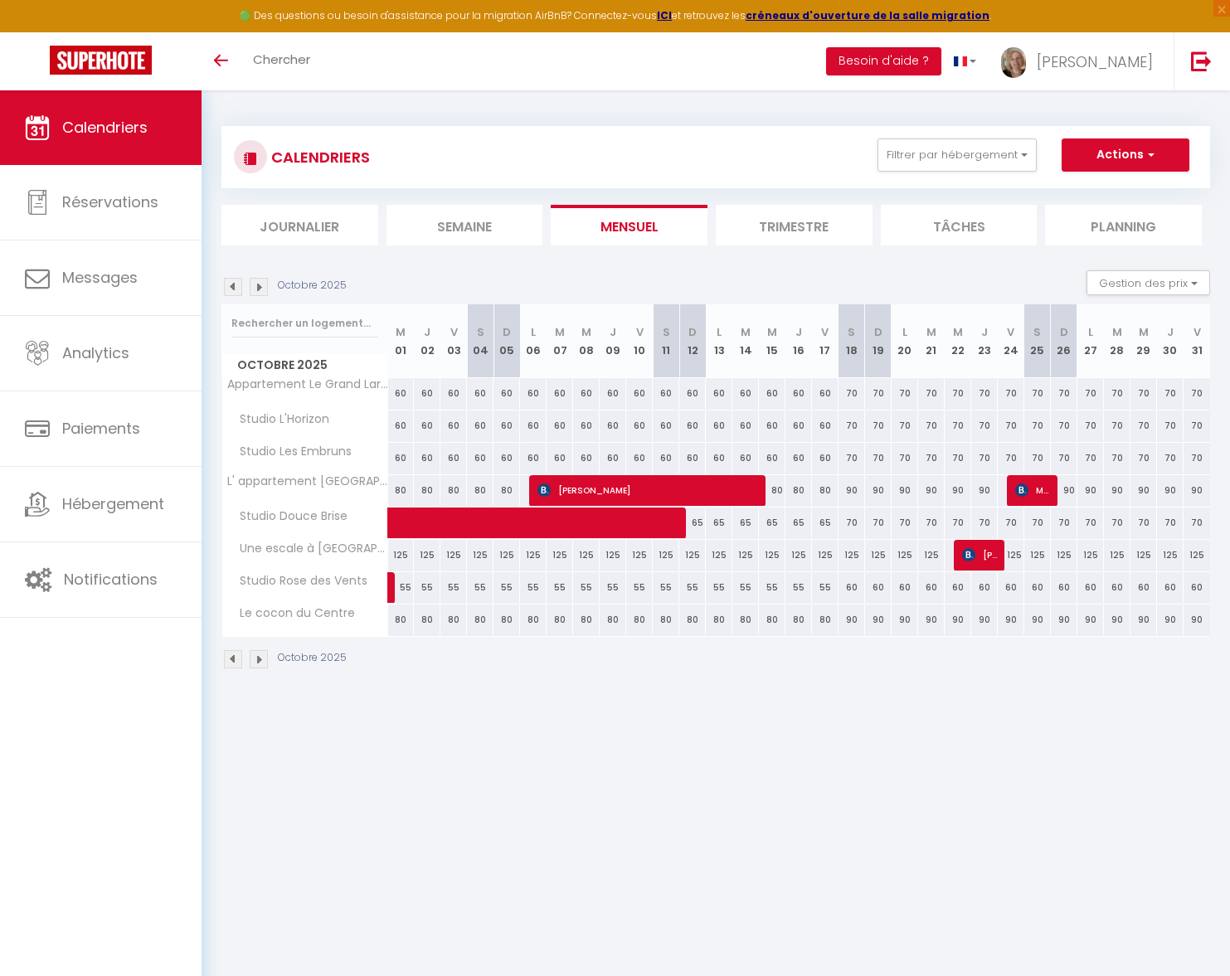
click at [237, 658] on img at bounding box center [233, 659] width 18 height 18
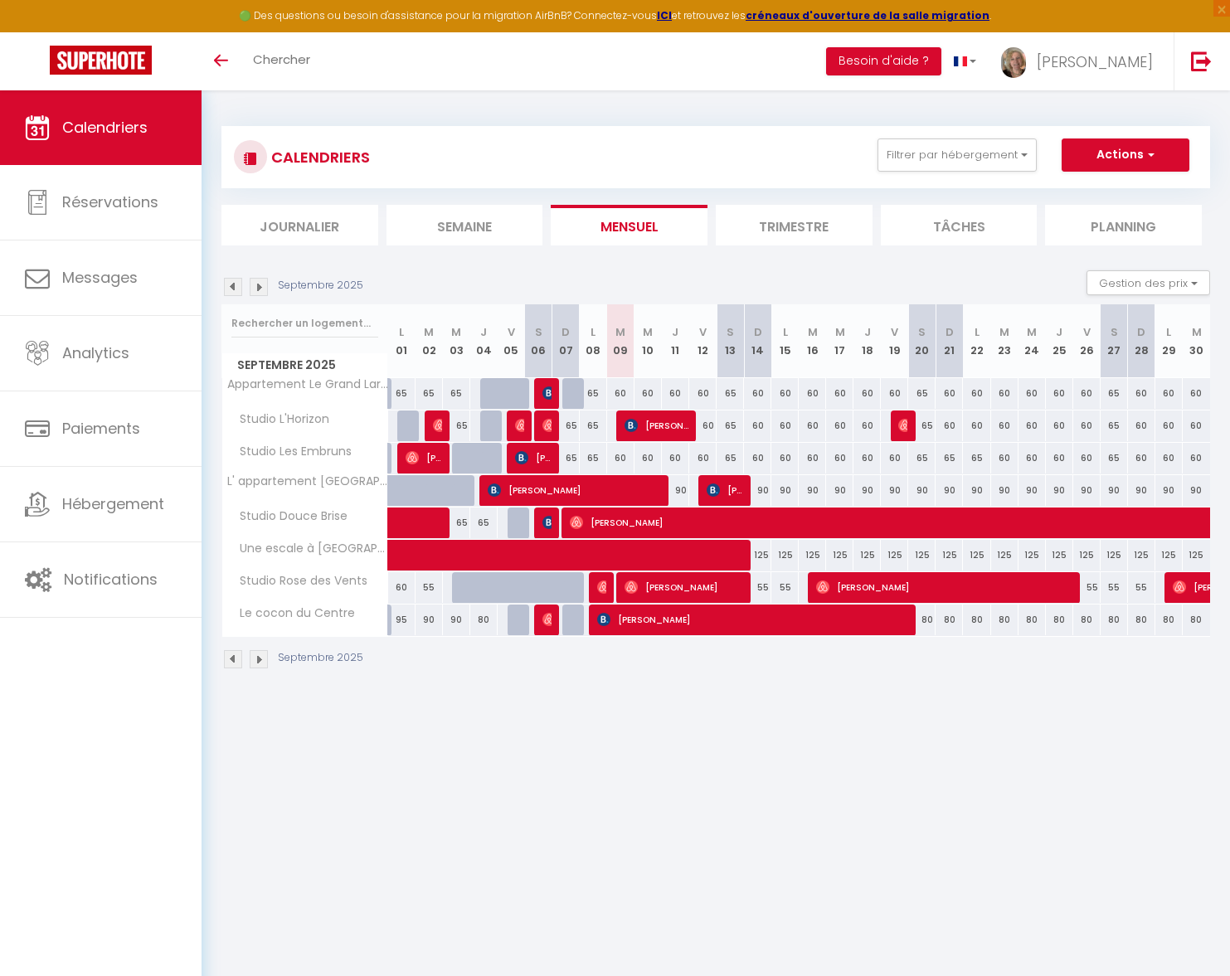
click at [258, 659] on img at bounding box center [259, 659] width 18 height 18
